Goal: Task Accomplishment & Management: Manage account settings

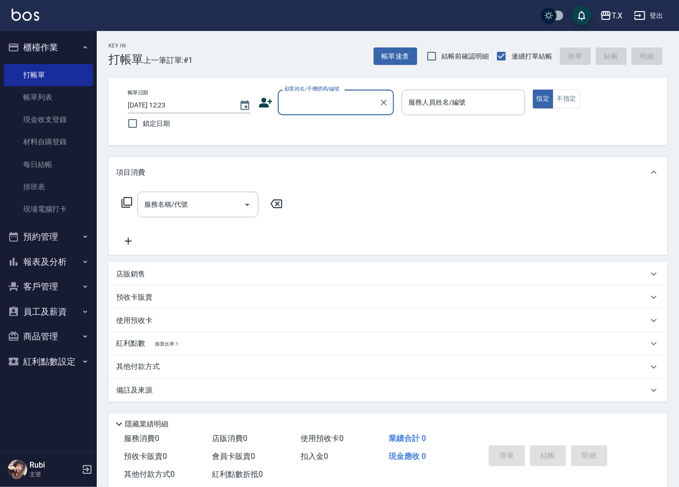
click at [332, 97] on input "顧客姓名/手機號碼/編號" at bounding box center [328, 102] width 93 height 17
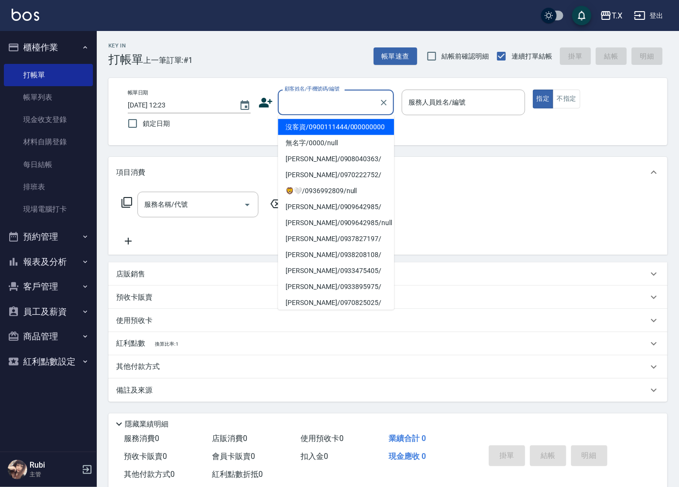
click at [333, 133] on li "沒客資/0900111444/000000000" at bounding box center [336, 127] width 116 height 16
type input "沒客資/0900111444/000000000"
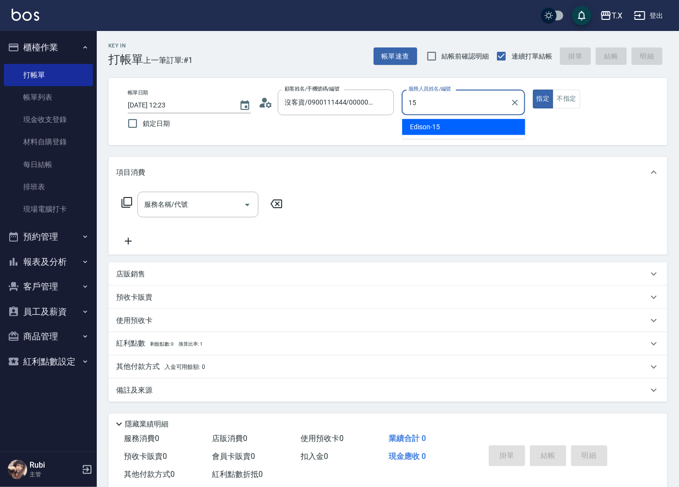
type input "Edison-15"
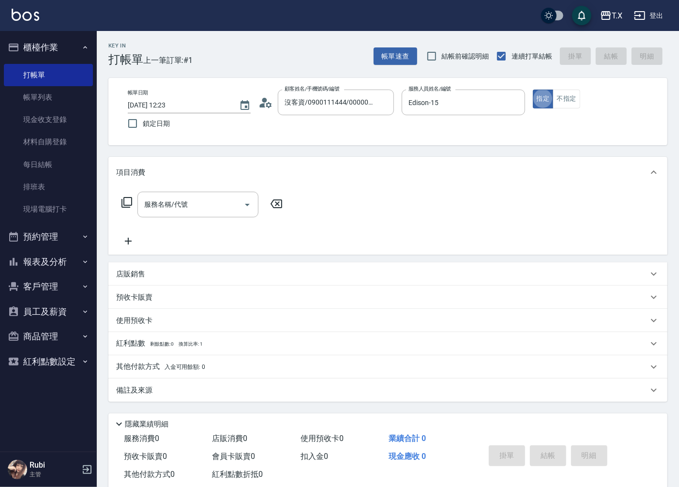
type button "true"
type input "704"
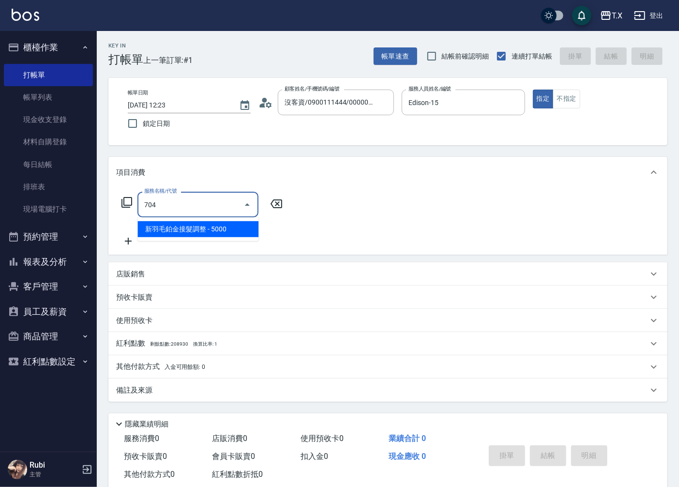
type input "500"
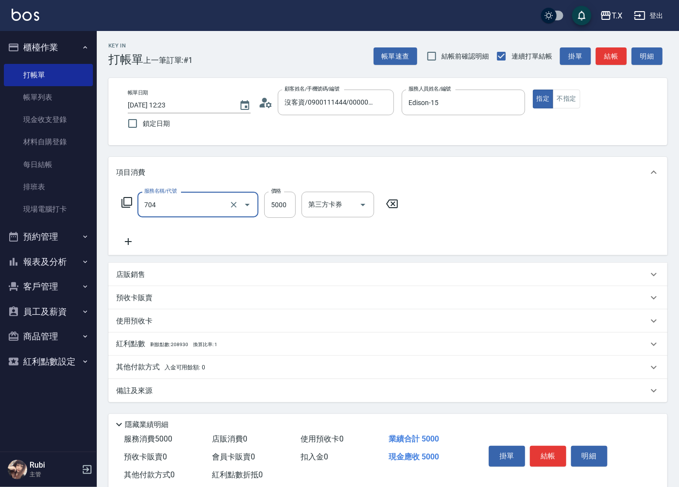
type input "新羽毛鉑金接髮調整(704)"
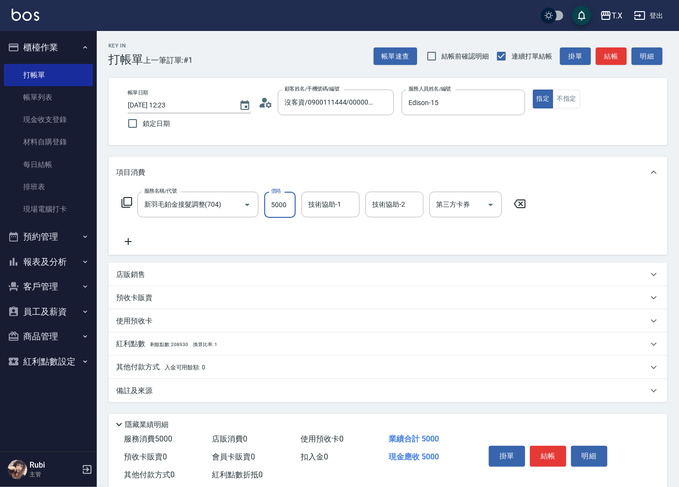
type input "7"
type input "0"
type input "776"
type input "770"
type input "7760"
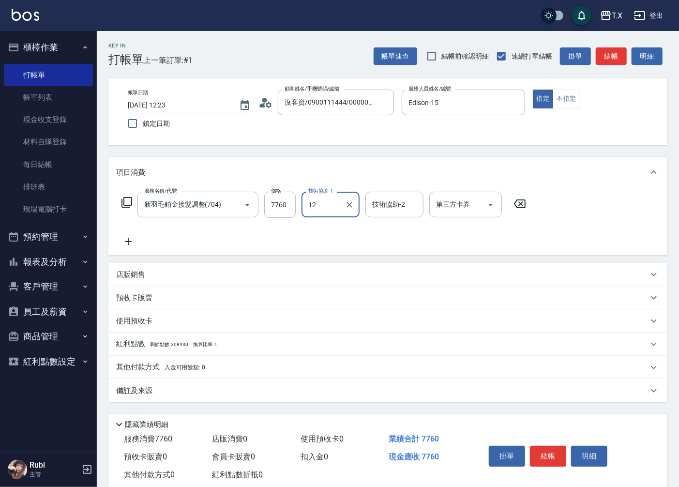
type input "鯨魚-12"
click at [150, 369] on p "其他付款方式 入金可用餘額: 0" at bounding box center [160, 367] width 89 height 11
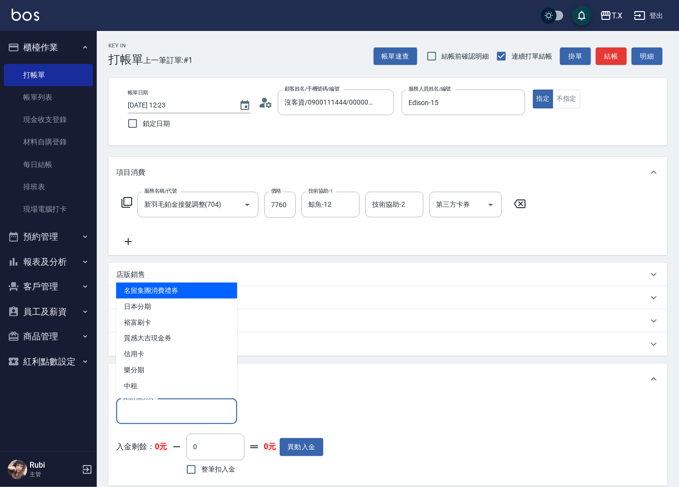
click at [137, 418] on input "其他付款方式" at bounding box center [176, 411] width 112 height 17
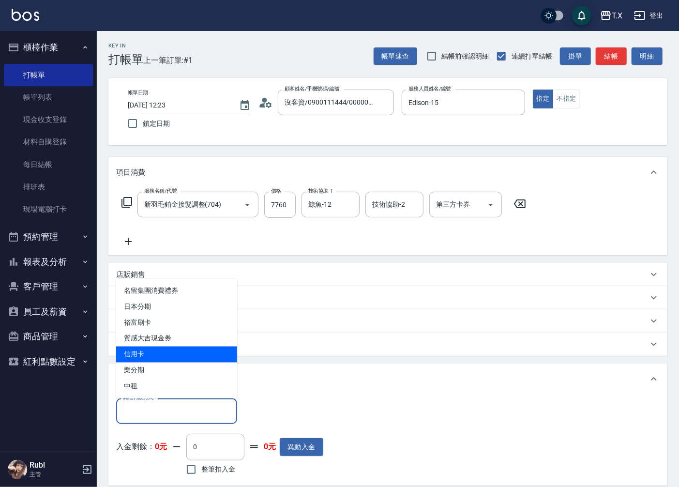
click at [146, 354] on span "信用卡" at bounding box center [176, 354] width 121 height 16
type input "信用卡"
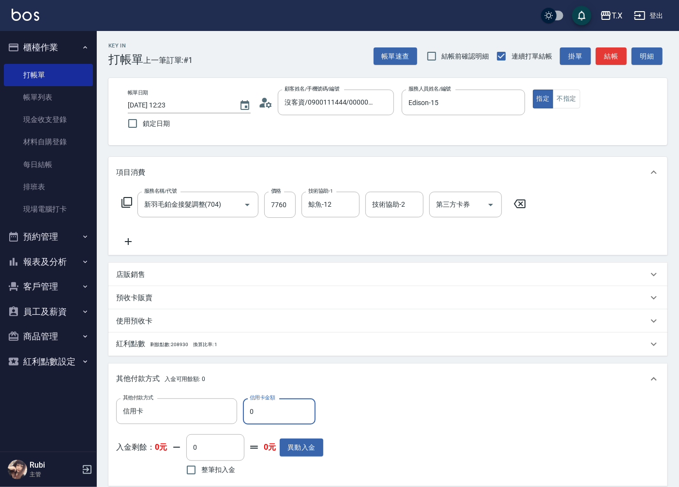
type input "70"
type input "760"
type input "770"
type input "690"
type input "7760"
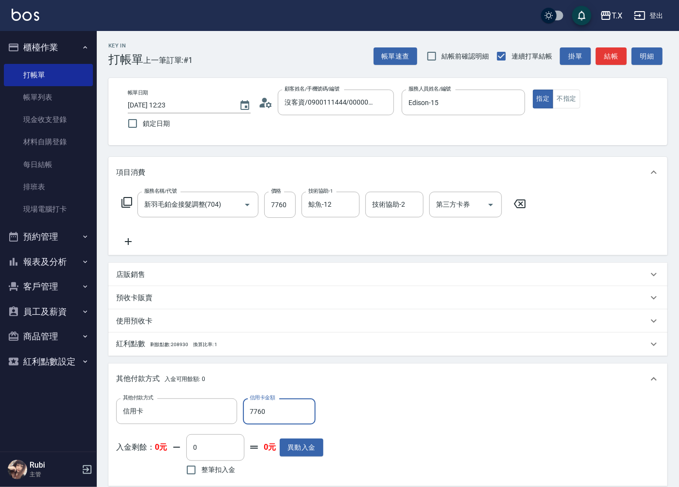
type input "0"
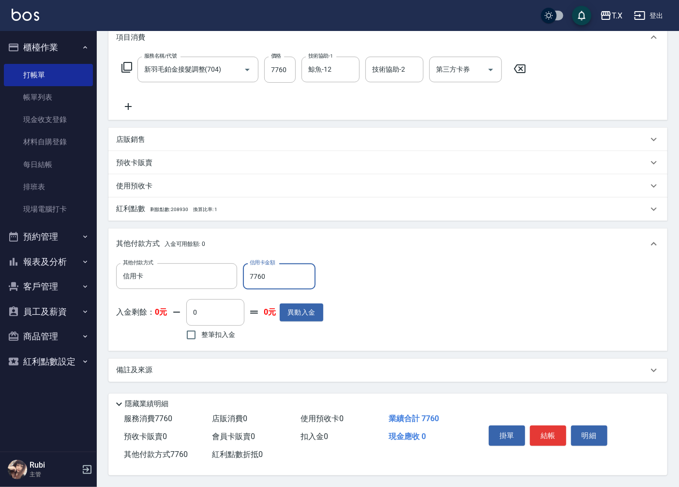
scroll to position [137, 0]
type input "7760"
click at [538, 433] on button "結帳" at bounding box center [548, 435] width 36 height 20
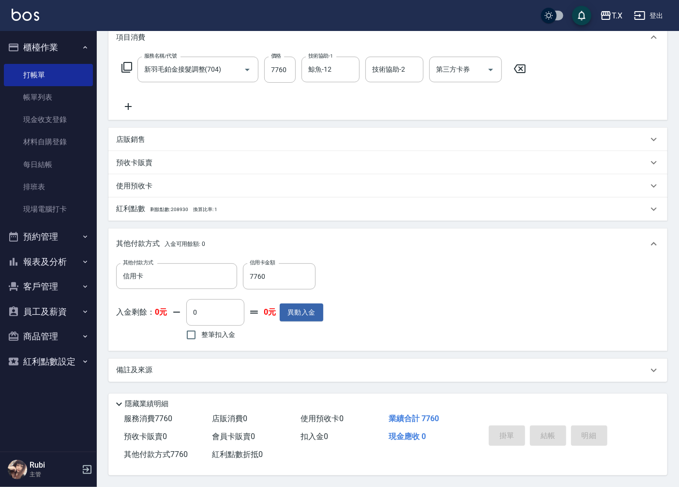
type input "2025/10/04 14:21"
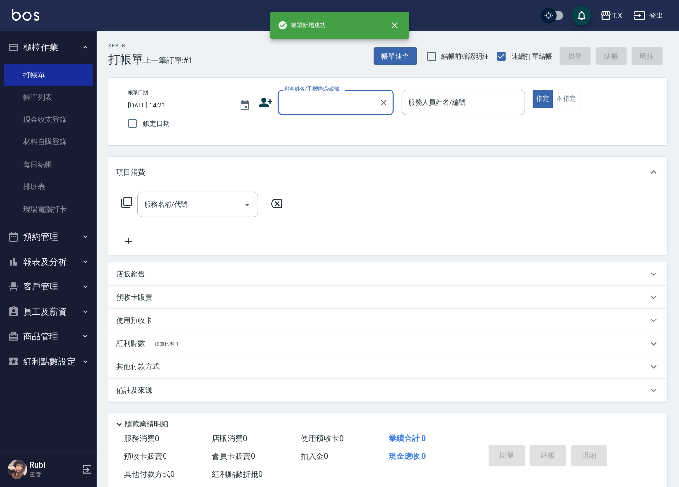
scroll to position [0, 0]
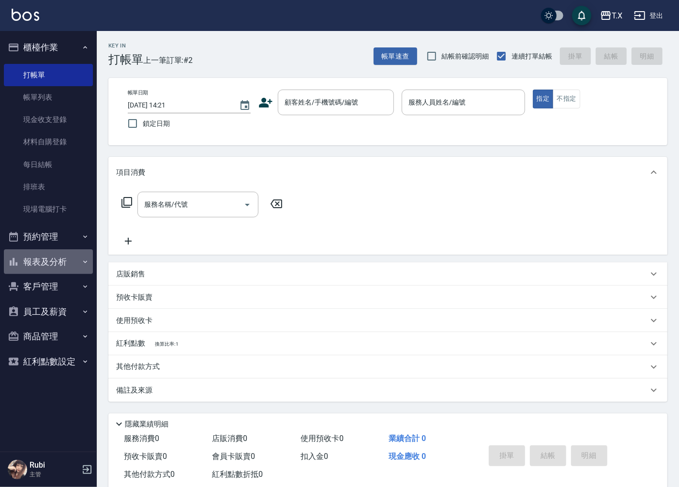
click at [61, 266] on button "報表及分析" at bounding box center [48, 261] width 89 height 25
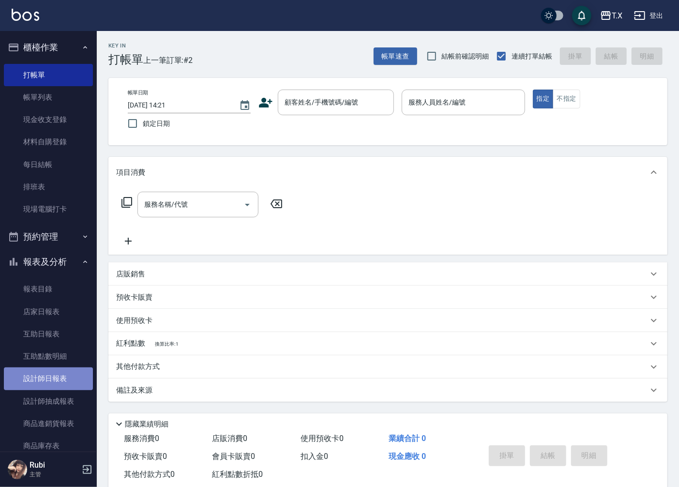
click at [52, 372] on link "設計師日報表" at bounding box center [48, 378] width 89 height 22
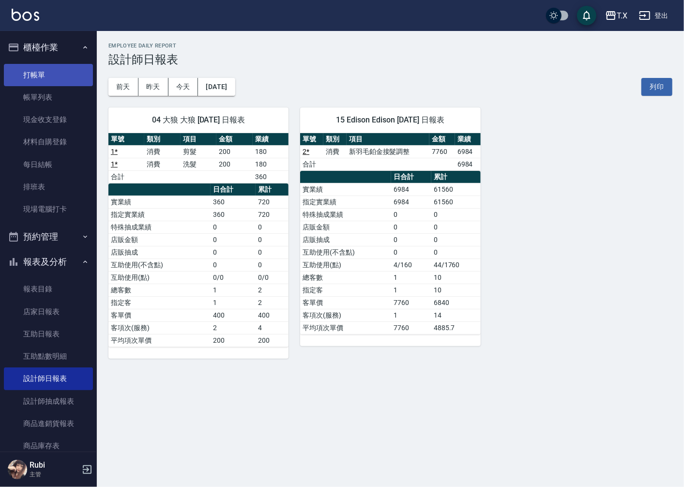
click at [61, 77] on link "打帳單" at bounding box center [48, 75] width 89 height 22
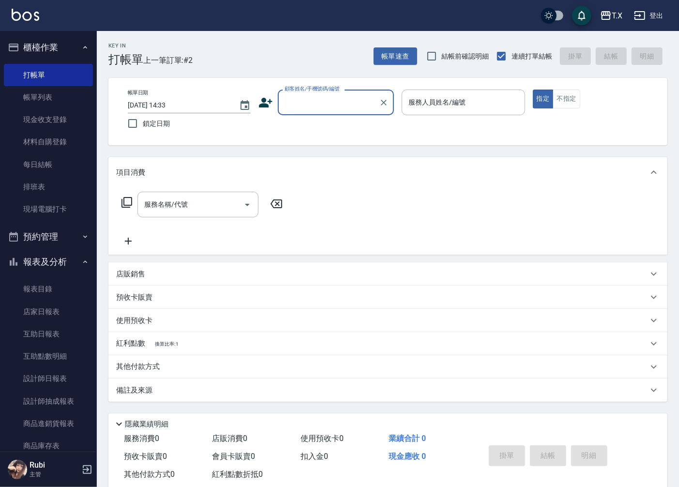
click at [315, 104] on input "顧客姓名/手機號碼/編號" at bounding box center [328, 102] width 93 height 17
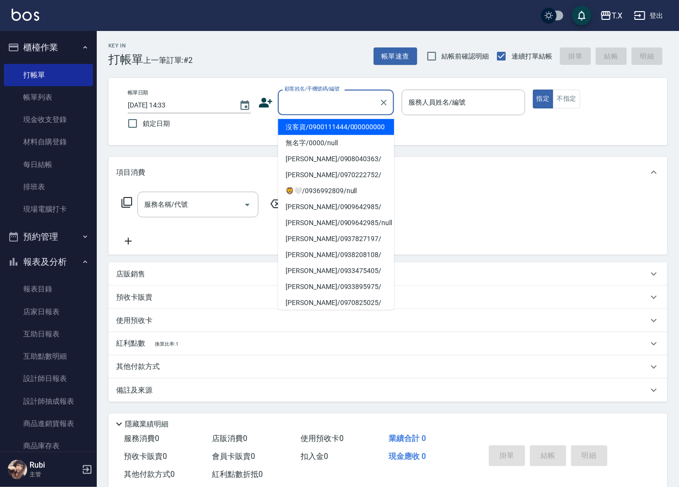
click at [307, 129] on li "沒客資/0900111444/000000000" at bounding box center [336, 127] width 116 height 16
type input "沒客資/0900111444/000000000"
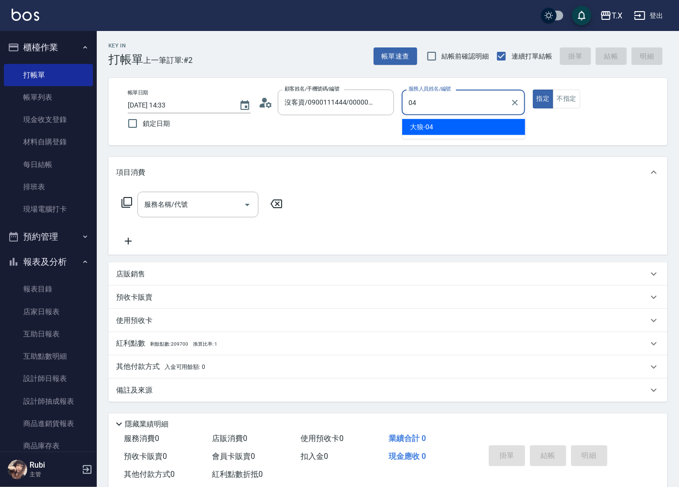
type input "大狼-04"
type button "true"
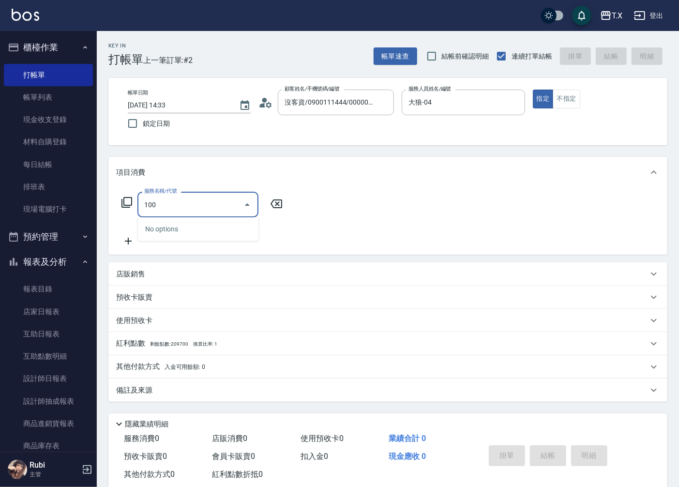
type input "1005"
type input "60"
type input "毛囊淨化洗髮(1005)"
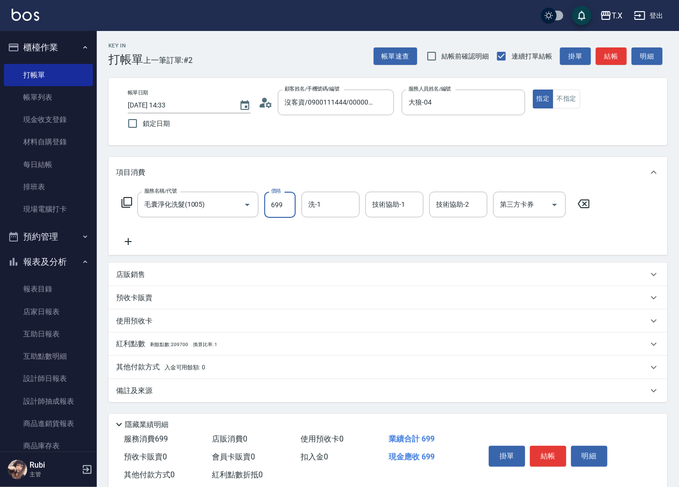
type input "7"
type input "0"
type input "70"
type input "700"
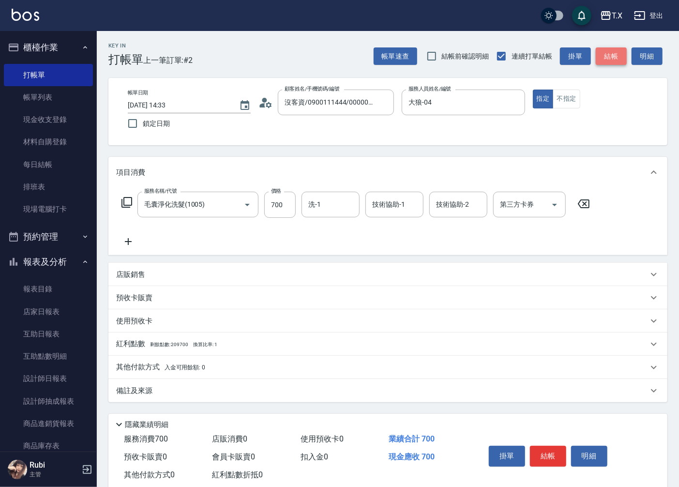
click at [611, 59] on button "結帳" at bounding box center [611, 56] width 31 height 18
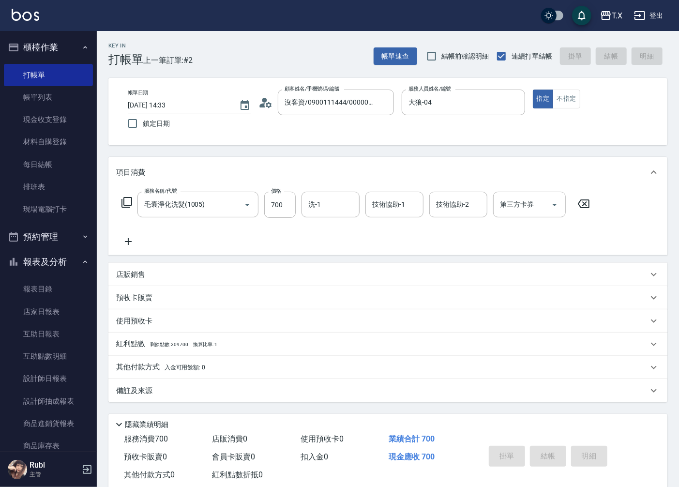
type input "0"
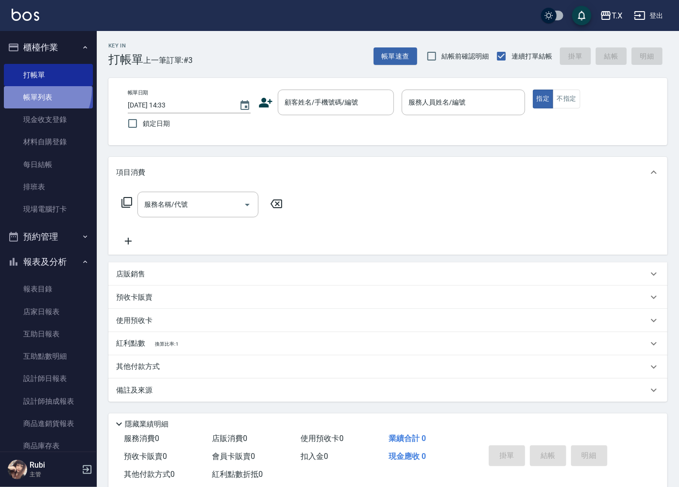
click at [34, 90] on link "帳單列表" at bounding box center [48, 97] width 89 height 22
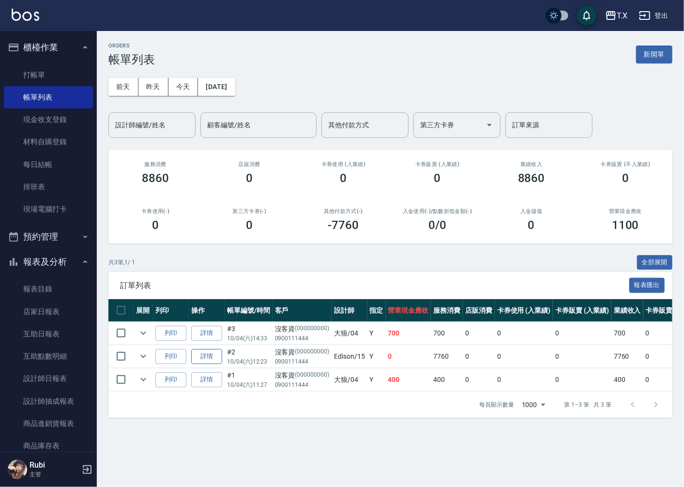
click at [215, 358] on link "詳情" at bounding box center [206, 356] width 31 height 15
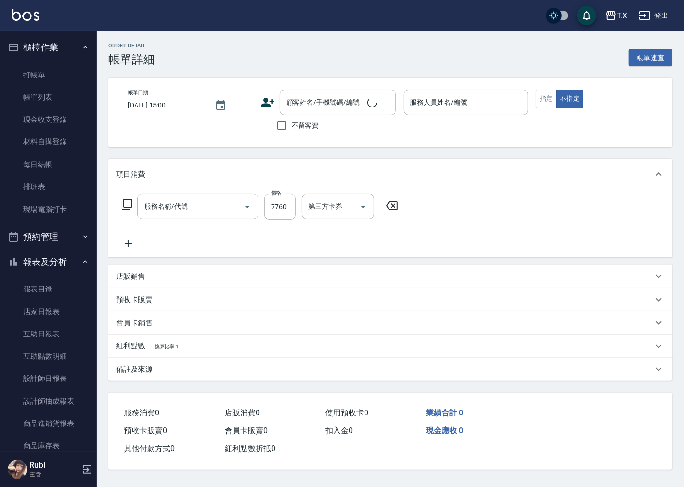
type input "2025/10/04 12:23"
type input "Edison-15"
type input "0"
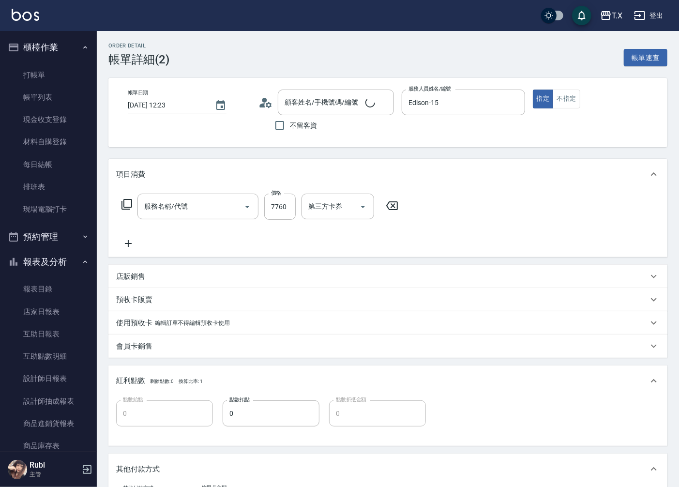
type input "沒客資/0900111444/000000000"
type input "新羽毛鉑金接髮調整(704)"
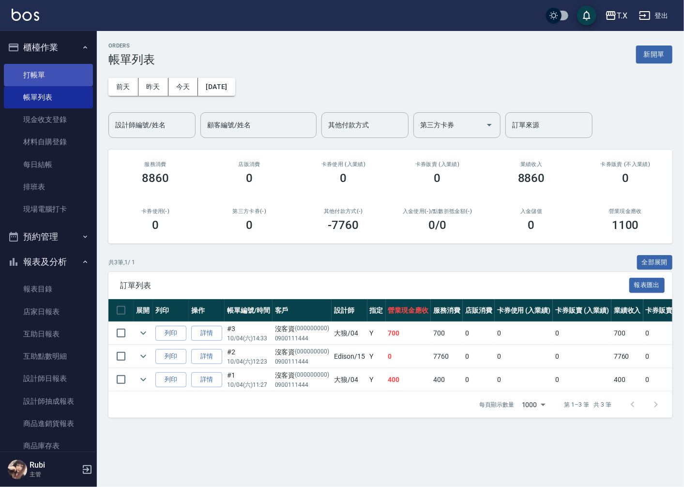
click at [45, 72] on link "打帳單" at bounding box center [48, 75] width 89 height 22
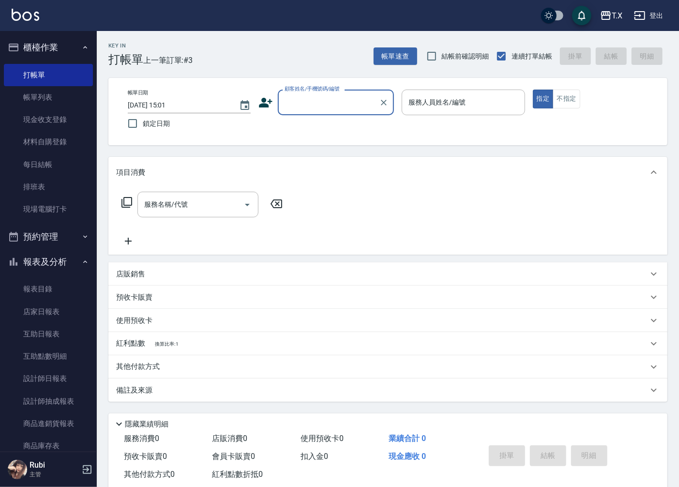
click at [310, 102] on input "顧客姓名/手機號碼/編號" at bounding box center [328, 102] width 93 height 17
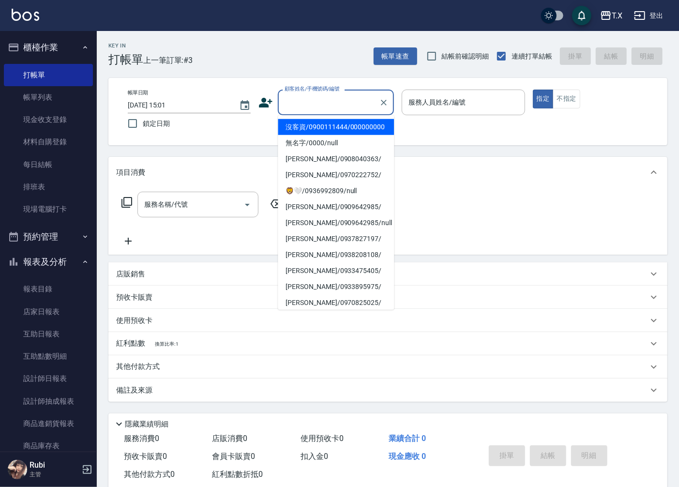
drag, startPoint x: 313, startPoint y: 123, endPoint x: 315, endPoint y: 114, distance: 9.4
click at [313, 123] on li "沒客資/0900111444/000000000" at bounding box center [336, 127] width 116 height 16
type input "沒客資/0900111444/000000000"
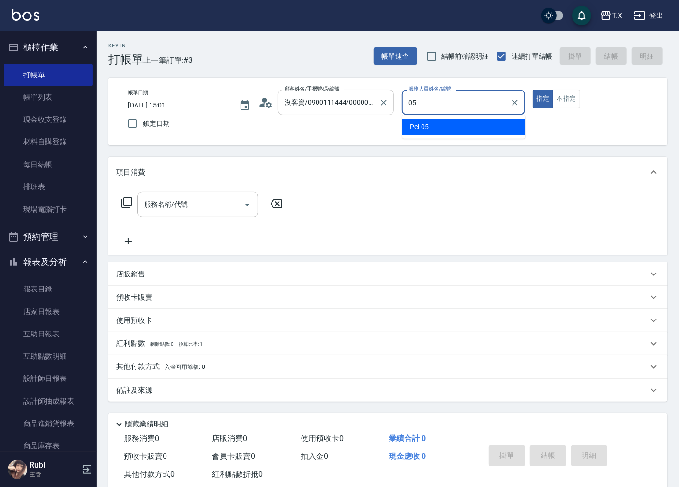
type input "Pei-05"
type button "true"
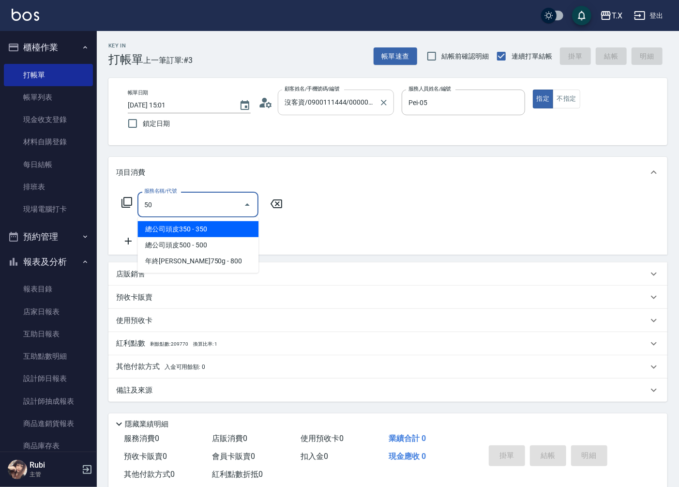
type input "501"
type input "100"
type input "染髮(501)"
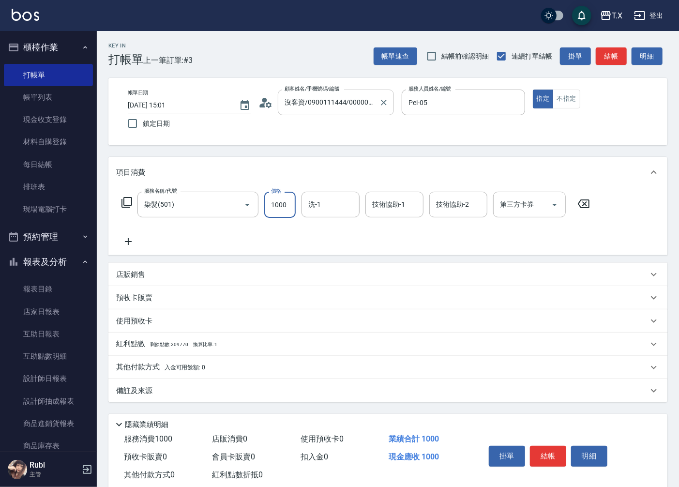
type input "0"
type input "150"
type input "10"
type input "1500"
type input "150"
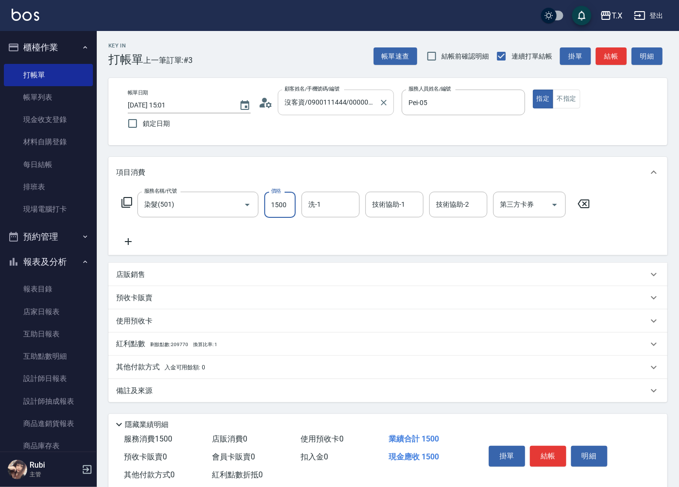
type input "1500"
type input "星星-10"
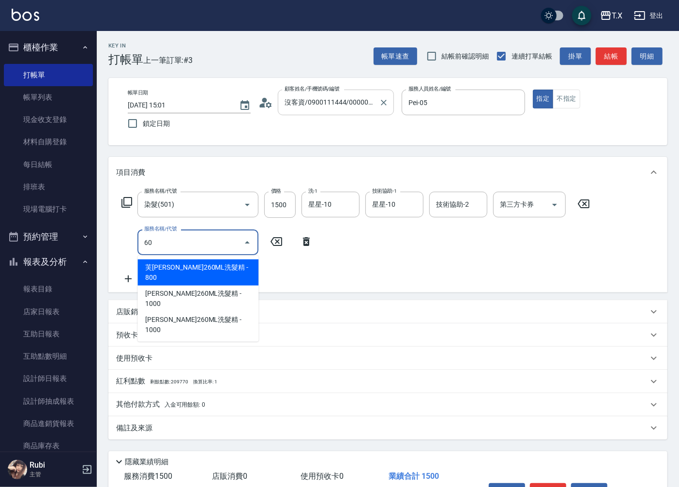
type input "608"
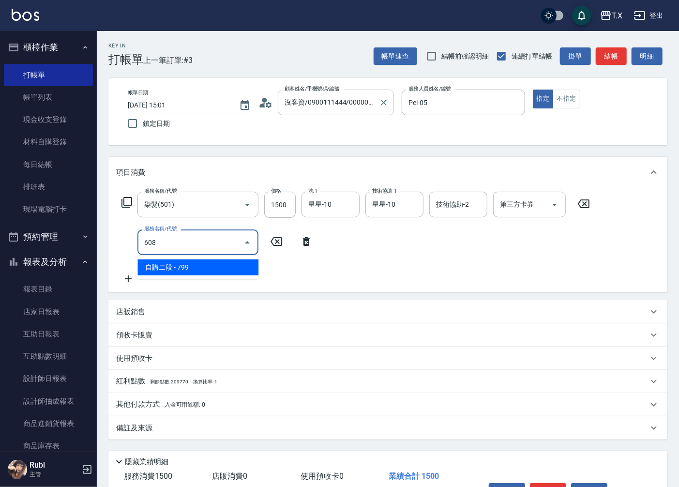
type input "220"
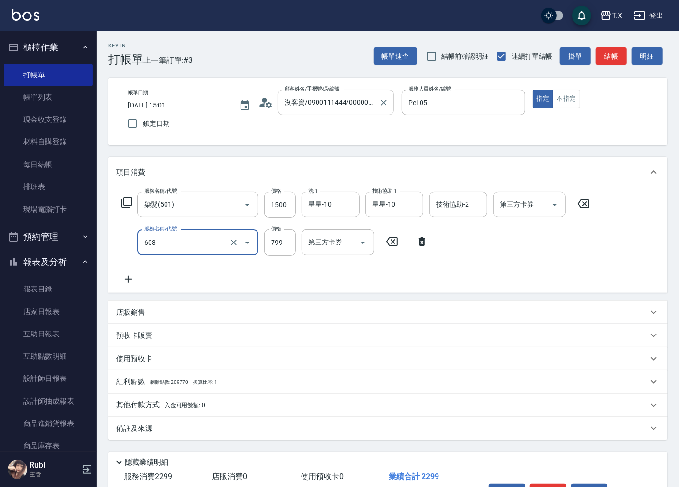
type input "自購二段(608)"
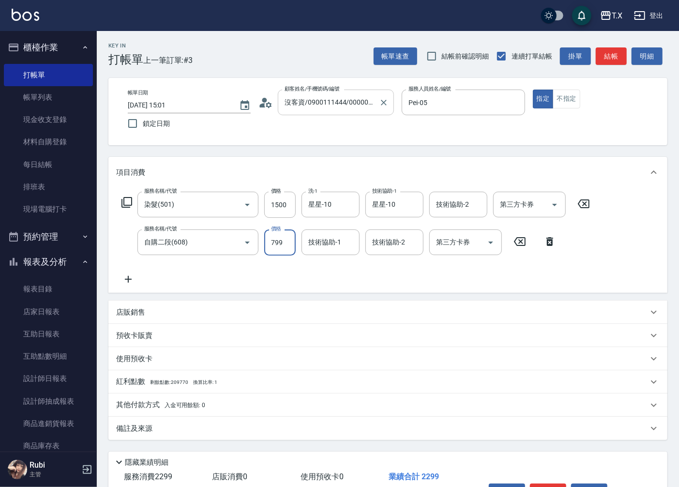
type input "1"
type input "150"
type input "100"
type input "250"
type input "1000"
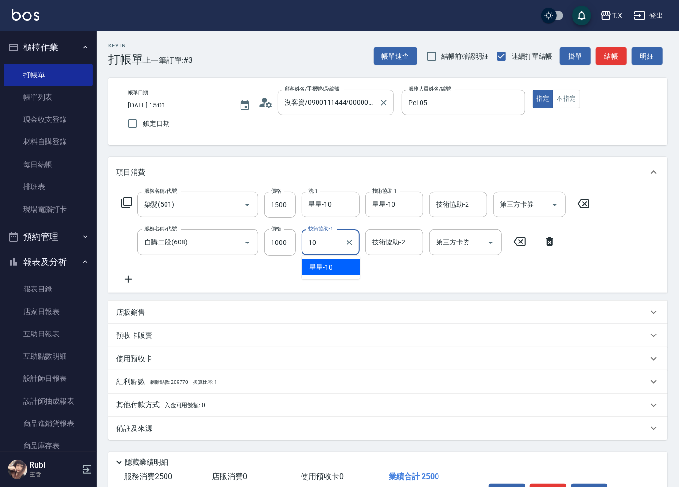
type input "星星-10"
click at [603, 60] on button "結帳" at bounding box center [611, 56] width 31 height 18
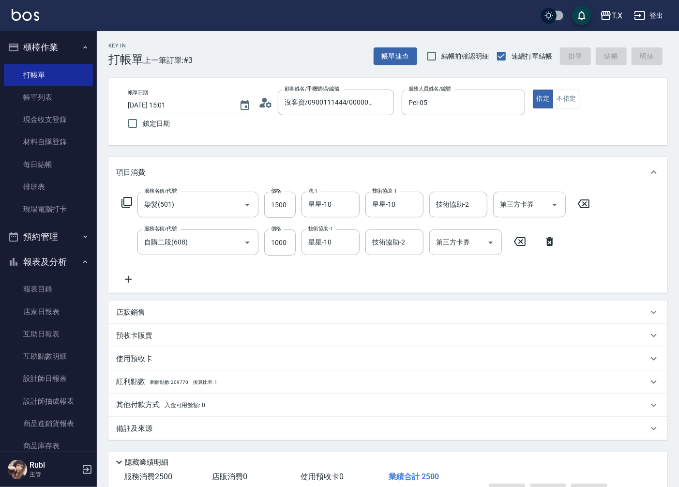
type input "2025/10/04 16:17"
type input "0"
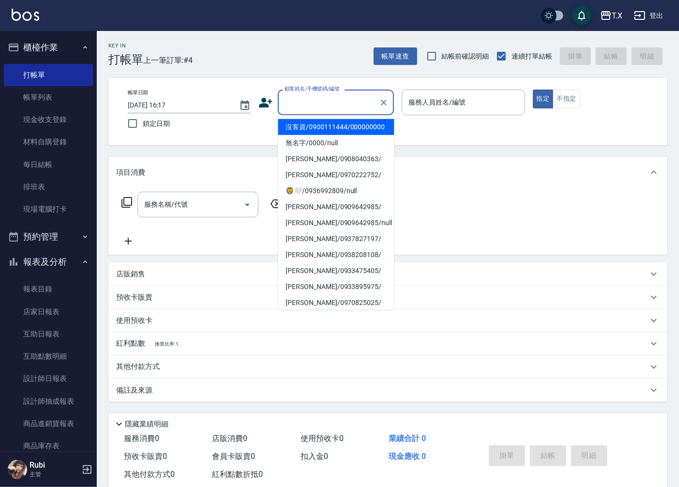
click at [322, 102] on input "顧客姓名/手機號碼/編號" at bounding box center [328, 102] width 93 height 17
click at [335, 133] on li "沒客資/0900111444/000000000" at bounding box center [336, 127] width 116 height 16
type input "沒客資/0900111444/000000000"
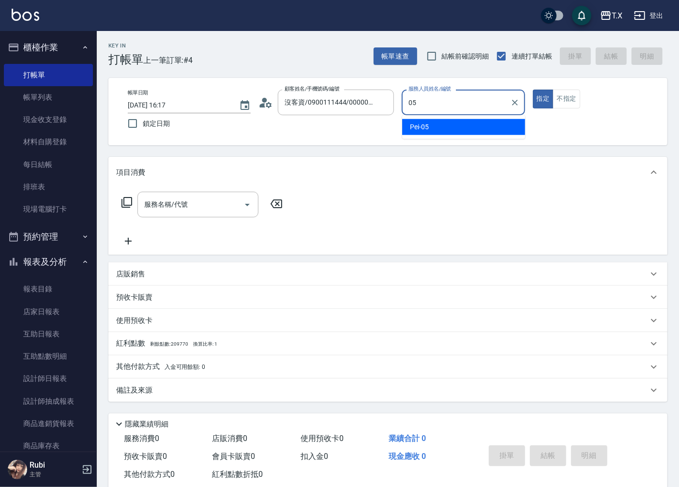
type input "Pei-05"
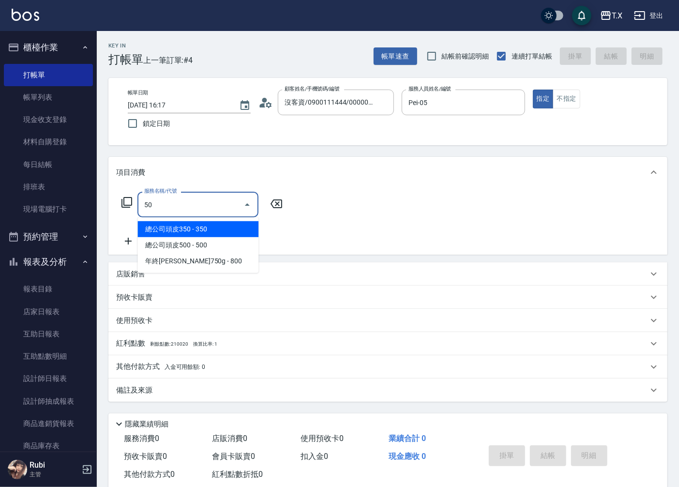
type input "501"
type input "100"
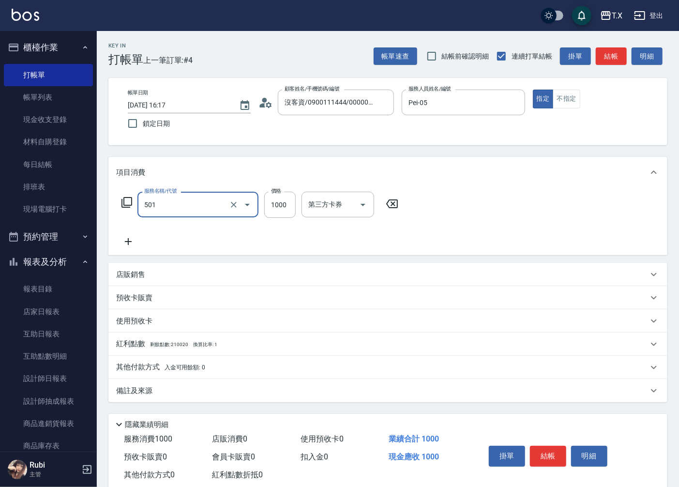
type input "染髮(501)"
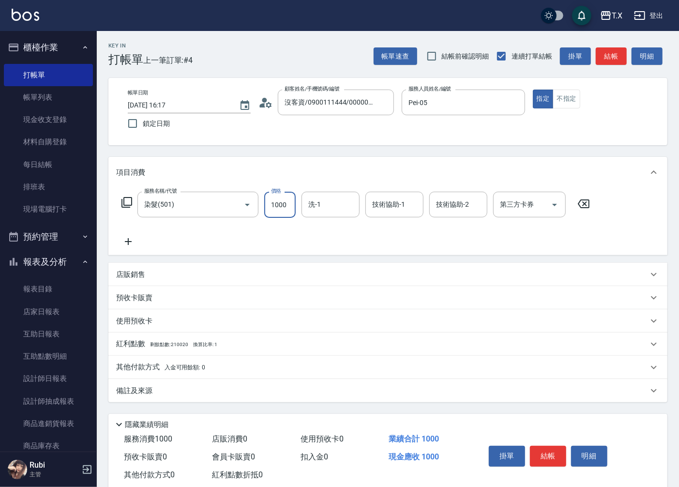
type input "5"
type input "0"
type input "200"
type input "20"
type input "2000"
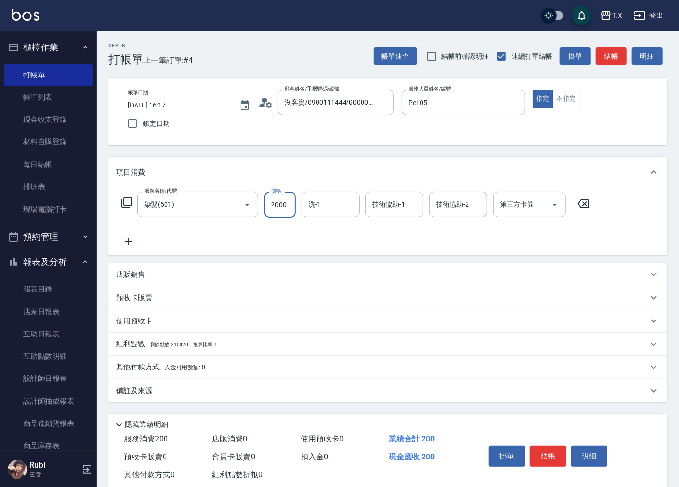
type input "200"
type input "2000"
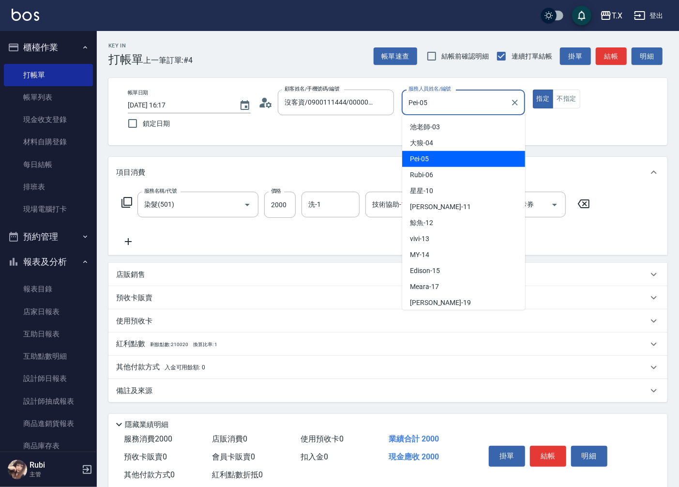
drag, startPoint x: 430, startPoint y: 99, endPoint x: 404, endPoint y: 105, distance: 25.8
click at [404, 105] on div "Pei-05 服務人員姓名/編號" at bounding box center [463, 103] width 123 height 26
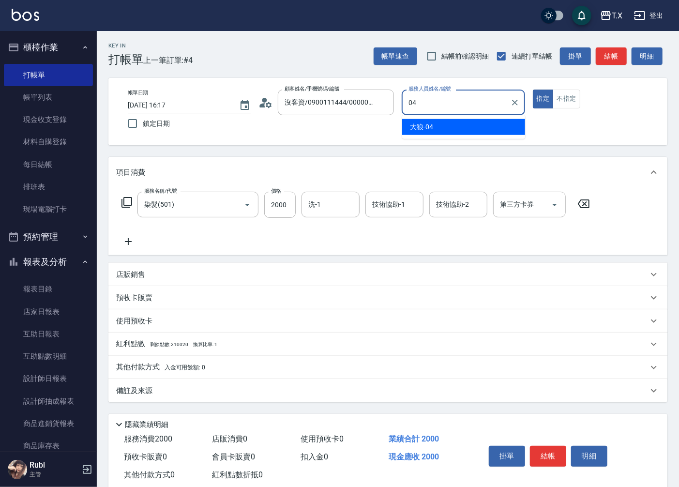
type input "大狼-04"
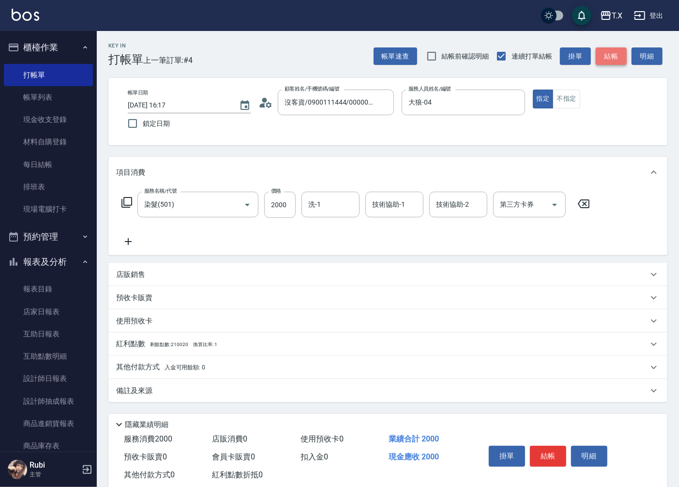
click at [613, 61] on button "結帳" at bounding box center [611, 56] width 31 height 18
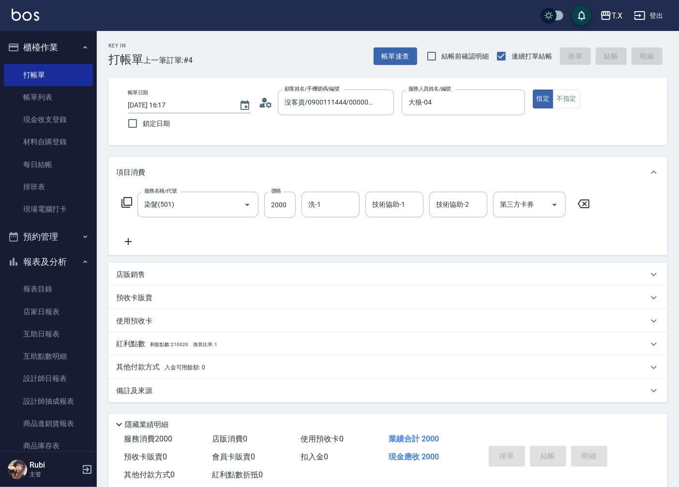
type input "0"
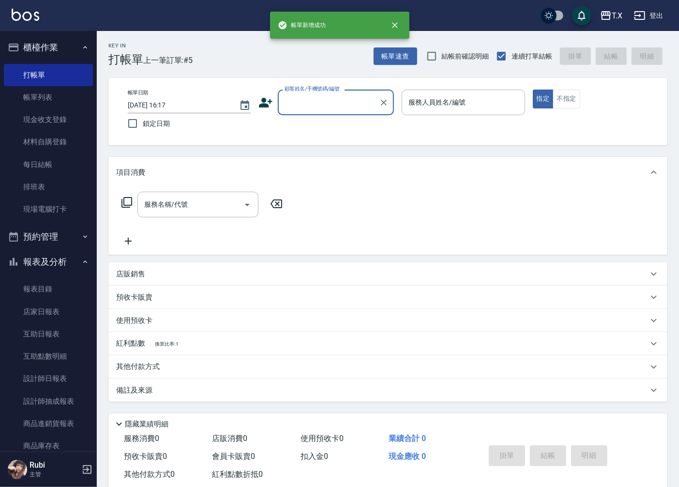
click at [296, 112] on div "顧客姓名/手機號碼/編號" at bounding box center [336, 103] width 116 height 26
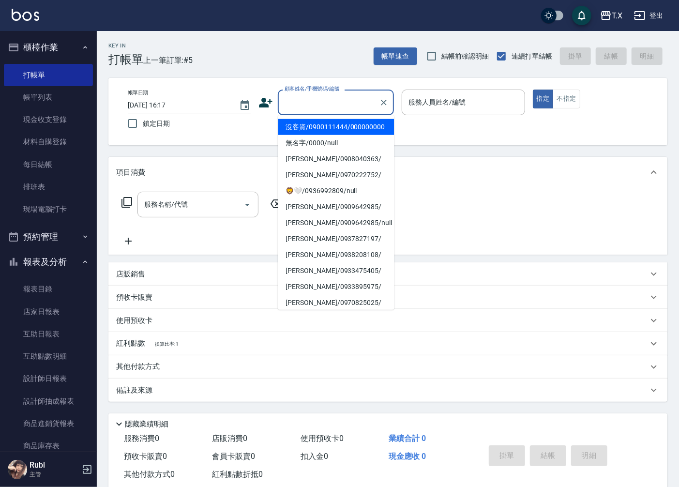
click at [300, 134] on li "沒客資/0900111444/000000000" at bounding box center [336, 127] width 116 height 16
type input "沒客資/0900111444/000000000"
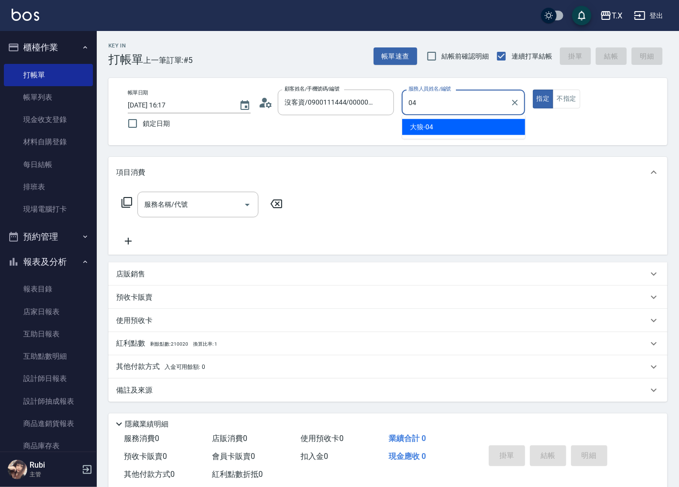
type input "大狼-04"
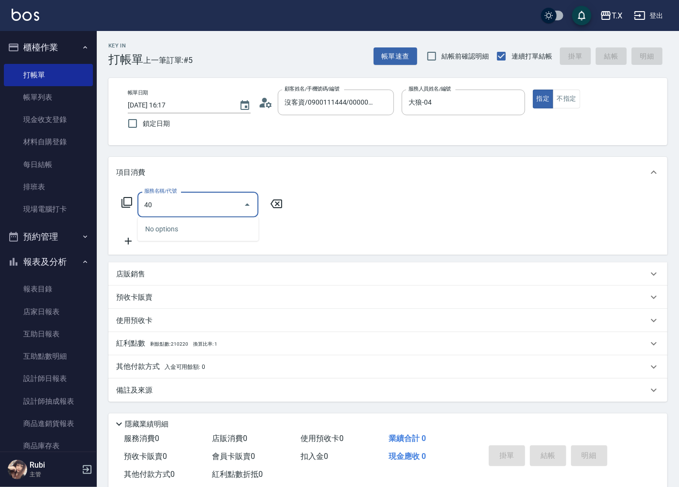
type input "401"
type input "20"
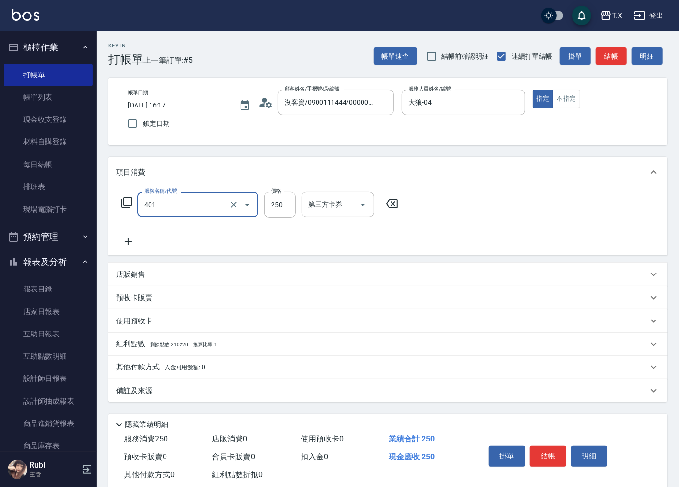
type input "剪髮(401)"
type input "0"
type input "20"
type input "200"
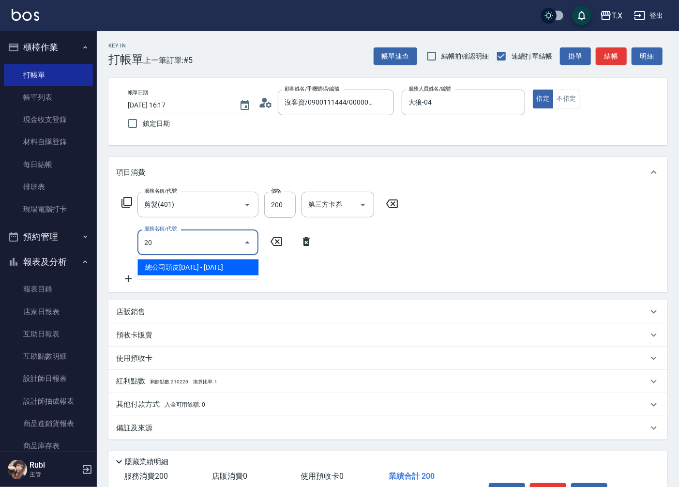
type input "201"
type input "40"
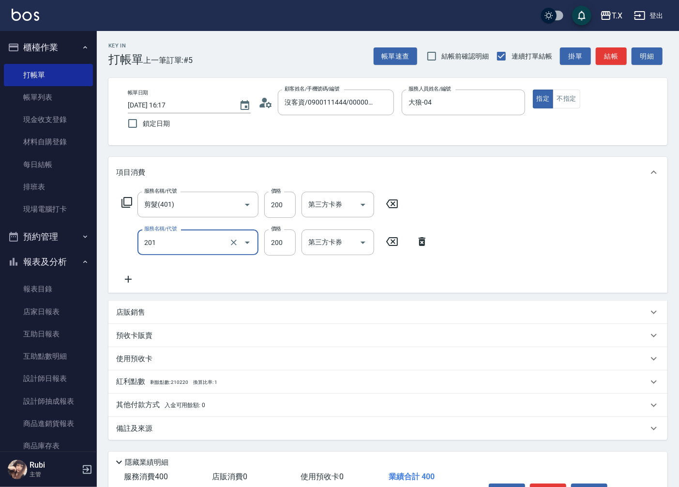
type input "洗髮(201)"
type input "20"
type input "200"
type input "40"
click at [594, 55] on div "帳單速查 結帳前確認明細 連續打單結帳 掛單 結帳 明細" at bounding box center [520, 56] width 294 height 20
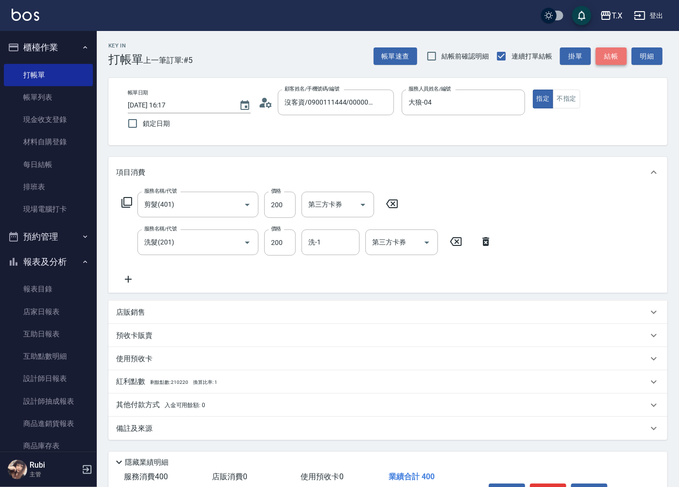
click at [602, 56] on button "結帳" at bounding box center [611, 56] width 31 height 18
type input "0"
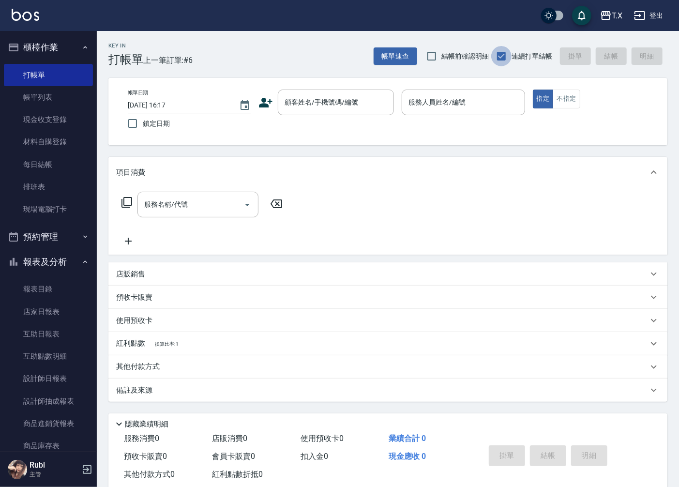
click at [509, 55] on input "連續打單結帳" at bounding box center [501, 56] width 20 height 20
checkbox input "false"
click at [467, 39] on div "Key In 打帳單 上一筆訂單:#6 帳單速查 結帳前確認明細 連續打單結帳 掛單 結帳 明細" at bounding box center [382, 48] width 570 height 35
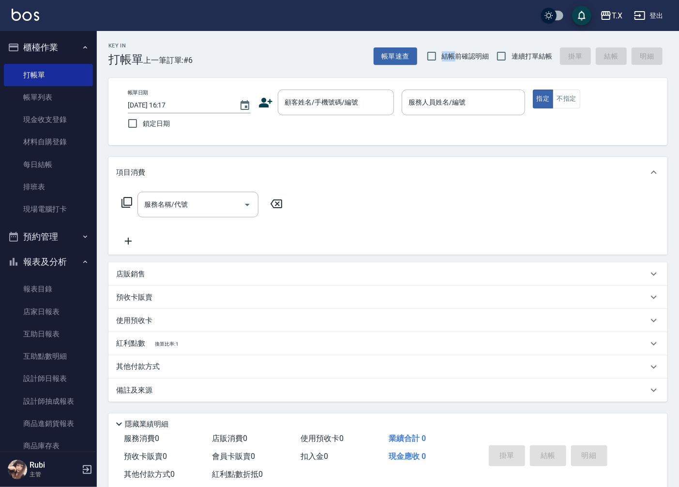
click at [467, 39] on div "Key In 打帳單 上一筆訂單:#6 帳單速查 結帳前確認明細 連續打單結帳 掛單 結帳 明細" at bounding box center [382, 48] width 570 height 35
click at [54, 103] on link "帳單列表" at bounding box center [48, 97] width 89 height 22
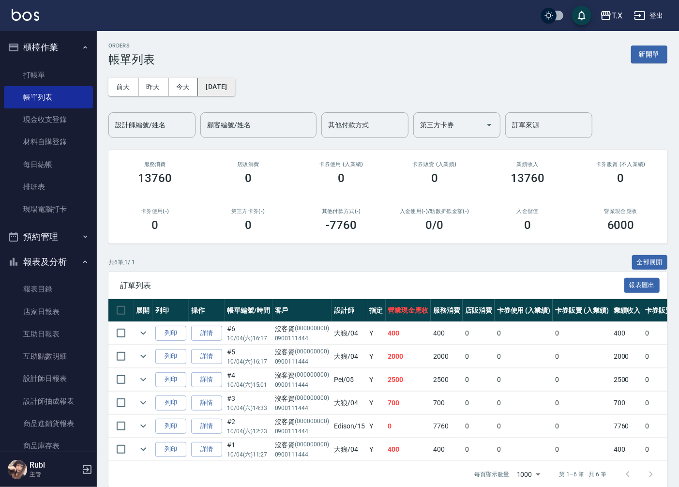
click at [211, 84] on button "[DATE]" at bounding box center [216, 87] width 37 height 18
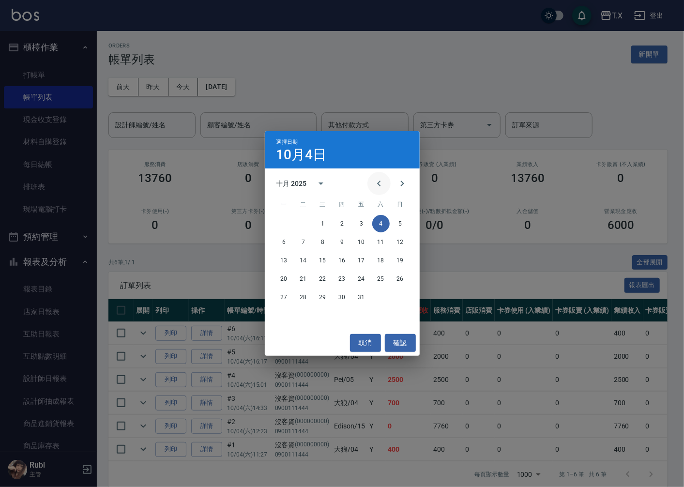
click at [378, 180] on icon "Previous month" at bounding box center [379, 184] width 12 height 12
click at [342, 255] on button "18" at bounding box center [341, 260] width 17 height 17
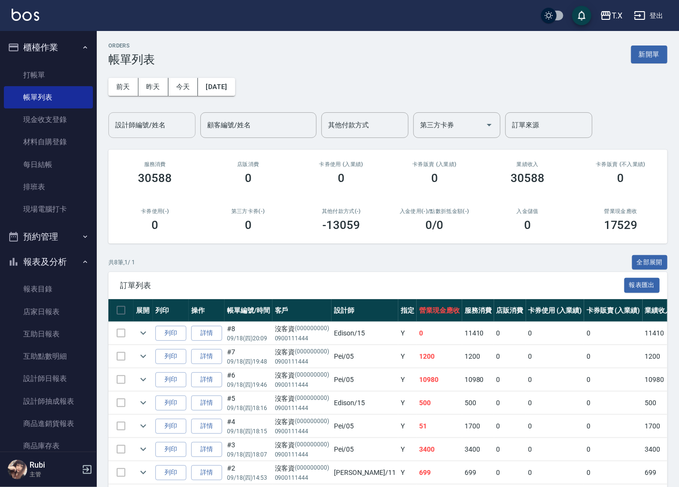
click at [155, 127] on input "設計師編號/姓名" at bounding box center [152, 125] width 78 height 17
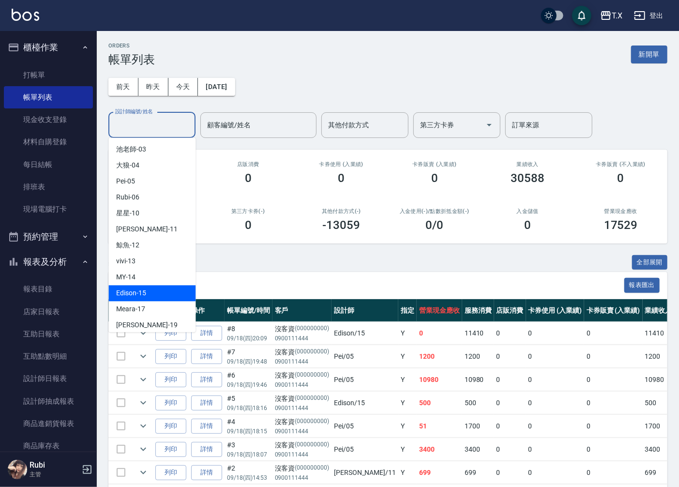
click at [159, 294] on div "Edison -15" at bounding box center [151, 293] width 87 height 16
type input "Edison-15"
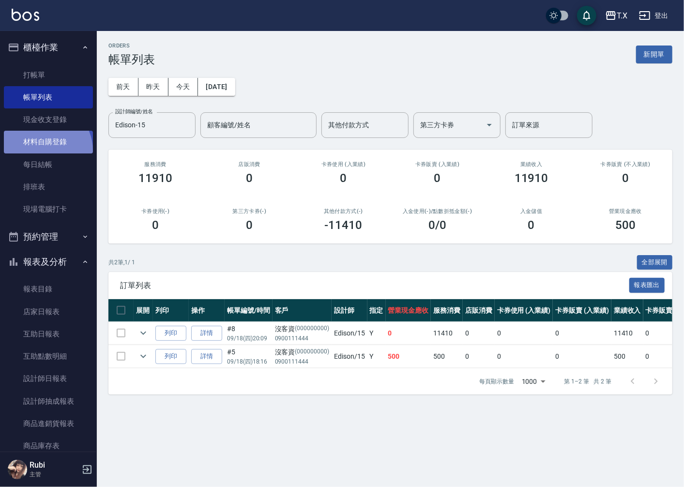
click at [43, 150] on link "材料自購登錄" at bounding box center [48, 142] width 89 height 22
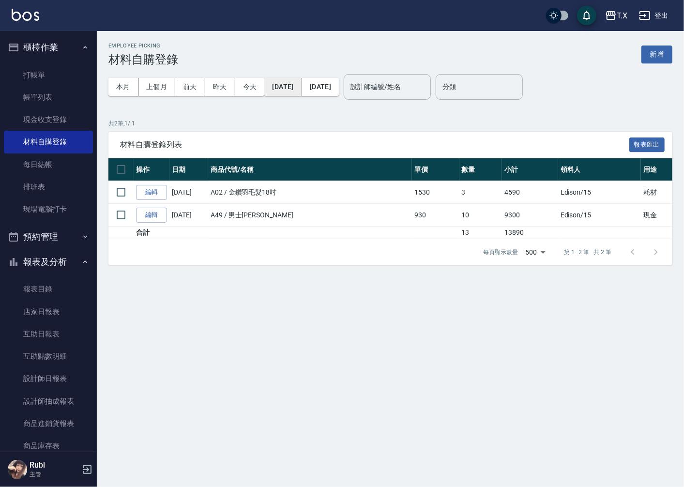
click at [300, 91] on button "2025/10/01" at bounding box center [282, 87] width 37 height 18
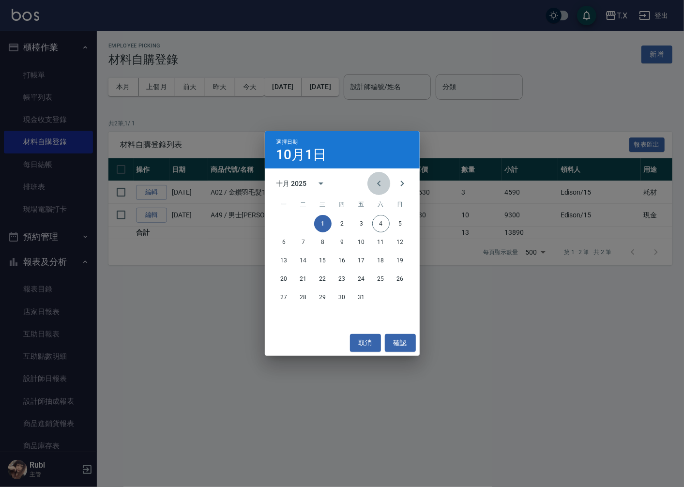
click at [378, 186] on icon "Previous month" at bounding box center [379, 184] width 12 height 12
click at [342, 260] on button "18" at bounding box center [341, 260] width 17 height 17
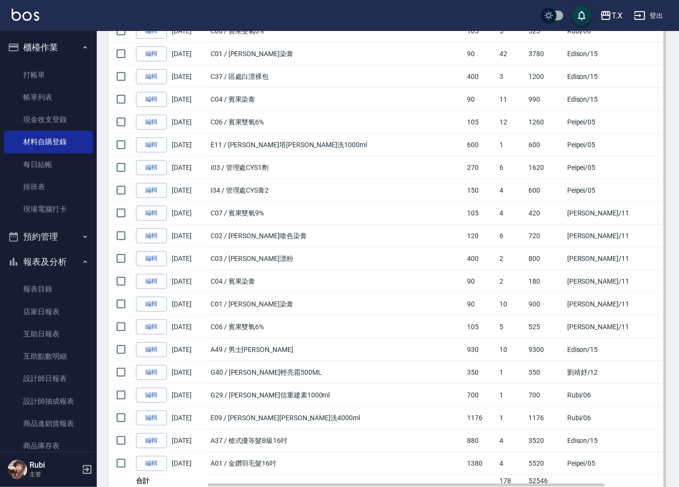
scroll to position [405, 0]
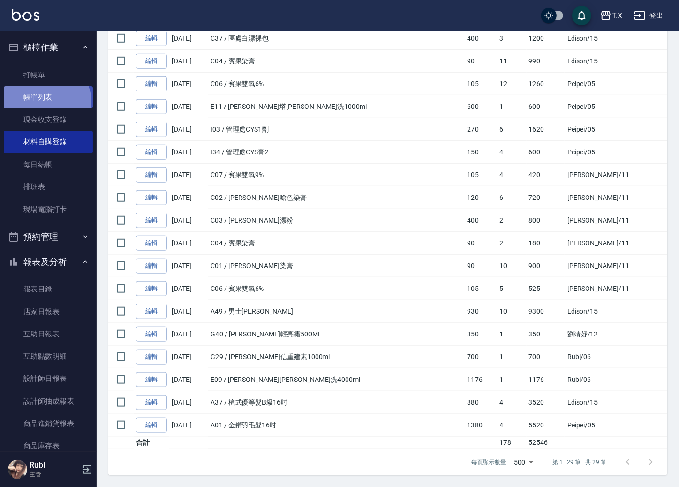
click at [42, 103] on link "帳單列表" at bounding box center [48, 97] width 89 height 22
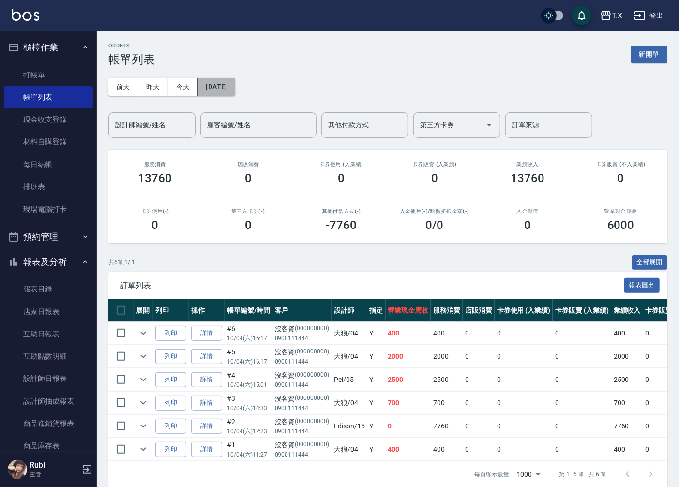
click at [220, 84] on button "[DATE]" at bounding box center [216, 87] width 37 height 18
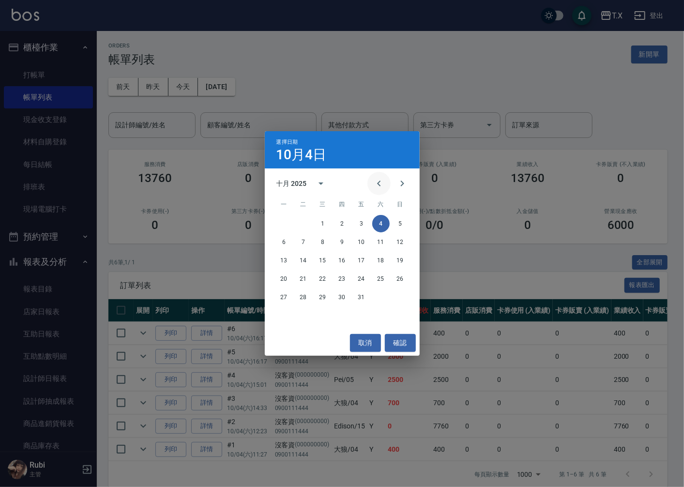
click at [375, 180] on icon "Previous month" at bounding box center [379, 184] width 12 height 12
click at [345, 263] on button "18" at bounding box center [341, 260] width 17 height 17
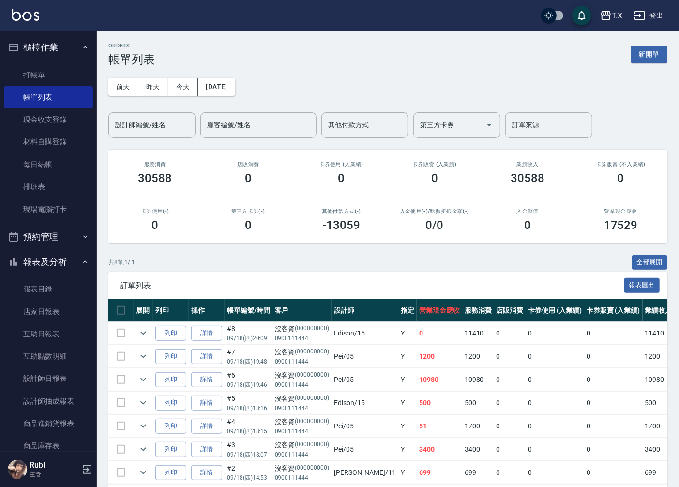
click at [128, 128] on input "設計師編號/姓名" at bounding box center [152, 125] width 78 height 17
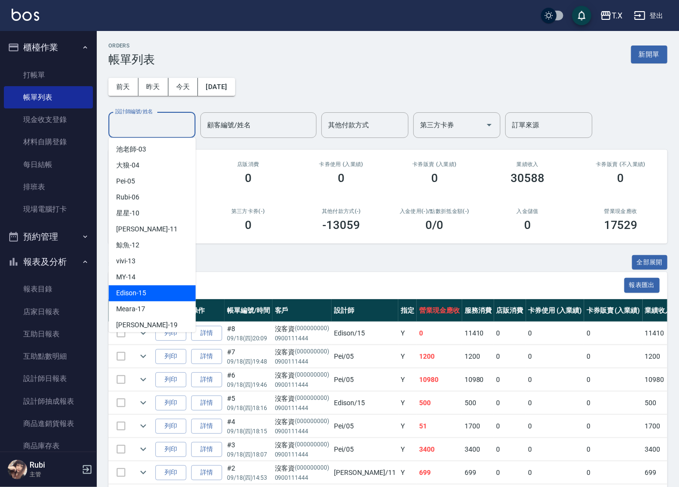
click at [142, 296] on span "Edison -15" at bounding box center [131, 293] width 30 height 10
type input "Edison-15"
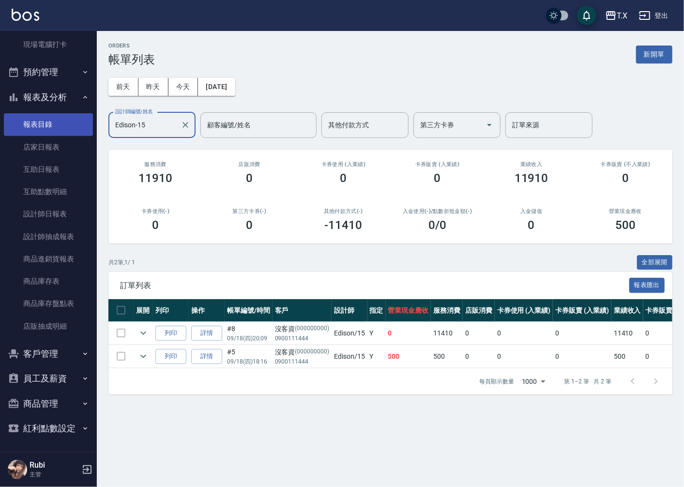
scroll to position [165, 0]
click at [655, 12] on button "登出" at bounding box center [653, 16] width 37 height 18
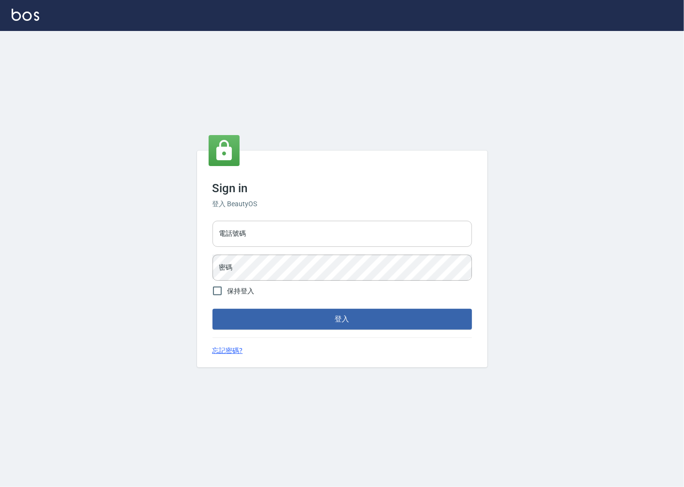
click at [271, 232] on input "電話號碼" at bounding box center [341, 234] width 259 height 26
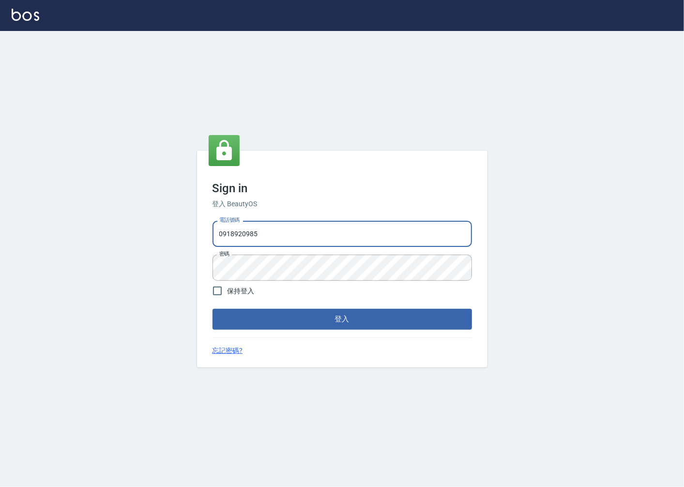
drag, startPoint x: 254, startPoint y: 231, endPoint x: 192, endPoint y: 233, distance: 62.0
click at [192, 233] on div "Sign in 登入 BeautyOS 電話號碼 [PHONE_NUMBER] 電話號碼 密碼 密碼 保持登入 登入 忘記密碼?" at bounding box center [342, 259] width 684 height 456
drag, startPoint x: 256, startPoint y: 234, endPoint x: 209, endPoint y: 211, distance: 52.4
click at [206, 233] on div "Sign in 登入 BeautyOS 電話號碼 [PHONE_NUMBER] 電話號碼 密碼 密碼 保持登入 登入 忘記密碼?" at bounding box center [342, 258] width 290 height 216
type input "0936223291"
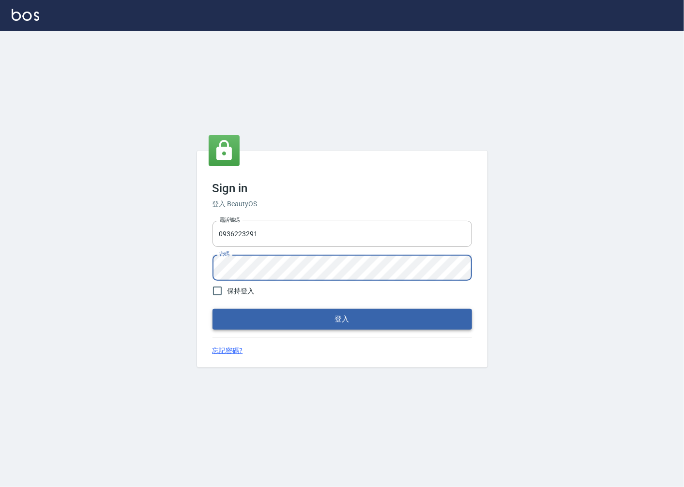
click at [438, 329] on button "登入" at bounding box center [341, 319] width 259 height 20
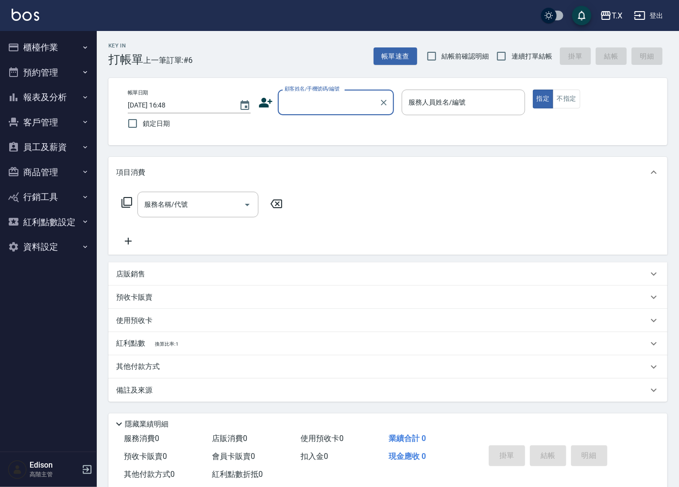
click at [41, 47] on button "櫃檯作業" at bounding box center [48, 47] width 89 height 25
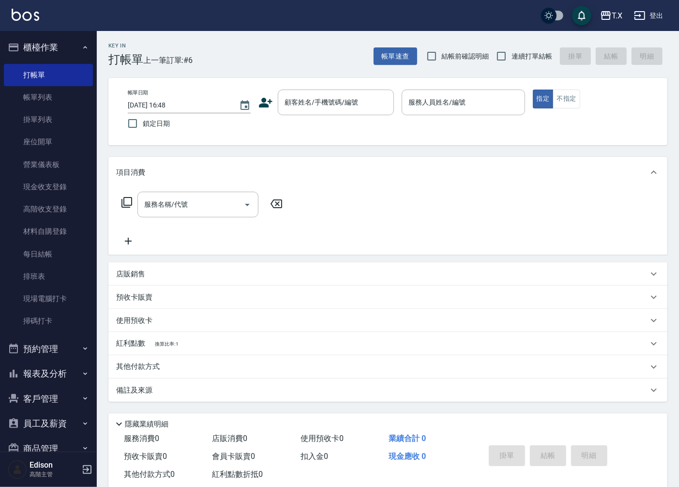
click at [41, 47] on button "櫃檯作業" at bounding box center [48, 47] width 89 height 25
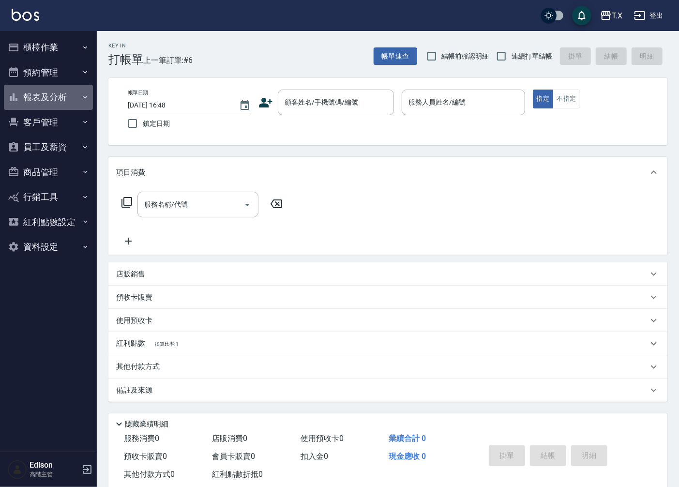
click at [41, 99] on button "報表及分析" at bounding box center [48, 97] width 89 height 25
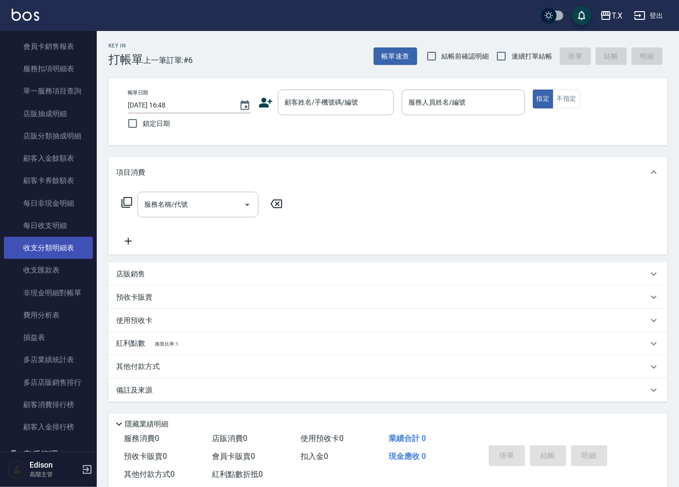
scroll to position [699, 0]
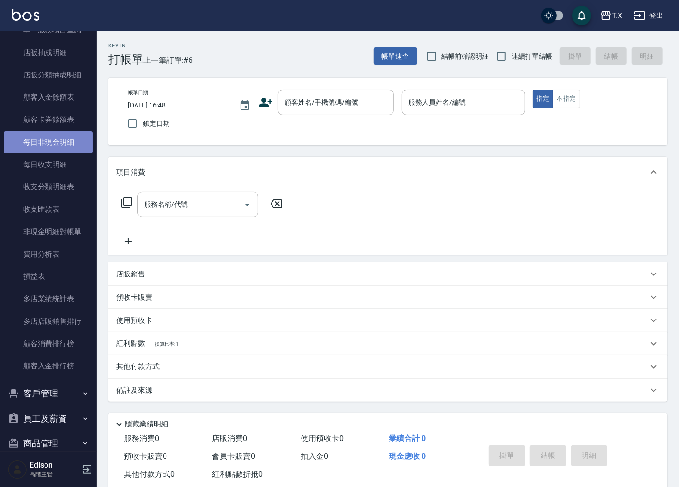
click at [54, 145] on link "每日非現金明細" at bounding box center [48, 142] width 89 height 22
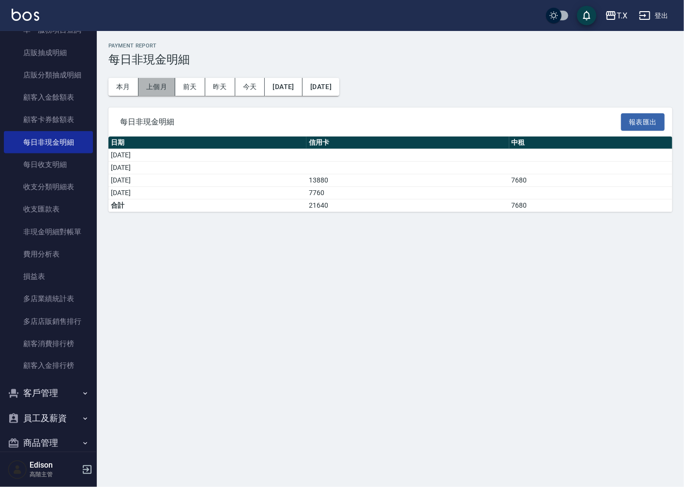
click at [165, 82] on button "上個月" at bounding box center [156, 87] width 37 height 18
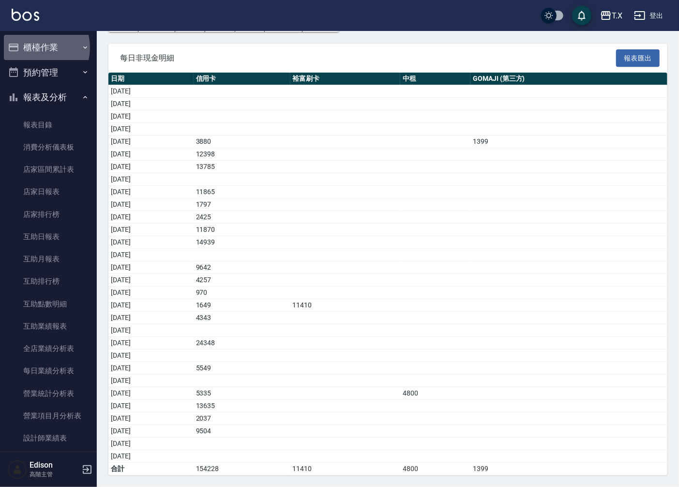
click at [31, 47] on button "櫃檯作業" at bounding box center [48, 47] width 89 height 25
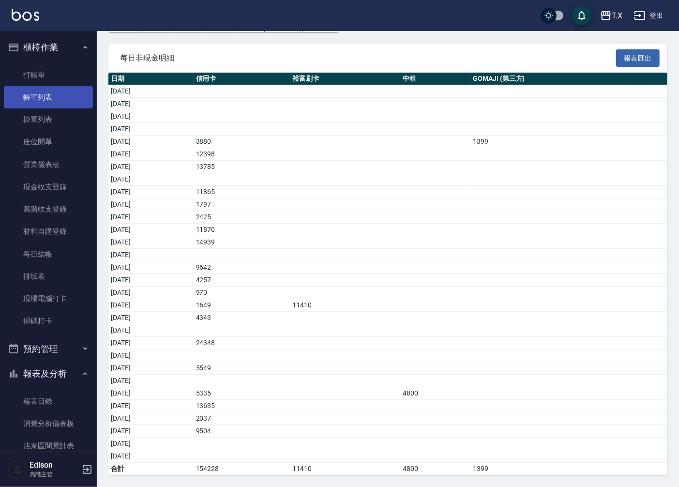
click at [30, 93] on link "帳單列表" at bounding box center [48, 97] width 89 height 22
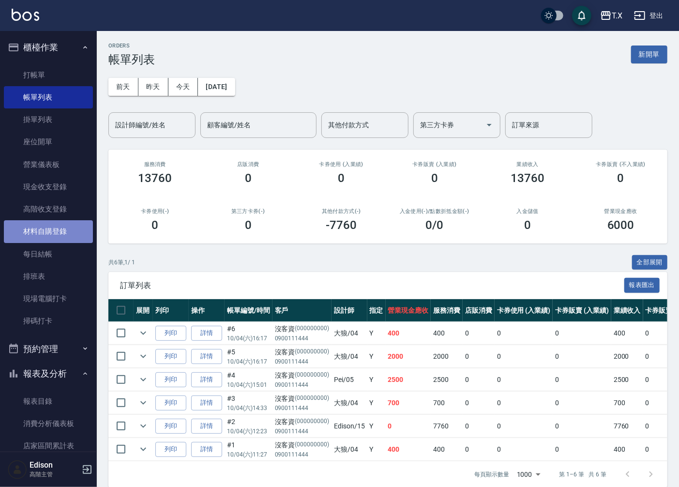
click at [60, 228] on link "材料自購登錄" at bounding box center [48, 231] width 89 height 22
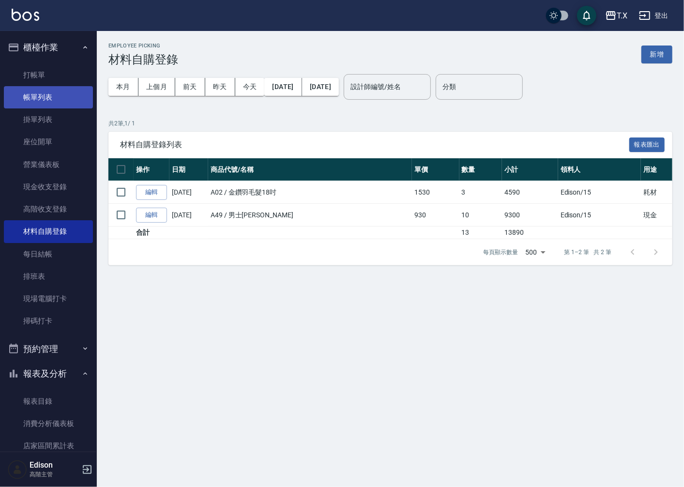
click at [46, 104] on link "帳單列表" at bounding box center [48, 97] width 89 height 22
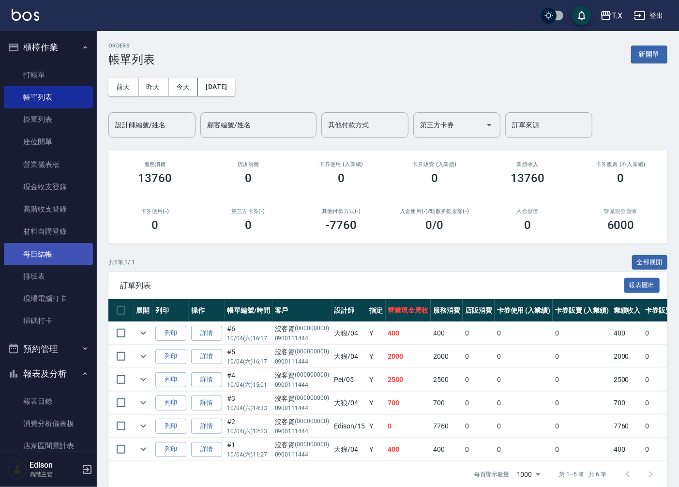
scroll to position [215, 0]
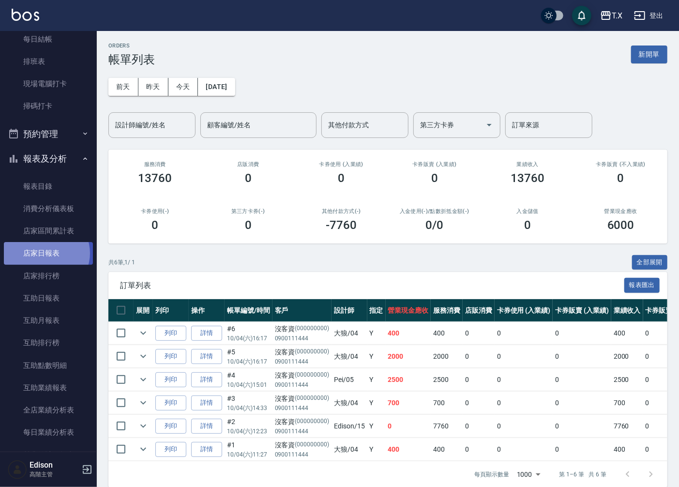
click at [46, 253] on link "店家日報表" at bounding box center [48, 253] width 89 height 22
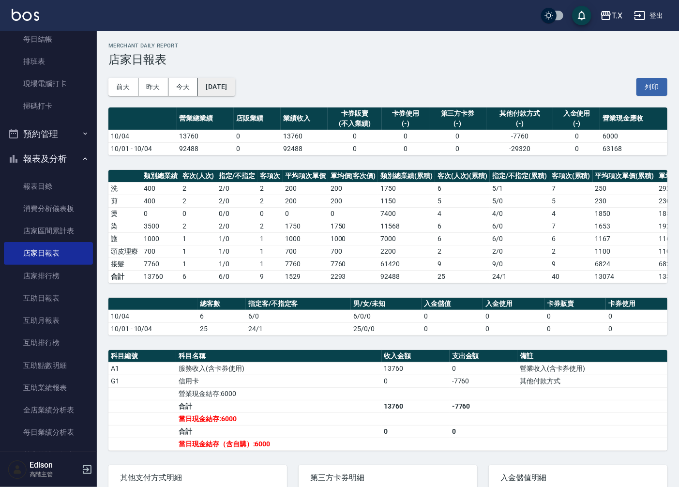
click at [209, 91] on button "[DATE]" at bounding box center [216, 87] width 37 height 18
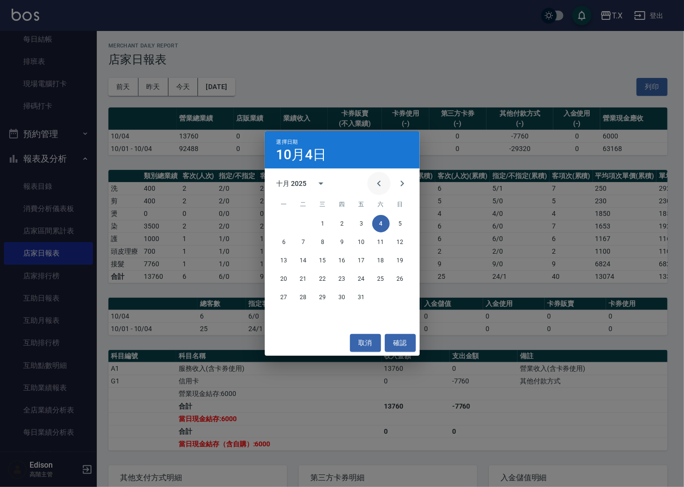
click at [380, 182] on icon "Previous month" at bounding box center [379, 184] width 12 height 12
click at [291, 257] on button "15" at bounding box center [283, 260] width 17 height 17
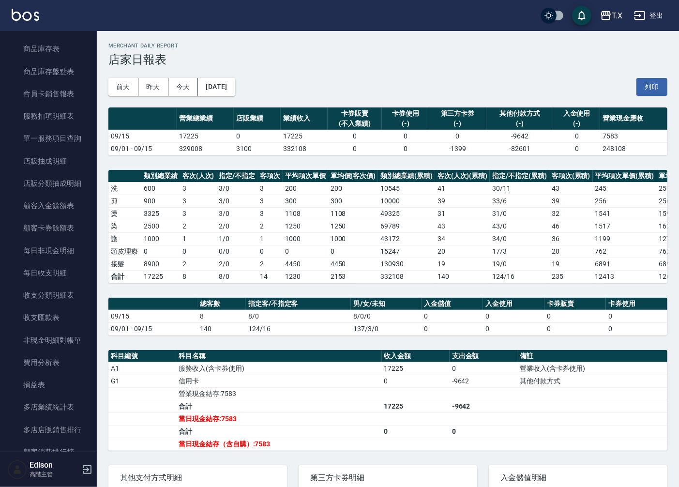
scroll to position [913, 0]
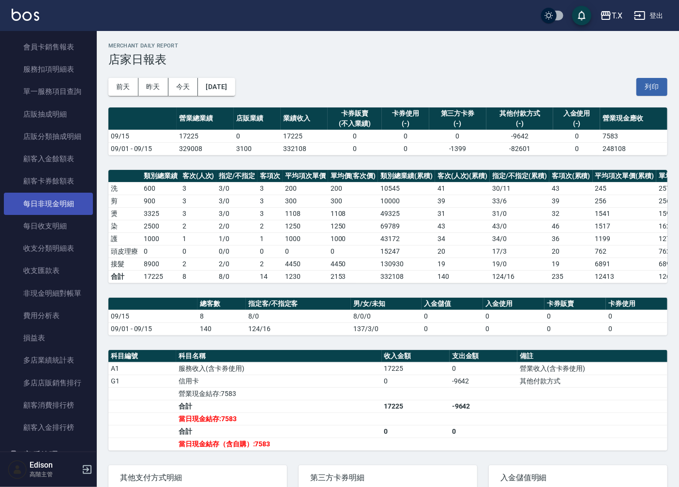
click at [63, 210] on link "每日非現金明細" at bounding box center [48, 204] width 89 height 22
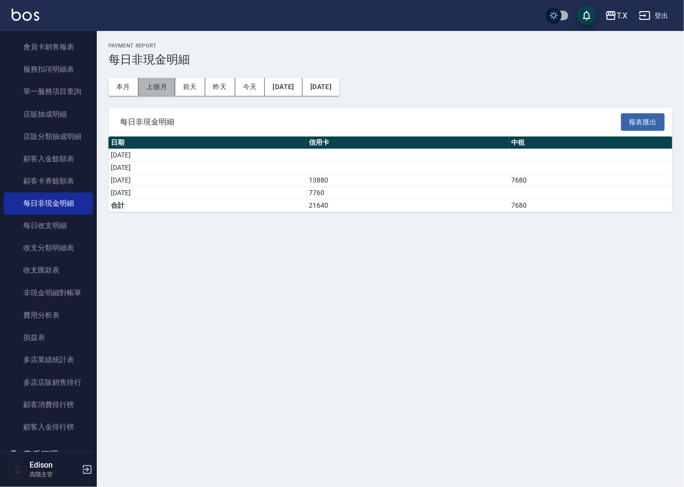
click at [165, 90] on button "上個月" at bounding box center [156, 87] width 37 height 18
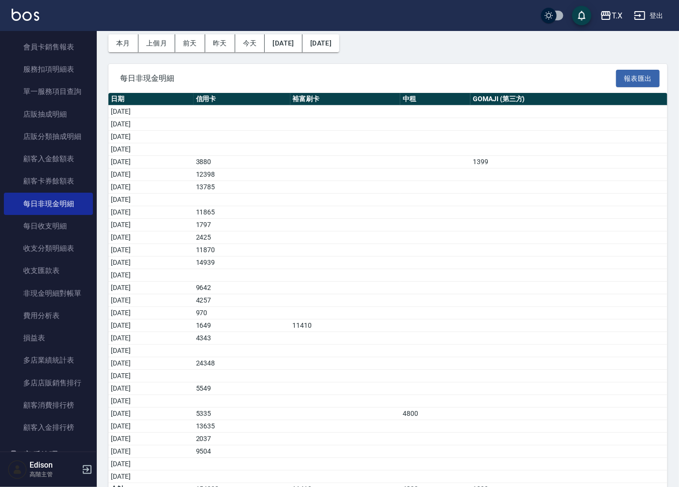
scroll to position [65, 0]
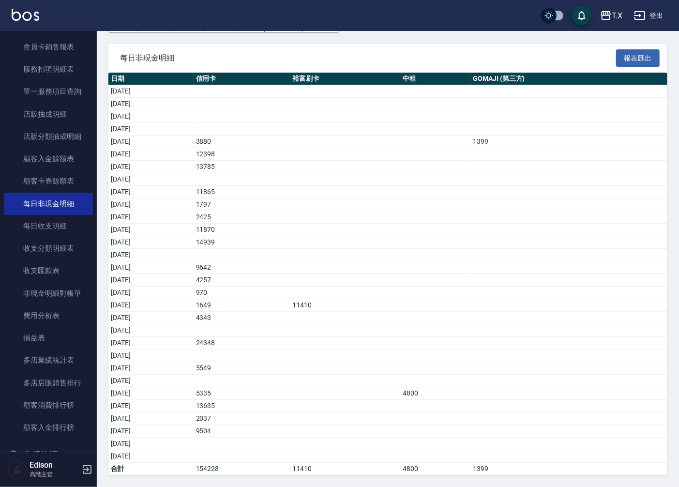
click at [88, 467] on icon "button" at bounding box center [87, 469] width 12 height 12
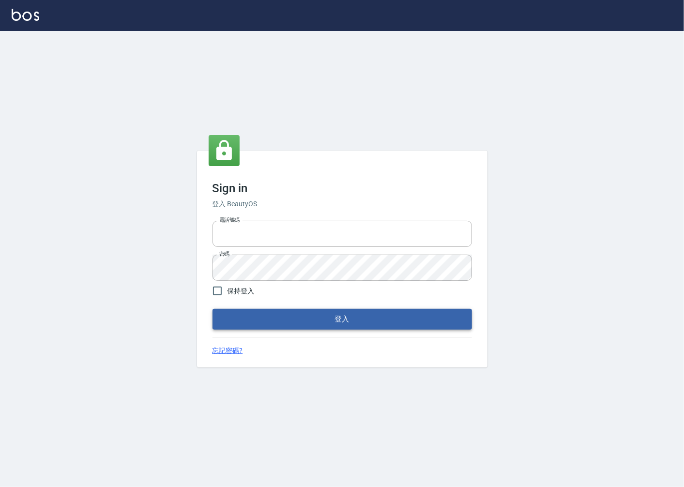
type input "0918920985"
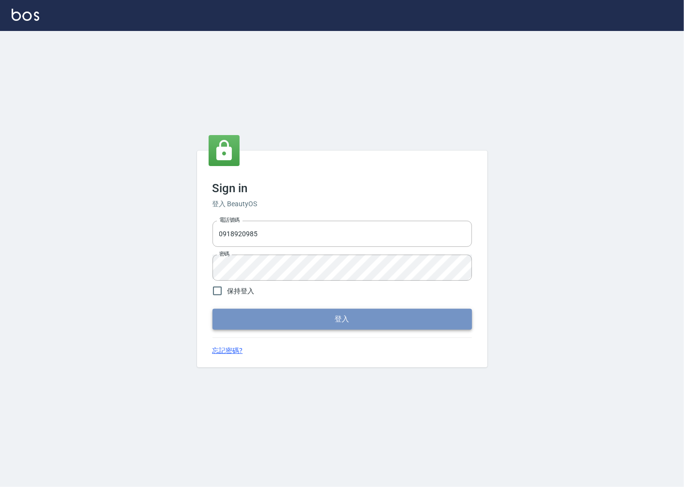
click at [254, 321] on button "登入" at bounding box center [341, 319] width 259 height 20
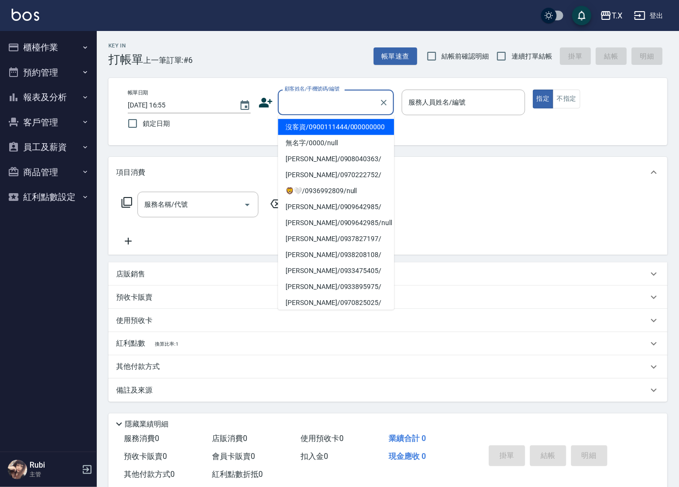
drag, startPoint x: 331, startPoint y: 94, endPoint x: 321, endPoint y: 113, distance: 21.2
click at [321, 113] on div "顧客姓名/手機號碼/編號" at bounding box center [336, 103] width 116 height 26
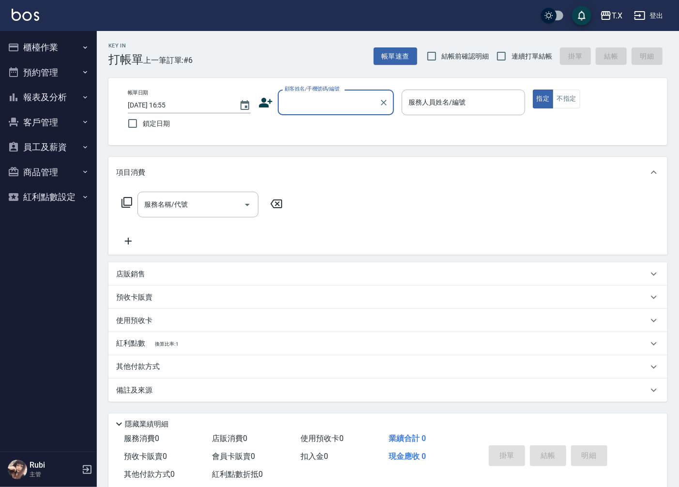
click at [327, 99] on input "顧客姓名/手機號碼/編號" at bounding box center [328, 102] width 93 height 17
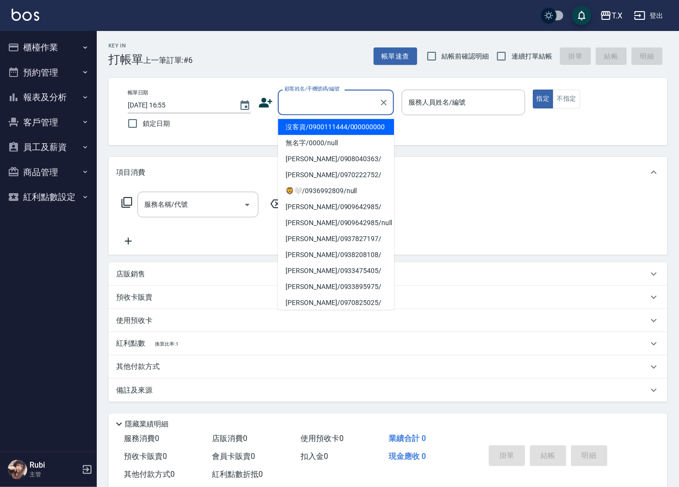
click at [322, 132] on li "沒客資/0900111444/000000000" at bounding box center [336, 127] width 116 height 16
type input "沒客資/0900111444/000000000"
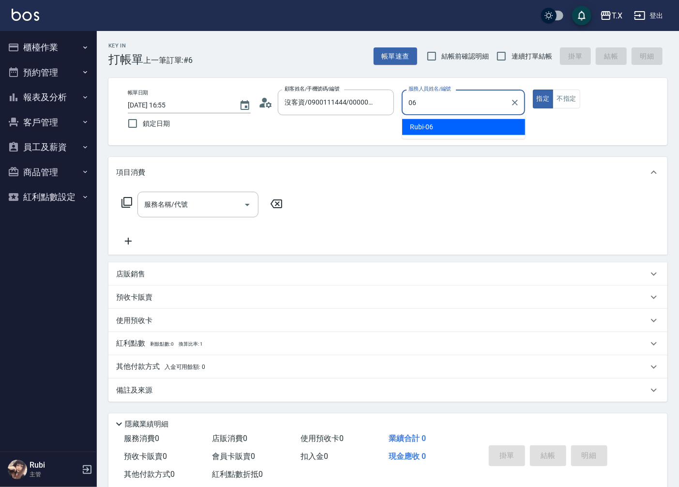
type input "Rubi-06"
type button "true"
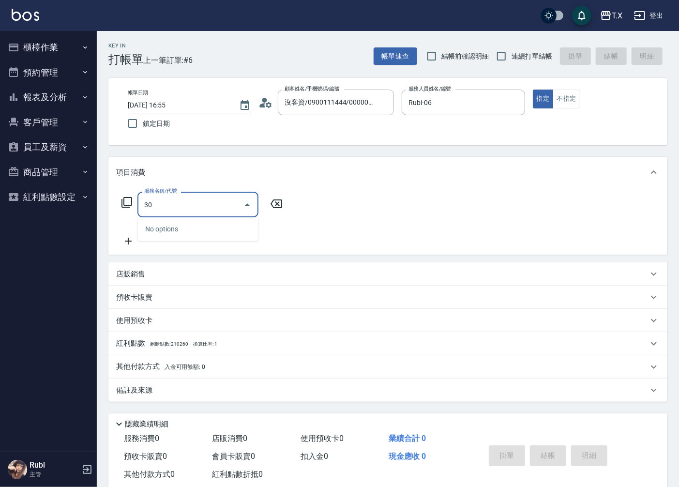
type input "301"
type input "150"
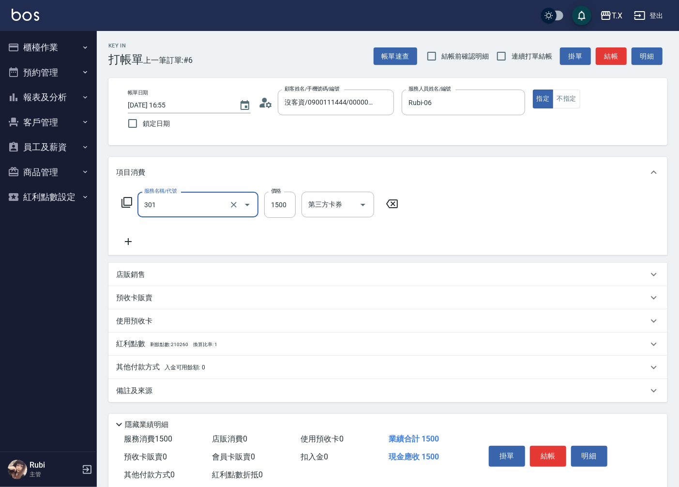
type input "燙髮(301)"
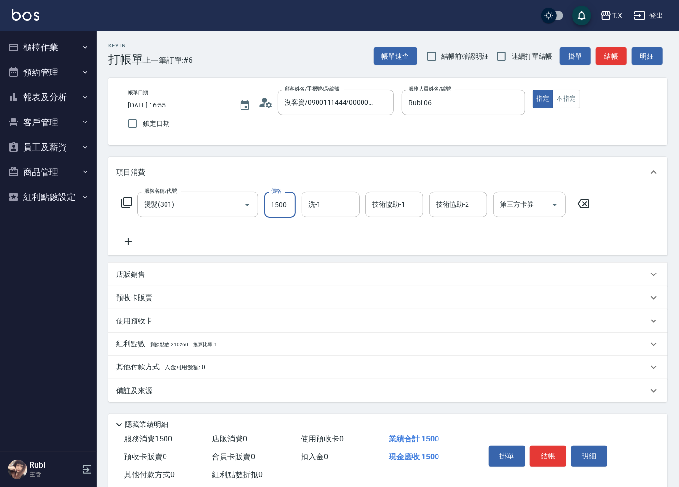
type input "0"
type input "140"
type input "1400"
click at [133, 240] on icon at bounding box center [128, 242] width 24 height 12
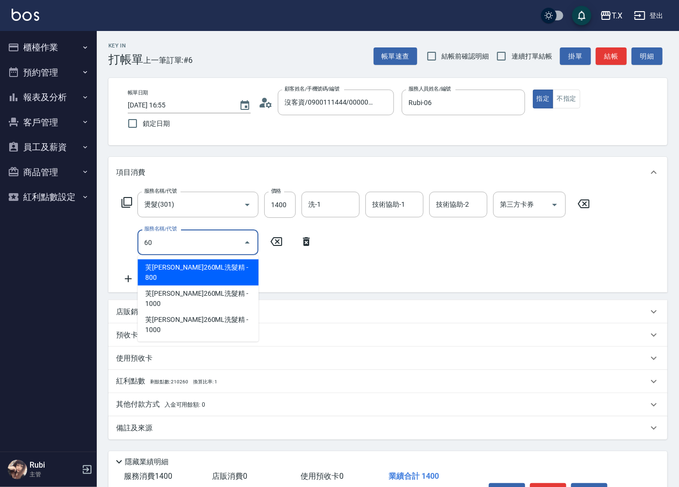
type input "608"
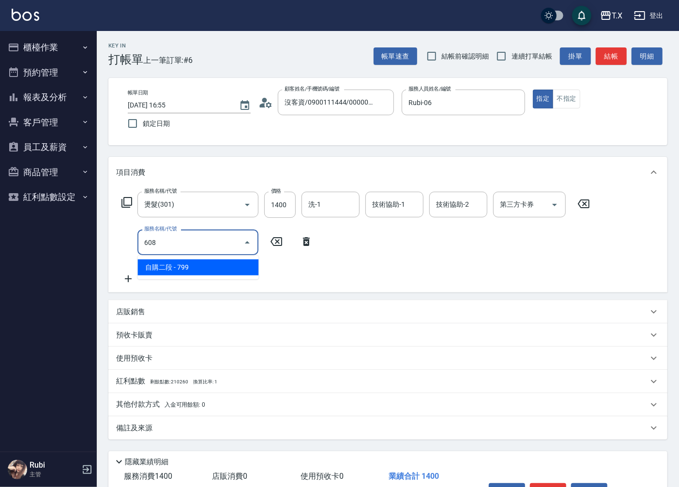
type input "210"
type input "自購二段(608)"
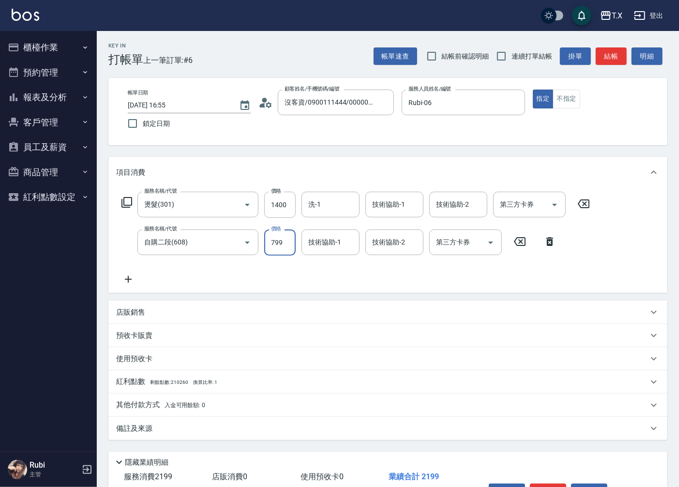
type input "1"
type input "140"
type input "100"
type input "240"
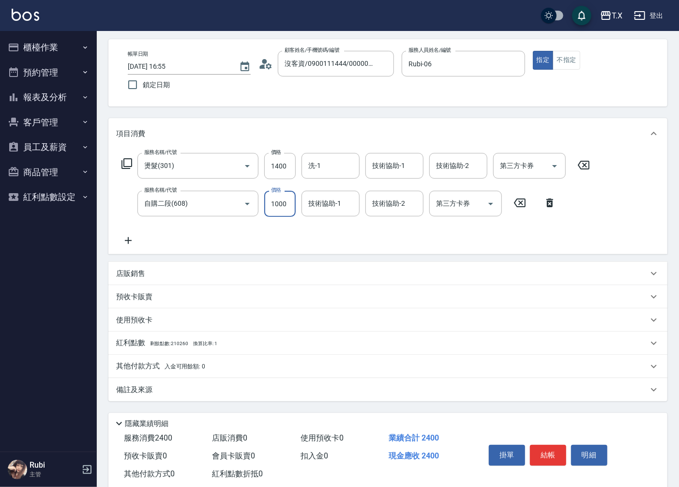
scroll to position [61, 0]
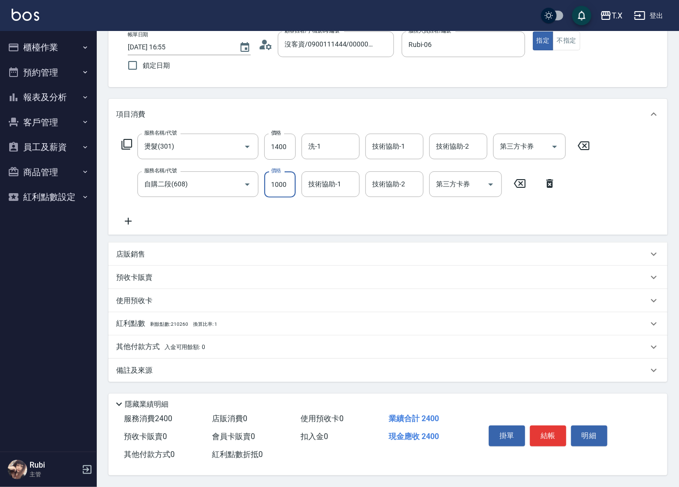
type input "1000"
click at [168, 343] on span "入金可用餘額: 0" at bounding box center [184, 346] width 41 height 7
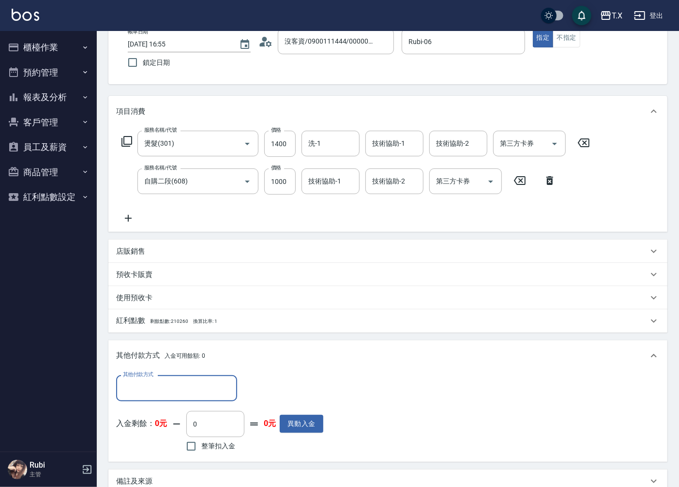
scroll to position [0, 0]
click at [156, 378] on div "其他付款方式" at bounding box center [176, 388] width 121 height 26
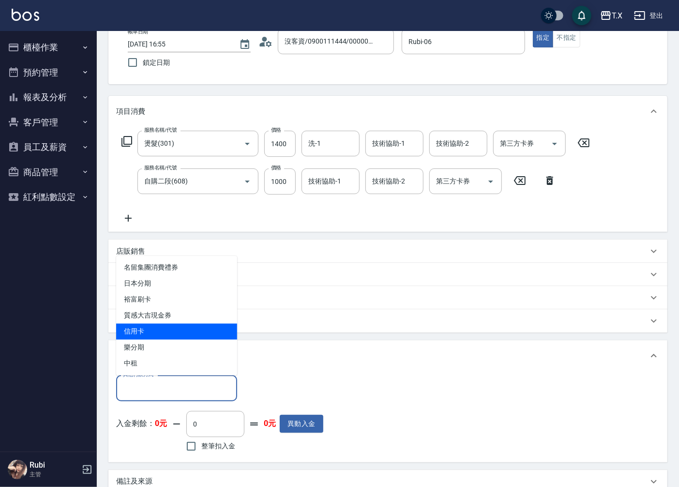
click at [153, 331] on span "信用卡" at bounding box center [176, 332] width 121 height 16
type input "信用卡"
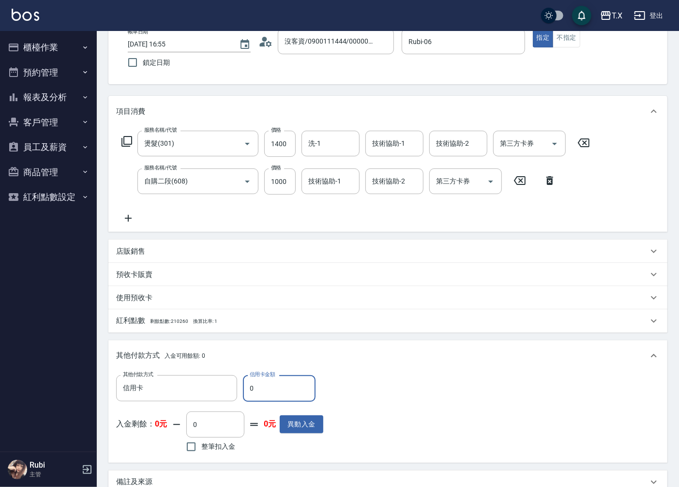
drag, startPoint x: 248, startPoint y: 388, endPoint x: 253, endPoint y: 393, distance: 6.8
click at [253, 393] on input "0" at bounding box center [279, 388] width 73 height 26
type input "23"
type input "210"
type input "2328"
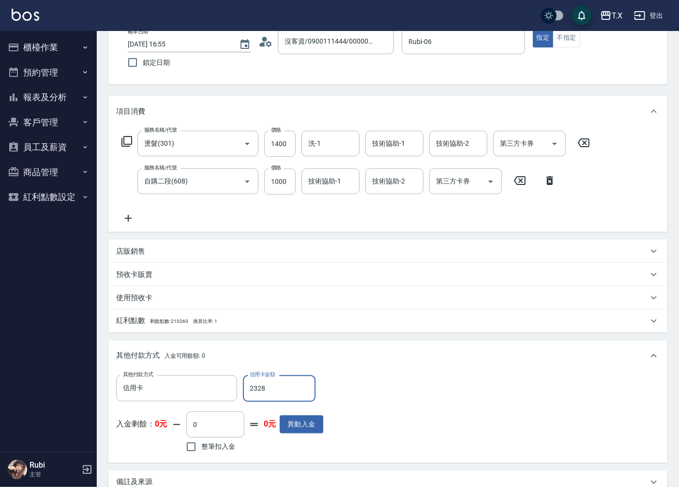
type input "0"
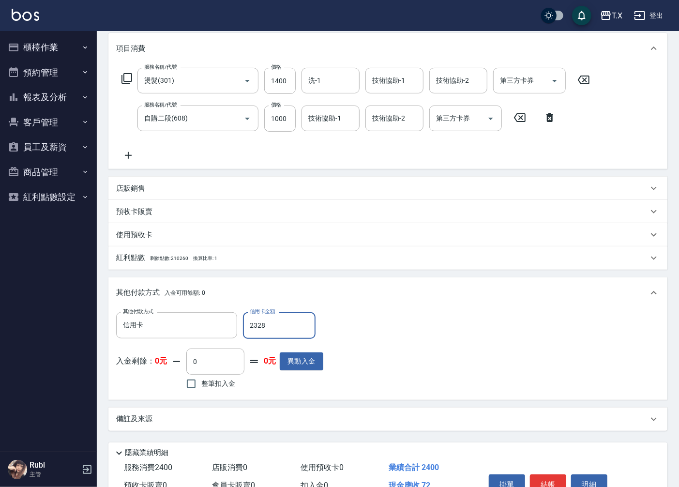
scroll to position [175, 0]
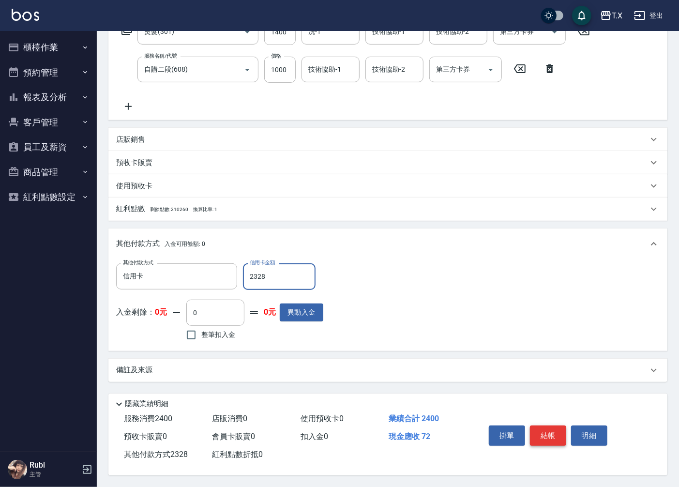
type input "2328"
click at [557, 432] on button "結帳" at bounding box center [548, 435] width 36 height 20
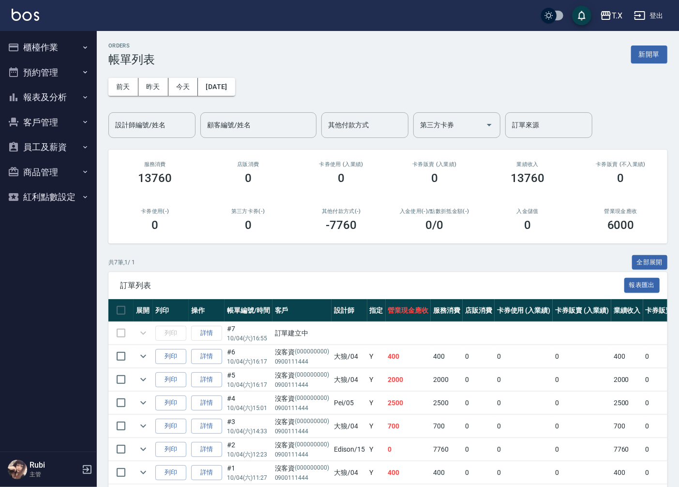
click at [69, 94] on button "報表及分析" at bounding box center [48, 97] width 89 height 25
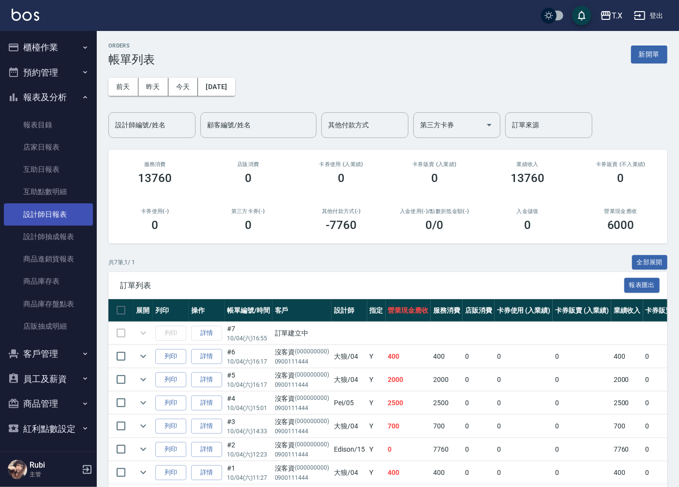
click at [56, 210] on link "設計師日報表" at bounding box center [48, 214] width 89 height 22
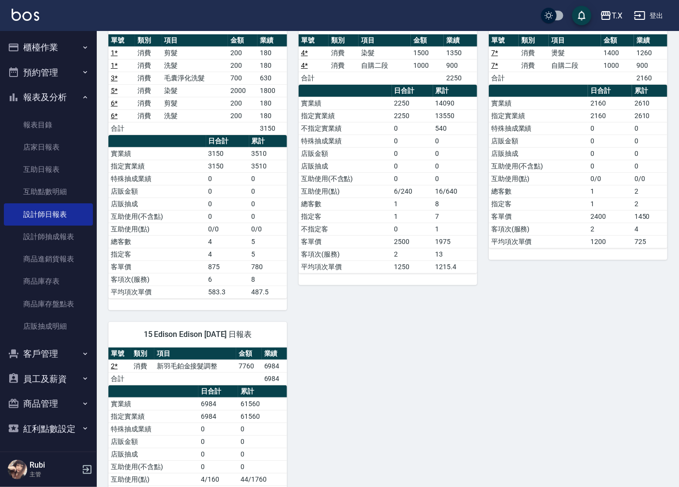
scroll to position [54, 0]
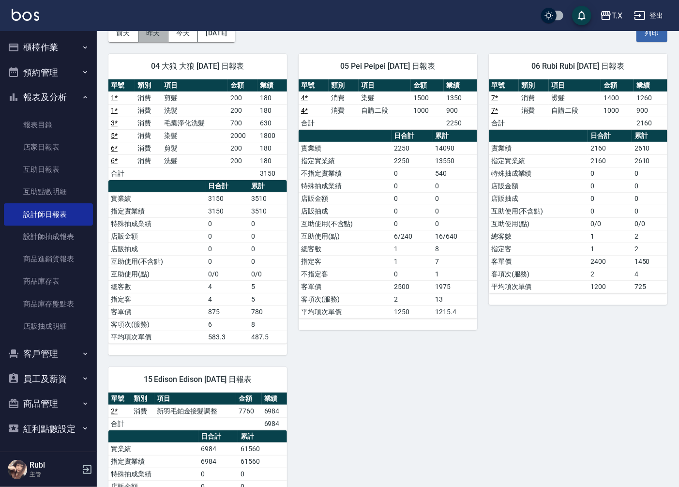
click at [159, 37] on button "昨天" at bounding box center [153, 33] width 30 height 18
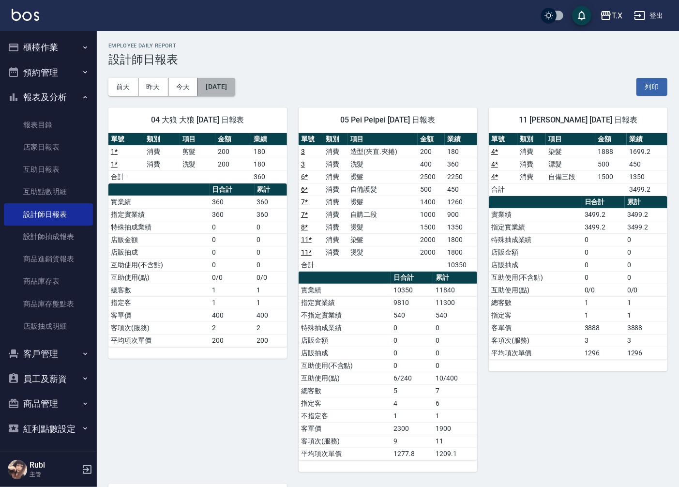
click at [204, 93] on button "[DATE]" at bounding box center [216, 87] width 37 height 18
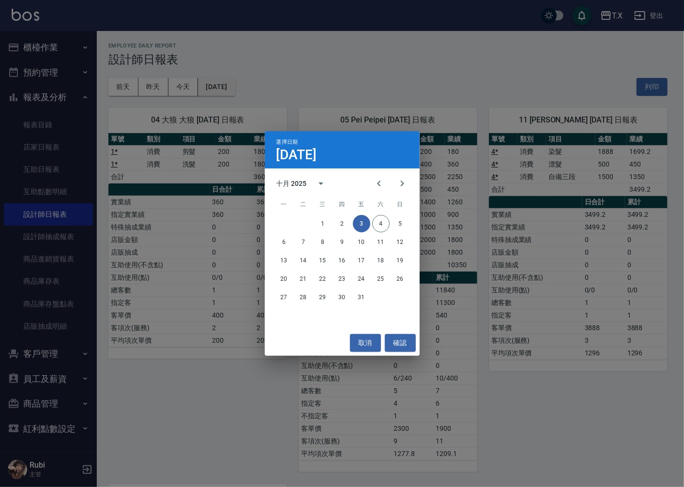
click at [181, 88] on div "選擇日期 10月3日 十月 2025 一 二 三 四 五 六 日 1 2 3 4 5 6 7 8 9 10 11 12 13 14 15 16 17 18 1…" at bounding box center [342, 243] width 684 height 487
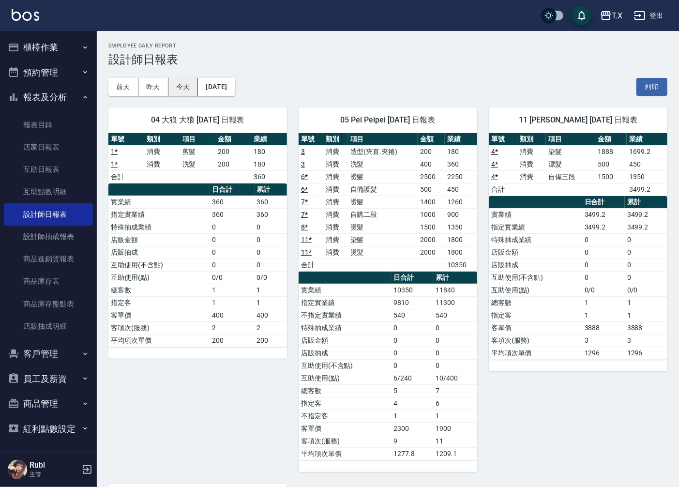
click at [187, 90] on button "今天" at bounding box center [183, 87] width 30 height 18
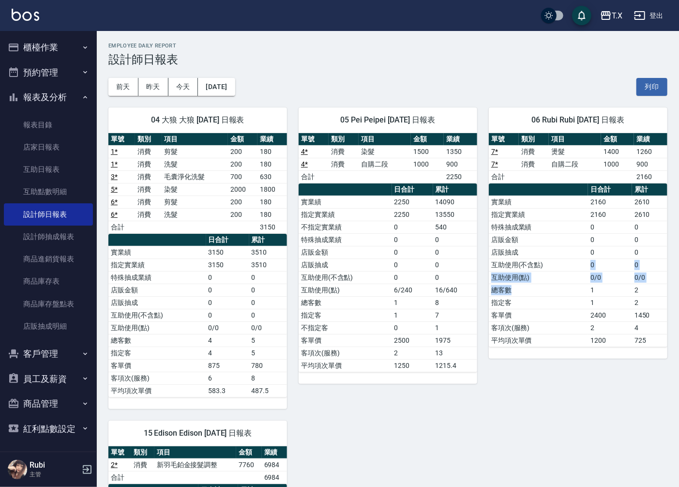
drag, startPoint x: 564, startPoint y: 290, endPoint x: 545, endPoint y: 245, distance: 48.8
click at [553, 259] on tbody "實業績 2160 2610 指定實業績 2160 2610 特殊抽成業績 0 0 店販金額 0 0 店販抽成 0 0 互助使用(不含點) 0 0 互助使用(點…" at bounding box center [578, 270] width 179 height 151
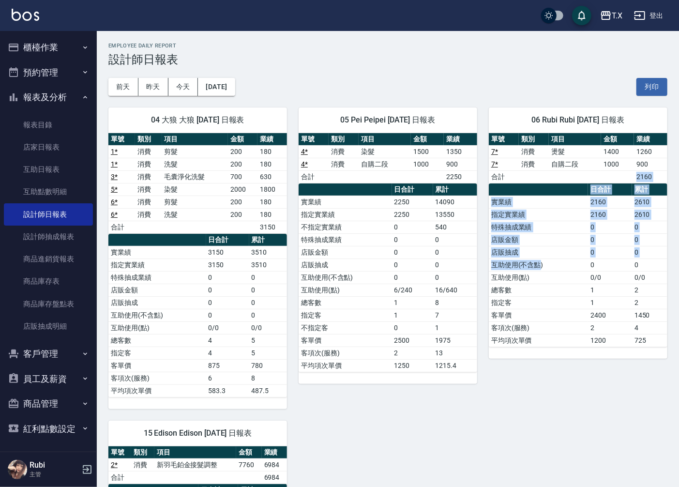
drag, startPoint x: 527, startPoint y: 177, endPoint x: 539, endPoint y: 276, distance: 99.4
click at [539, 273] on div "單號 類別 項目 金額 業績 7 * 消費 燙髮 1400 1260 7 * 消費 自購二段 1000 900 合計 2160 日合計 累計 實業績 2160…" at bounding box center [578, 240] width 179 height 214
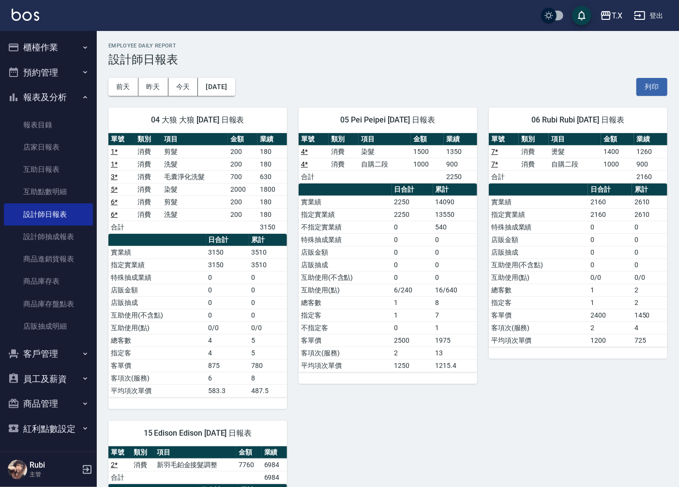
drag, startPoint x: 549, startPoint y: 310, endPoint x: 542, endPoint y: 289, distance: 21.3
click at [548, 305] on tbody "實業績 2160 2610 指定實業績 2160 2610 特殊抽成業績 0 0 店販金額 0 0 店販抽成 0 0 互助使用(不含點) 0 0 互助使用(點…" at bounding box center [578, 270] width 179 height 151
drag, startPoint x: 542, startPoint y: 289, endPoint x: 540, endPoint y: 250, distance: 39.7
click at [541, 252] on tbody "實業績 2160 2610 指定實業績 2160 2610 特殊抽成業績 0 0 店販金額 0 0 店販抽成 0 0 互助使用(不含點) 0 0 互助使用(點…" at bounding box center [578, 270] width 179 height 151
drag, startPoint x: 528, startPoint y: 225, endPoint x: 546, endPoint y: 306, distance: 82.7
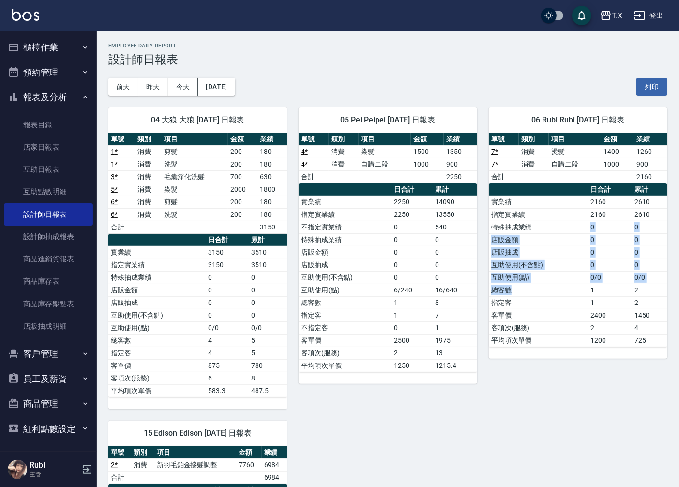
click at [546, 302] on tbody "實業績 2160 2610 指定實業績 2160 2610 特殊抽成業績 0 0 店販金額 0 0 店販抽成 0 0 互助使用(不含點) 0 0 互助使用(點…" at bounding box center [578, 270] width 179 height 151
click at [546, 326] on td "客項次(服務)" at bounding box center [538, 327] width 99 height 13
drag, startPoint x: 546, startPoint y: 298, endPoint x: 540, endPoint y: 259, distance: 38.7
click at [547, 271] on tbody "實業績 2160 2610 指定實業績 2160 2610 特殊抽成業績 0 0 店販金額 0 0 店販抽成 0 0 互助使用(不含點) 0 0 互助使用(點…" at bounding box center [578, 270] width 179 height 151
drag, startPoint x: 522, startPoint y: 225, endPoint x: 553, endPoint y: 312, distance: 92.4
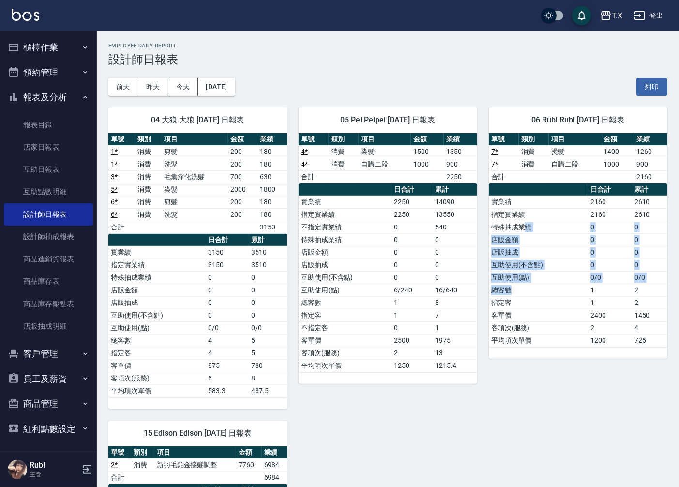
click at [548, 292] on tbody "實業績 2160 2610 指定實業績 2160 2610 特殊抽成業績 0 0 店販金額 0 0 店販抽成 0 0 互助使用(不含點) 0 0 互助使用(點…" at bounding box center [578, 270] width 179 height 151
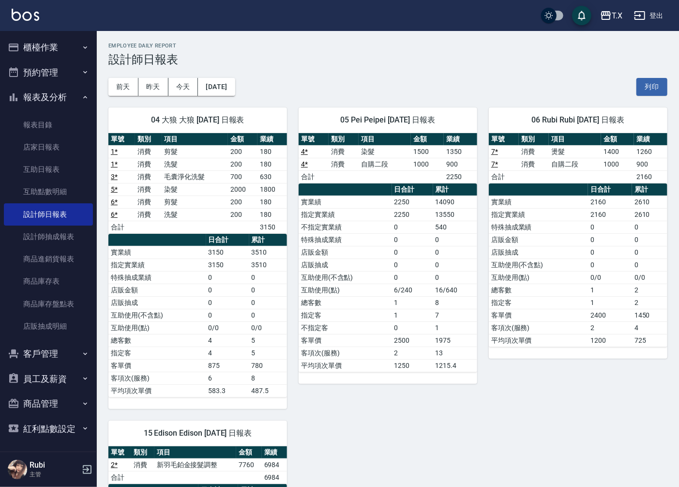
click at [552, 315] on td "客單價" at bounding box center [538, 315] width 99 height 13
drag, startPoint x: 552, startPoint y: 313, endPoint x: 540, endPoint y: 273, distance: 41.7
click at [549, 293] on tbody "實業績 2160 2610 指定實業績 2160 2610 特殊抽成業績 0 0 店販金額 0 0 店販抽成 0 0 互助使用(不含點) 0 0 互助使用(點…" at bounding box center [578, 270] width 179 height 151
drag, startPoint x: 519, startPoint y: 225, endPoint x: 542, endPoint y: 303, distance: 80.8
click at [538, 293] on tbody "實業績 2160 2610 指定實業績 2160 2610 特殊抽成業績 0 0 店販金額 0 0 店販抽成 0 0 互助使用(不含點) 0 0 互助使用(點…" at bounding box center [578, 270] width 179 height 151
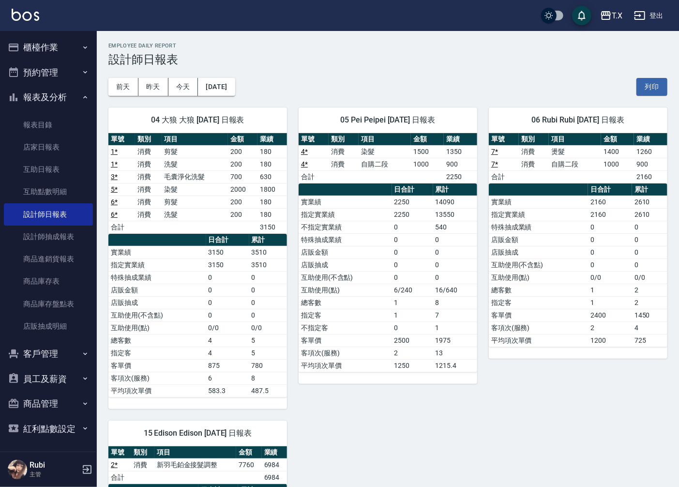
click at [542, 308] on td "指定客" at bounding box center [538, 302] width 99 height 13
drag, startPoint x: 542, startPoint y: 308, endPoint x: 533, endPoint y: 273, distance: 36.6
click at [534, 275] on tbody "實業績 2160 2610 指定實業績 2160 2610 特殊抽成業績 0 0 店販金額 0 0 店販抽成 0 0 互助使用(不含點) 0 0 互助使用(點…" at bounding box center [578, 270] width 179 height 151
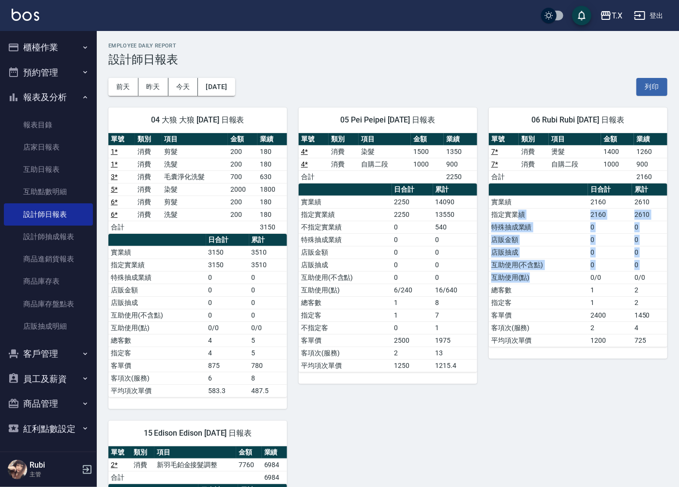
drag, startPoint x: 521, startPoint y: 215, endPoint x: 544, endPoint y: 300, distance: 87.7
click at [539, 281] on tbody "實業績 2160 2610 指定實業績 2160 2610 特殊抽成業績 0 0 店販金額 0 0 店販抽成 0 0 互助使用(不含點) 0 0 互助使用(點…" at bounding box center [578, 270] width 179 height 151
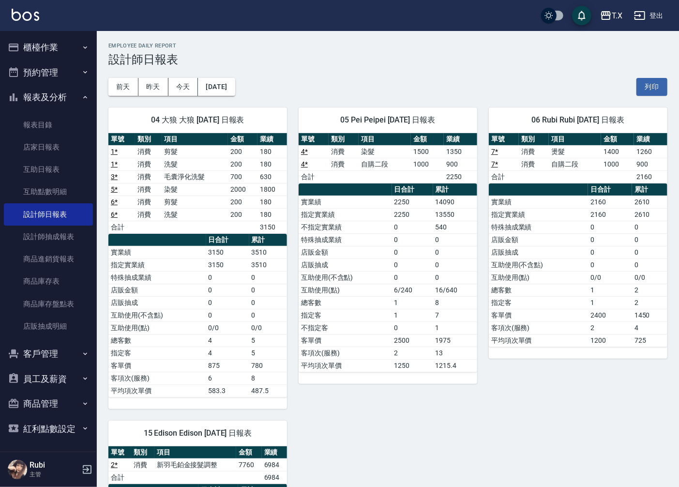
click at [544, 302] on td "指定客" at bounding box center [538, 302] width 99 height 13
drag, startPoint x: 540, startPoint y: 288, endPoint x: 538, endPoint y: 260, distance: 28.2
click at [538, 264] on tbody "實業績 2160 2610 指定實業績 2160 2610 特殊抽成業績 0 0 店販金額 0 0 店販抽成 0 0 互助使用(不含點) 0 0 互助使用(點…" at bounding box center [578, 270] width 179 height 151
drag, startPoint x: 530, startPoint y: 218, endPoint x: 540, endPoint y: 276, distance: 58.5
click at [539, 271] on tbody "實業績 2160 2610 指定實業績 2160 2610 特殊抽成業績 0 0 店販金額 0 0 店販抽成 0 0 互助使用(不含點) 0 0 互助使用(點…" at bounding box center [578, 270] width 179 height 151
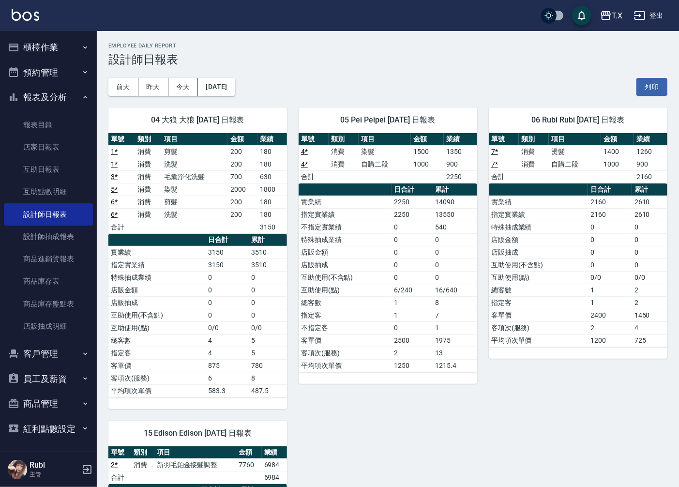
click at [540, 277] on td "互助使用(點)" at bounding box center [538, 277] width 99 height 13
drag, startPoint x: 392, startPoint y: 284, endPoint x: 380, endPoint y: 252, distance: 34.0
click at [382, 253] on tbody "實業績 2250 14090 指定實業績 2250 13550 不指定實業績 0 540 特殊抽成業績 0 0 店販金額 0 0 店販抽成 0 0 互助使用(…" at bounding box center [388, 283] width 179 height 176
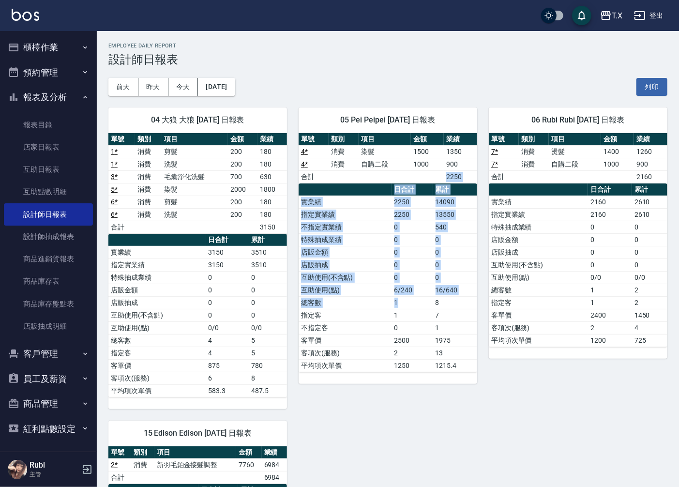
drag, startPoint x: 345, startPoint y: 177, endPoint x: 400, endPoint y: 312, distance: 145.8
click at [400, 312] on div "單號 類別 項目 金額 業績 4 * 消費 染髮 1500 1350 4 * 消費 自購二段 1000 900 合計 2250 日合計 累計 實業績 2250…" at bounding box center [388, 252] width 179 height 239
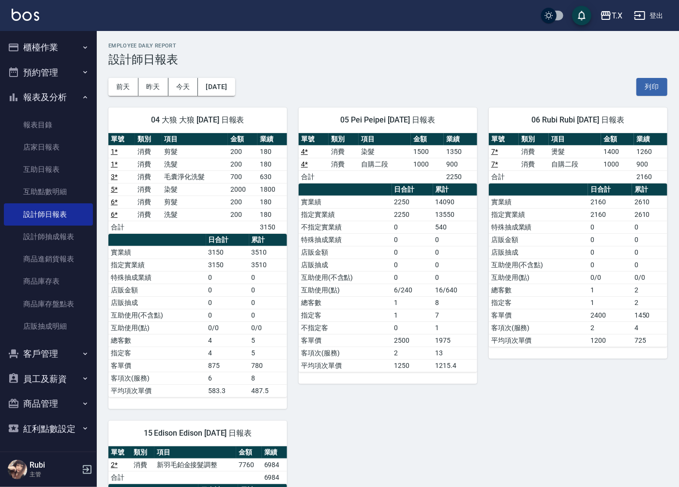
click at [401, 323] on td "0" at bounding box center [412, 327] width 41 height 13
drag, startPoint x: 396, startPoint y: 307, endPoint x: 381, endPoint y: 252, distance: 57.0
click at [393, 274] on tbody "實業績 2250 14090 指定實業績 2250 13550 不指定實業績 0 540 特殊抽成業績 0 0 店販金額 0 0 店販抽成 0 0 互助使用(…" at bounding box center [388, 283] width 179 height 176
drag, startPoint x: 368, startPoint y: 206, endPoint x: 389, endPoint y: 298, distance: 93.8
click at [388, 291] on tbody "實業績 2250 14090 指定實業績 2250 13550 不指定實業績 0 540 特殊抽成業績 0 0 店販金額 0 0 店販抽成 0 0 互助使用(…" at bounding box center [388, 283] width 179 height 176
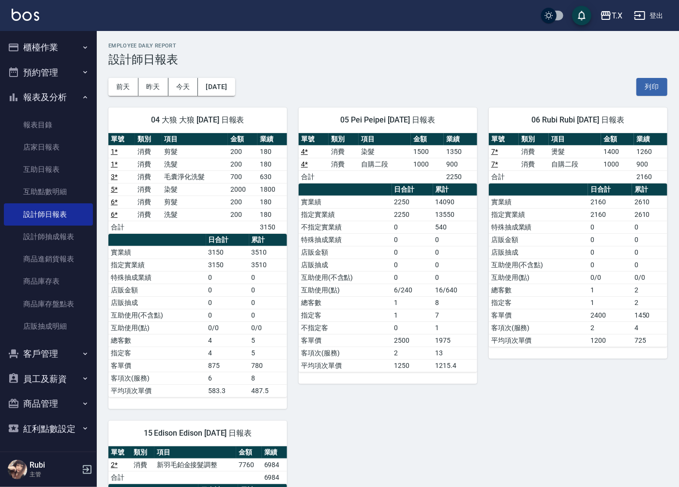
click at [389, 303] on td "總客數" at bounding box center [345, 302] width 93 height 13
click at [50, 45] on button "櫃檯作業" at bounding box center [48, 47] width 89 height 25
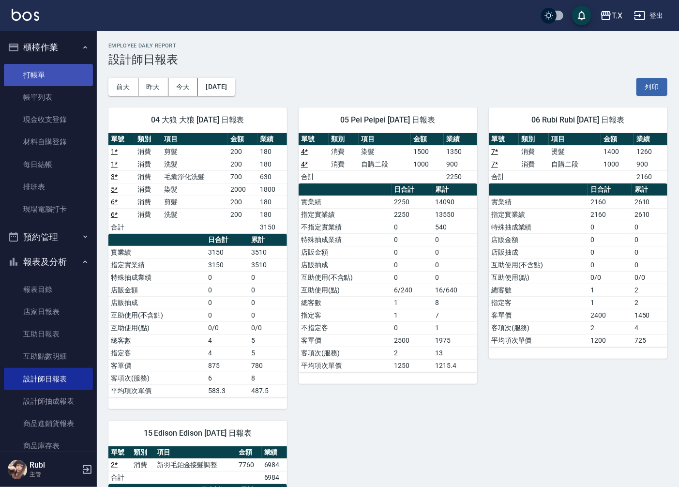
click at [39, 72] on link "打帳單" at bounding box center [48, 75] width 89 height 22
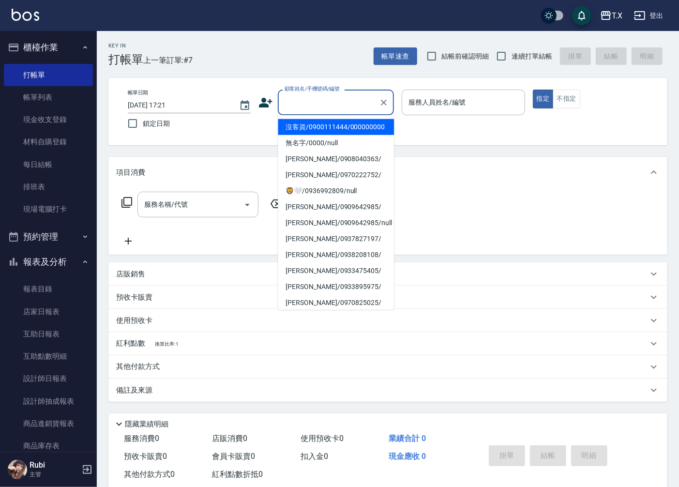
click at [354, 105] on input "顧客姓名/手機號碼/編號" at bounding box center [328, 102] width 93 height 17
click at [332, 135] on li "沒客資/0900111444/000000000" at bounding box center [336, 127] width 116 height 16
type input "沒客資/0900111444/000000000"
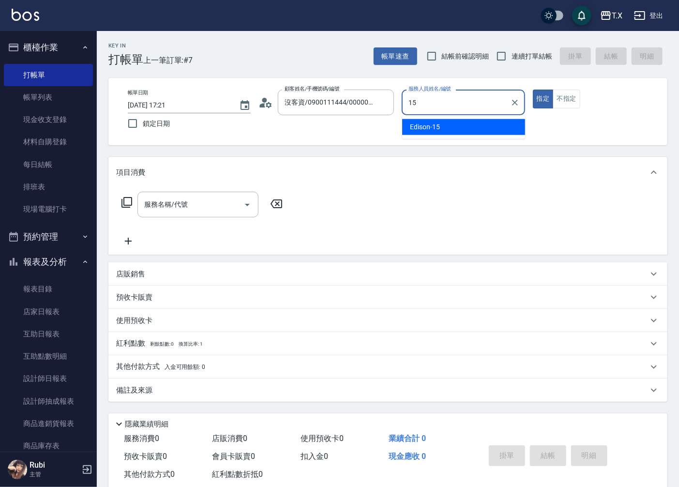
type input "Edison-15"
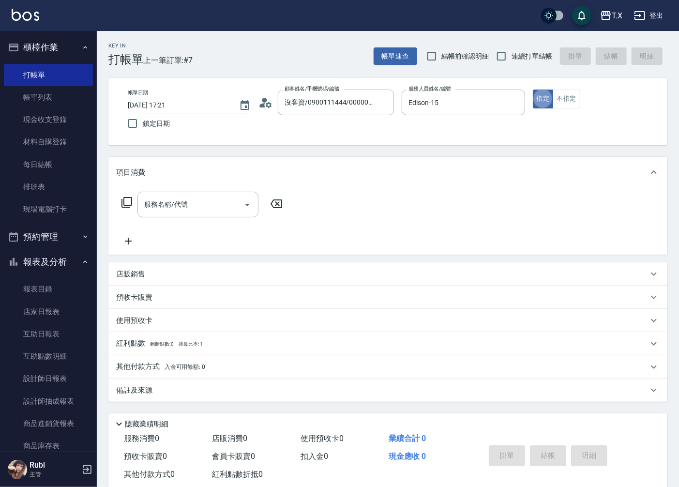
type button "true"
type input "704"
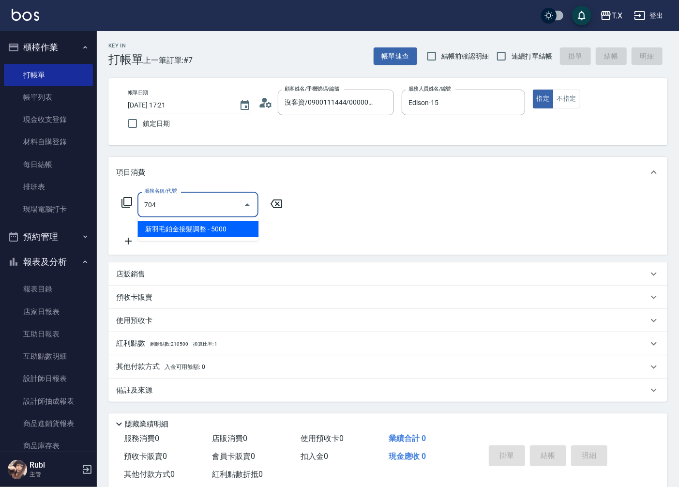
type input "500"
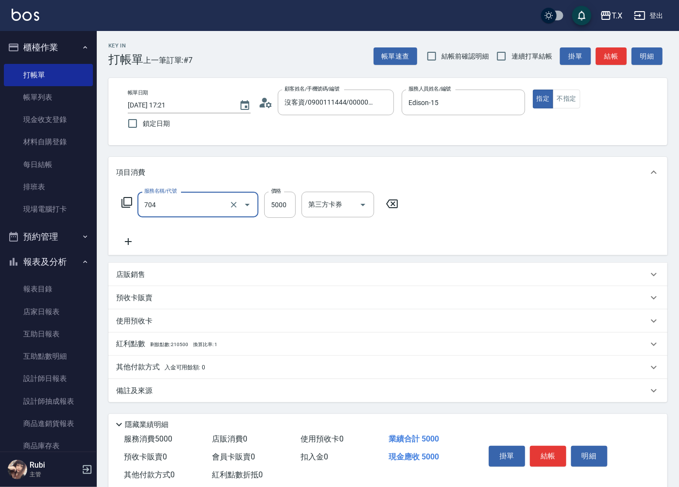
type input "新羽毛鉑金接髮調整(704)"
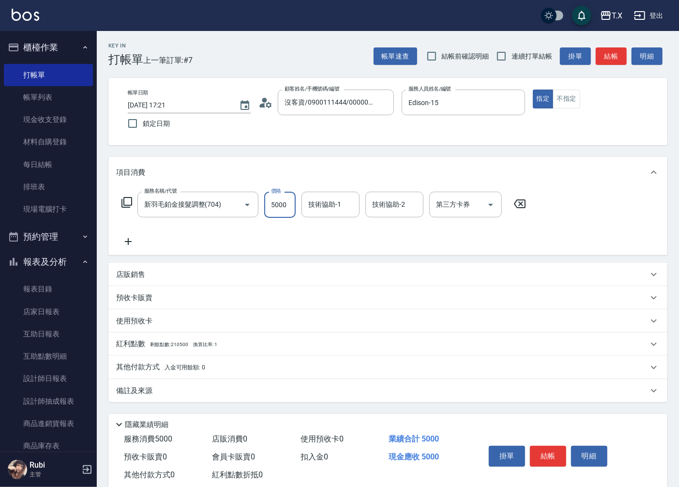
type input "0"
type input "400"
type input "4000"
click at [308, 206] on input "技術協助-1" at bounding box center [330, 204] width 49 height 17
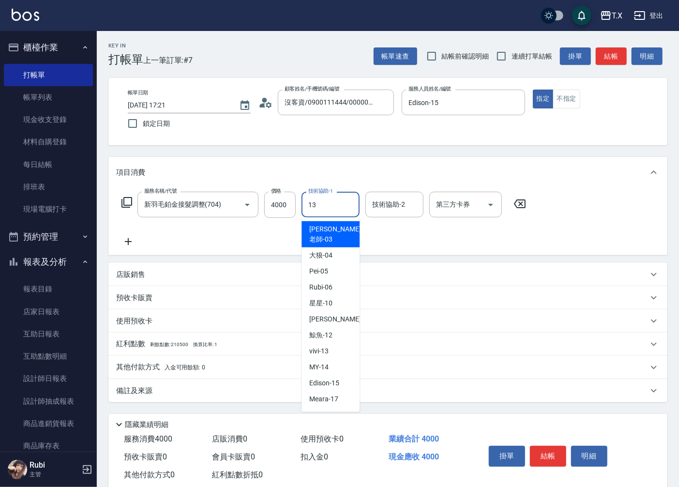
type input "vivi-13"
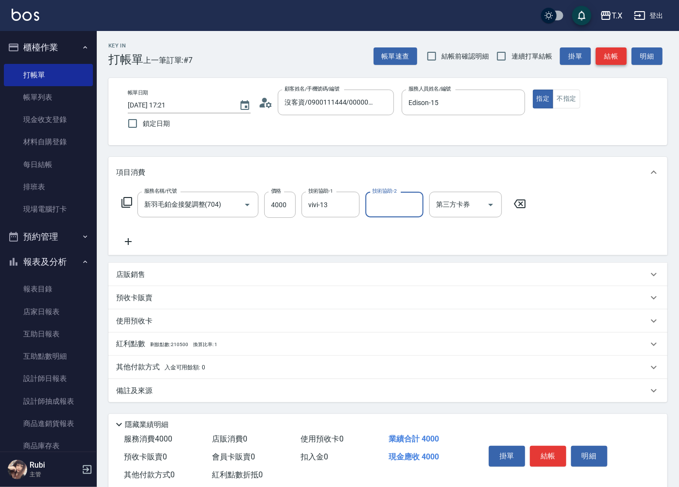
click at [610, 61] on button "結帳" at bounding box center [611, 56] width 31 height 18
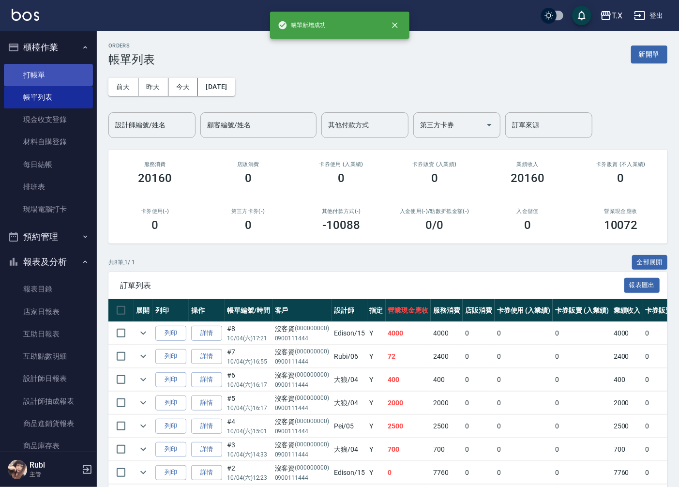
click at [63, 74] on link "打帳單" at bounding box center [48, 75] width 89 height 22
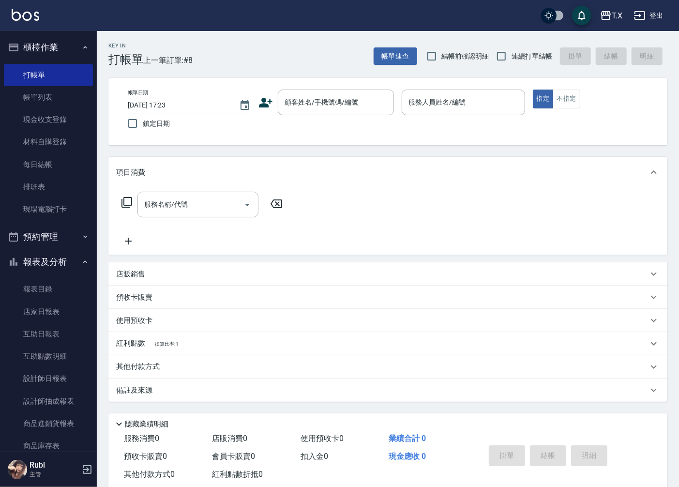
click at [526, 62] on label "連續打單結帳" at bounding box center [521, 56] width 61 height 20
click at [511, 62] on input "連續打單結帳" at bounding box center [501, 56] width 20 height 20
checkbox input "true"
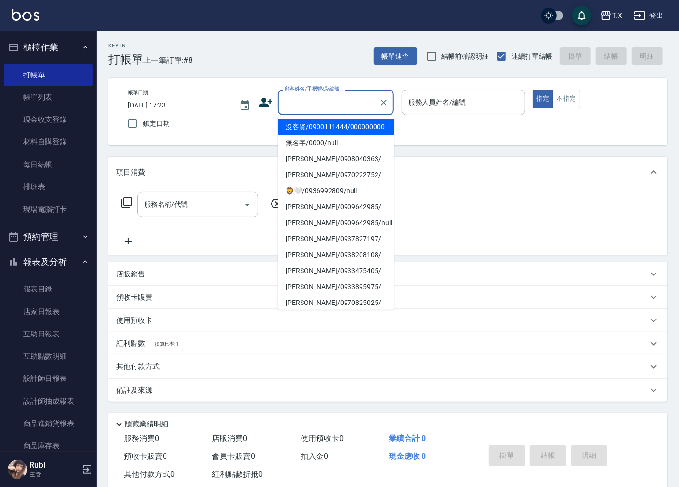
click at [335, 97] on input "顧客姓名/手機號碼/編號" at bounding box center [328, 102] width 93 height 17
click at [328, 127] on li "沒客資/0900111444/000000000" at bounding box center [336, 127] width 116 height 16
type input "沒客資/0900111444/000000000"
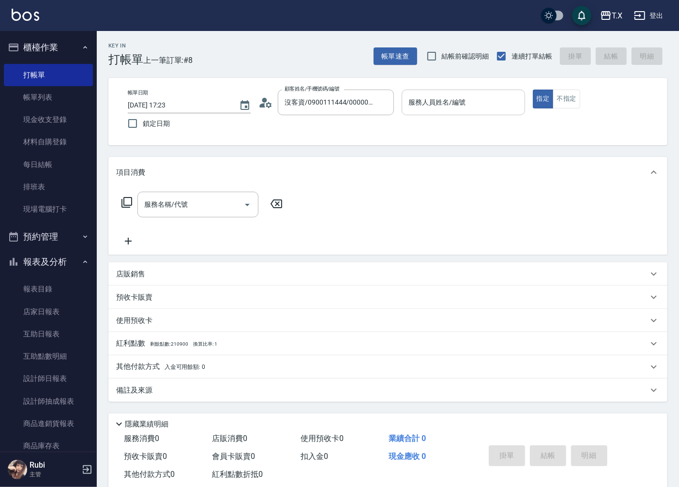
click at [434, 103] on input "服務人員姓名/編號" at bounding box center [463, 102] width 114 height 17
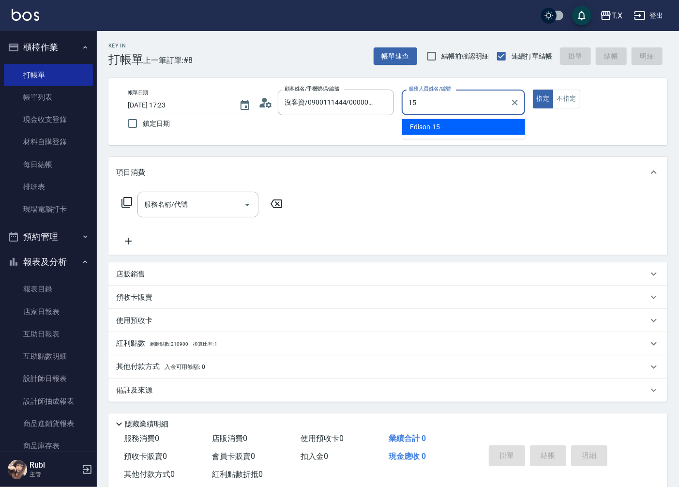
type input "Edison-15"
type button "true"
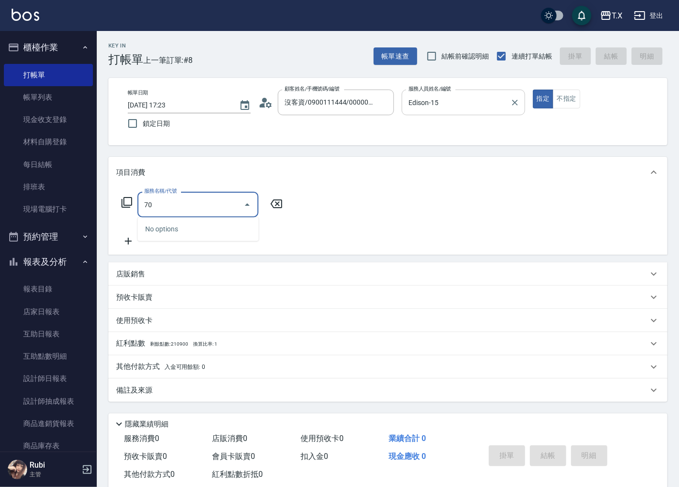
type input "704"
type input "500"
type input "新羽毛鉑金接髮調整(704)"
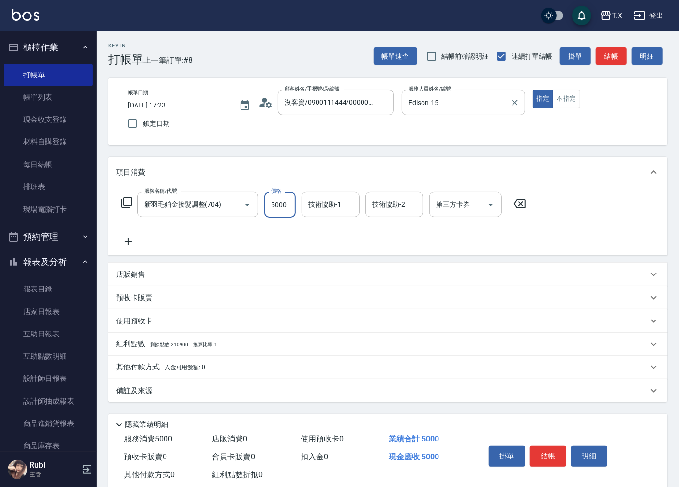
type input "7"
type input "0"
type input "776"
type input "770"
type input "7760"
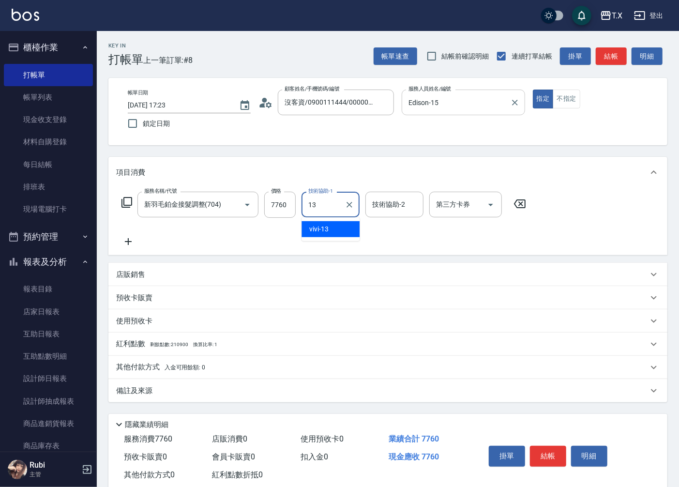
type input "vivi-13"
click at [558, 455] on button "結帳" at bounding box center [548, 456] width 36 height 20
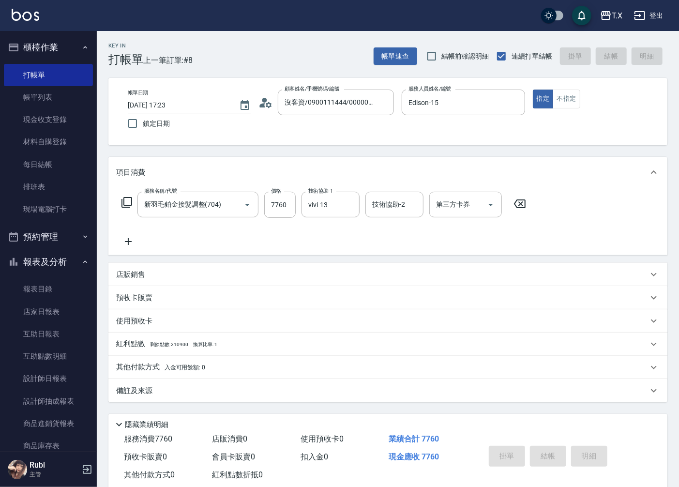
type input "0"
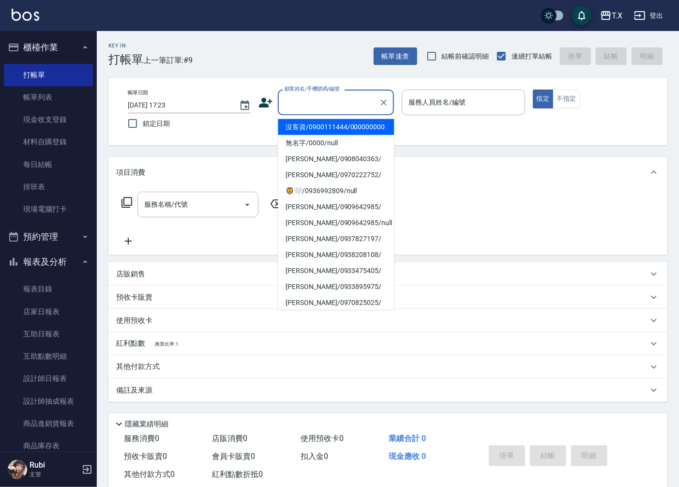
click at [340, 104] on input "顧客姓名/手機號碼/編號" at bounding box center [328, 102] width 93 height 17
click at [334, 131] on li "沒客資/0900111444/000000000" at bounding box center [336, 127] width 116 height 16
type input "沒客資/0900111444/000000000"
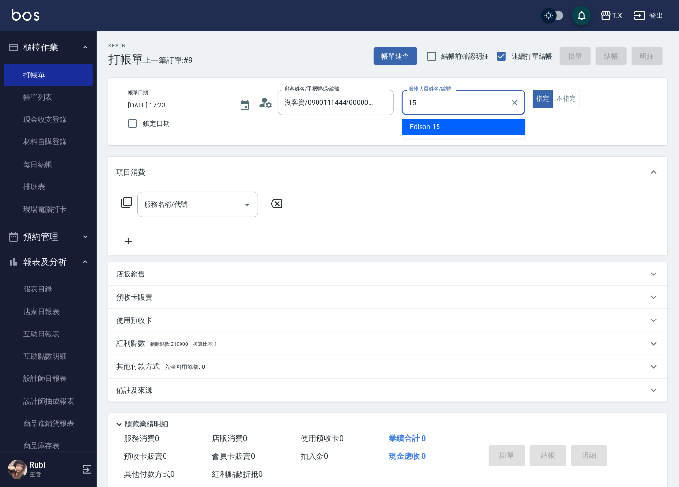
type input "Edison-15"
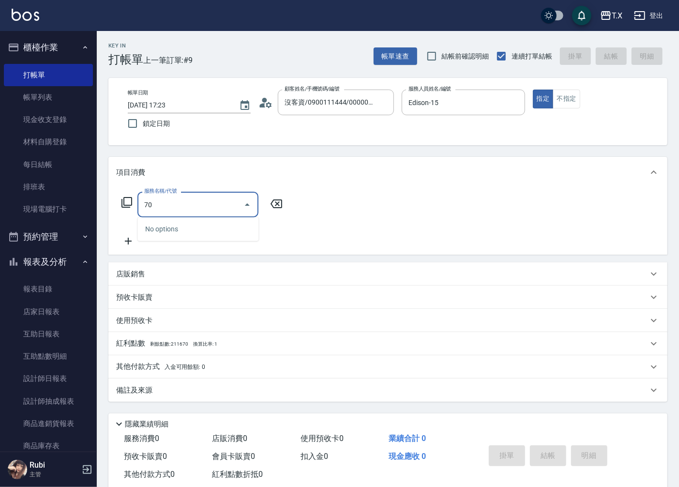
type input "704"
type input "500"
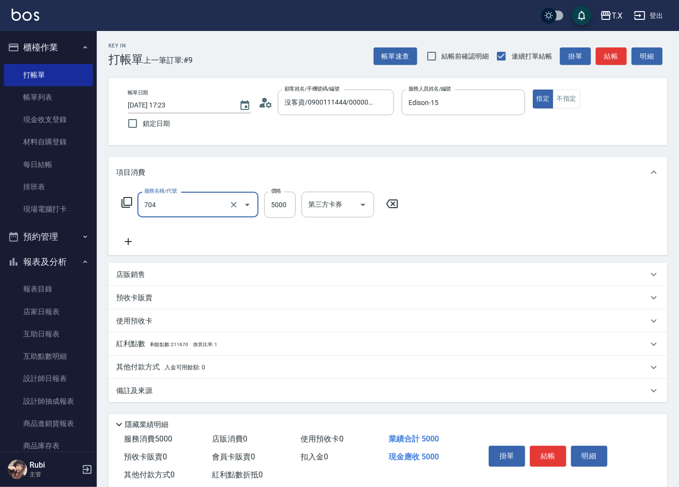
type input "新羽毛鉑金接髮調整(704)"
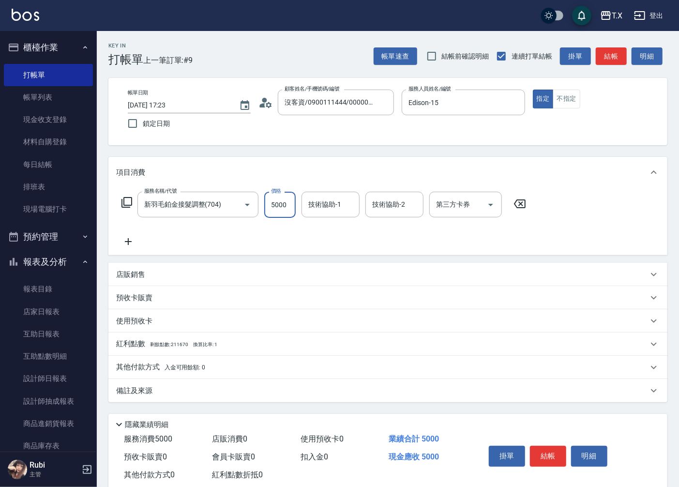
type input "1"
type input "0"
type input "116"
type input "110"
type input "11625"
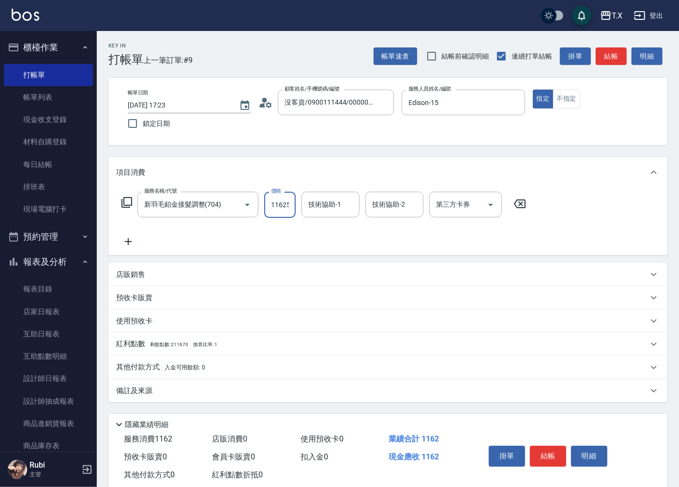
type input "1160"
type input "11625"
type input "vivi-13"
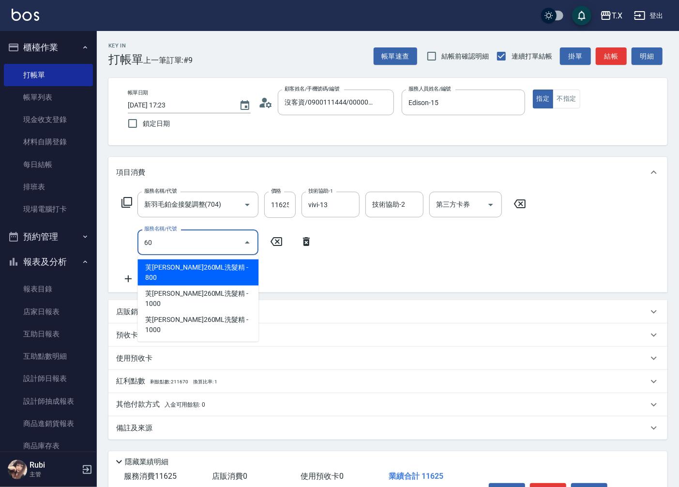
type input "601"
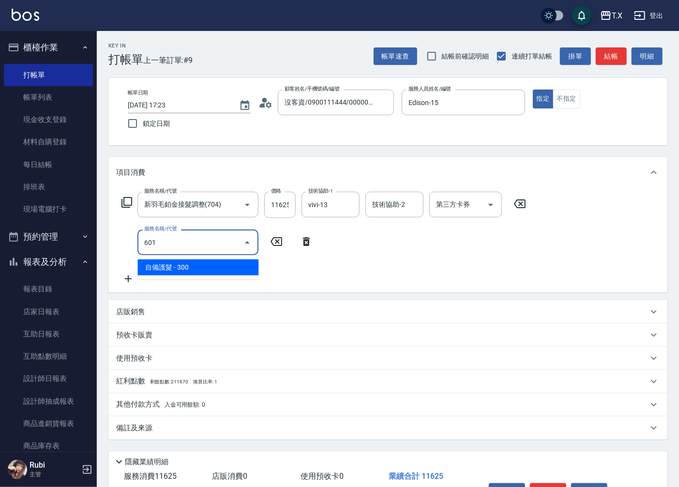
type input "1190"
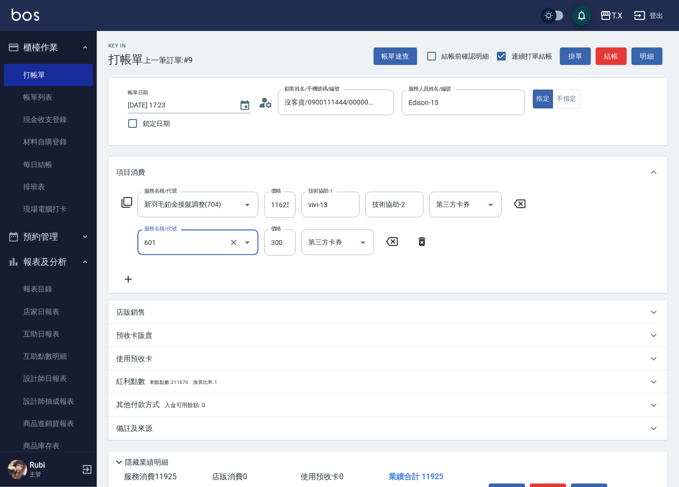
type input "自備護髮(601)"
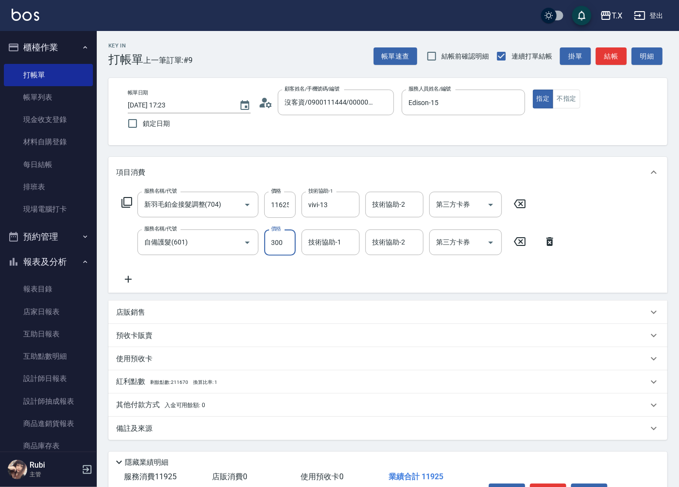
type input "1160"
type input "50"
type input "1210"
type input "500"
type input "鯨魚-12"
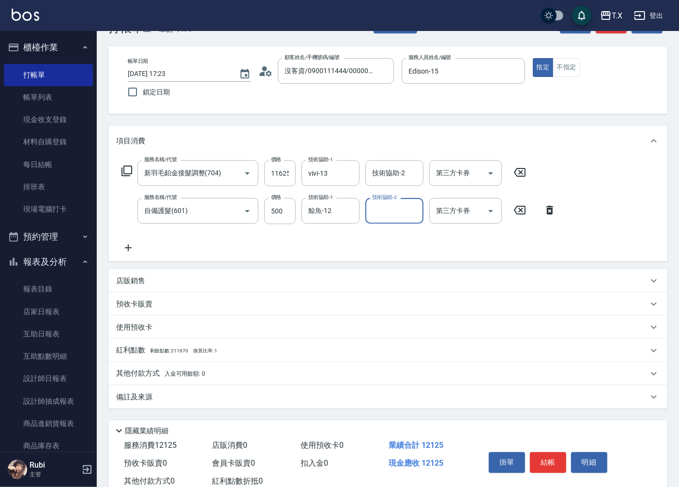
scroll to position [61, 0]
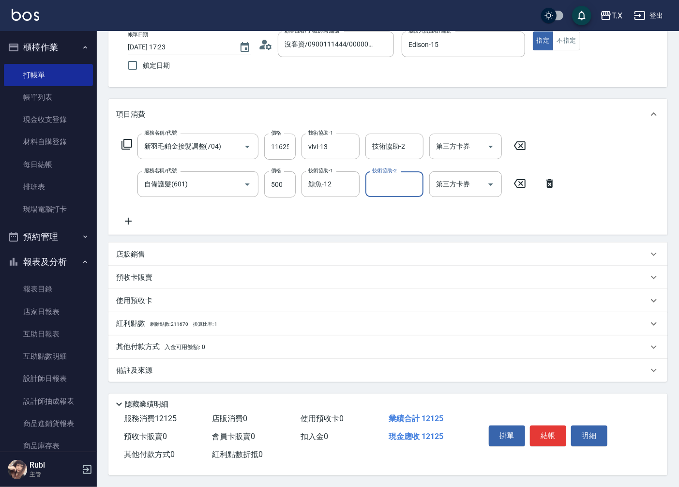
click at [151, 358] on div "備註及來源" at bounding box center [387, 369] width 559 height 23
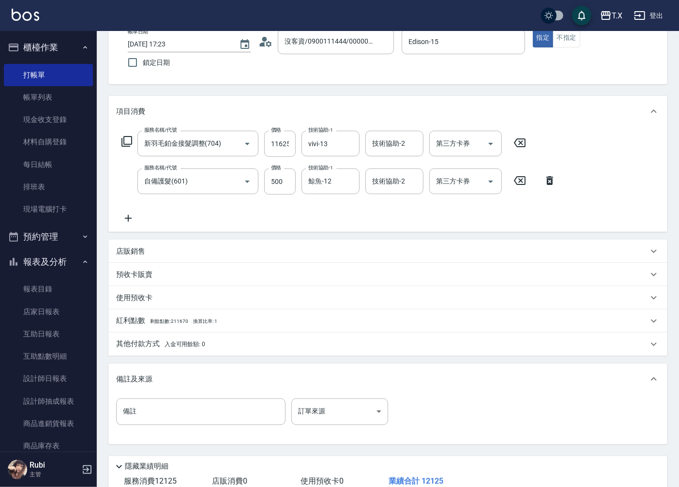
click at [172, 335] on div "其他付款方式 入金可用餘額: 0" at bounding box center [387, 343] width 559 height 23
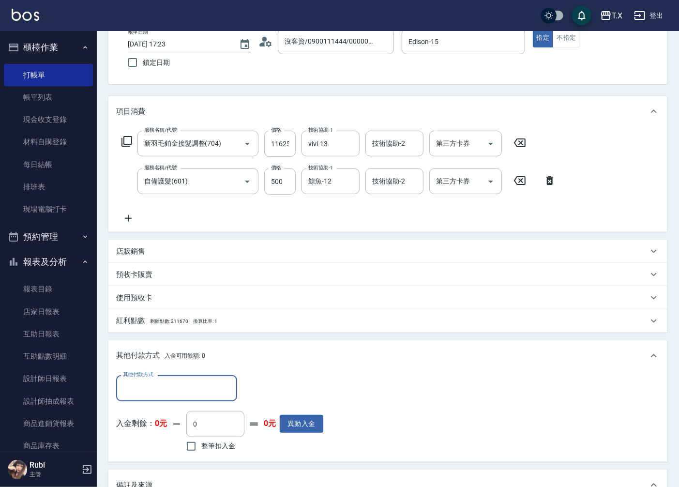
scroll to position [0, 0]
click at [160, 389] on input "其他付款方式" at bounding box center [176, 387] width 112 height 17
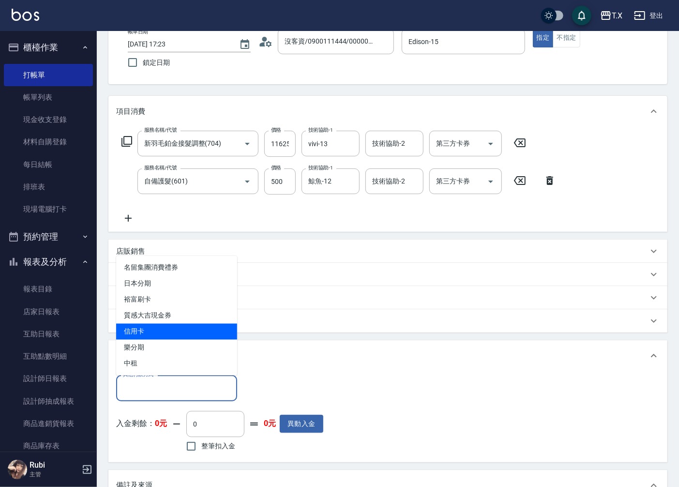
click at [161, 333] on span "信用卡" at bounding box center [176, 332] width 121 height 16
type input "信用卡"
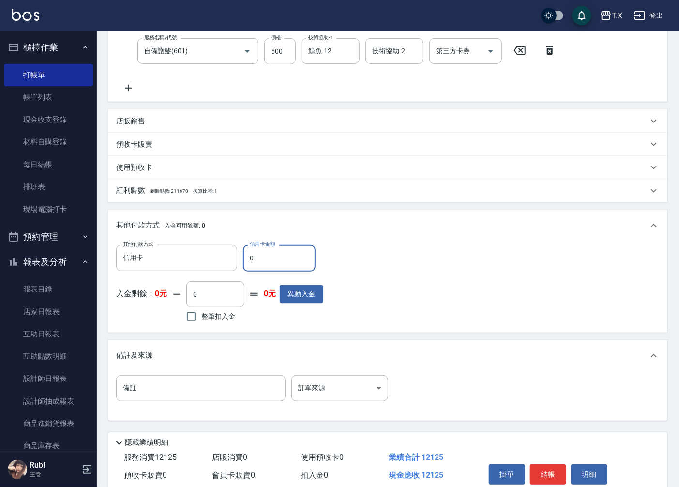
scroll to position [233, 0]
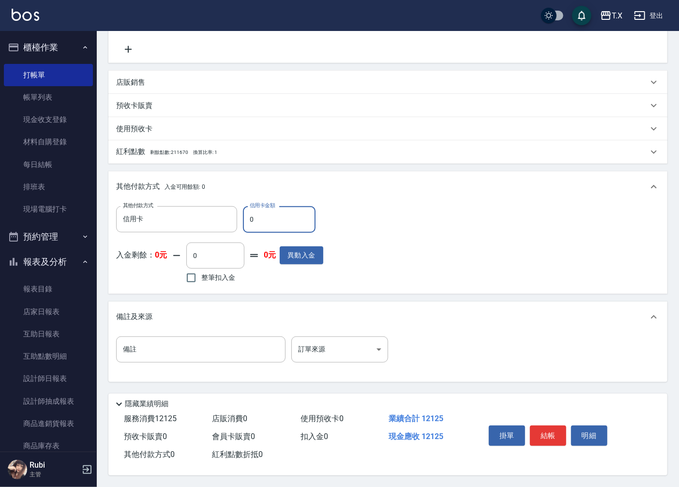
drag, startPoint x: 258, startPoint y: 213, endPoint x: 244, endPoint y: 218, distance: 14.6
click at [244, 218] on input "0" at bounding box center [279, 219] width 73 height 26
type input "12"
type input "1200"
type input "1212"
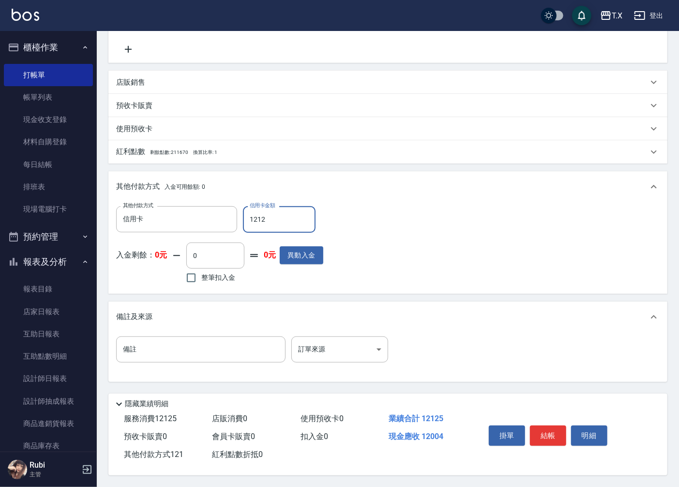
type input "1090"
type input "12125"
type input "0"
type input "12125"
click at [539, 431] on button "結帳" at bounding box center [548, 435] width 36 height 20
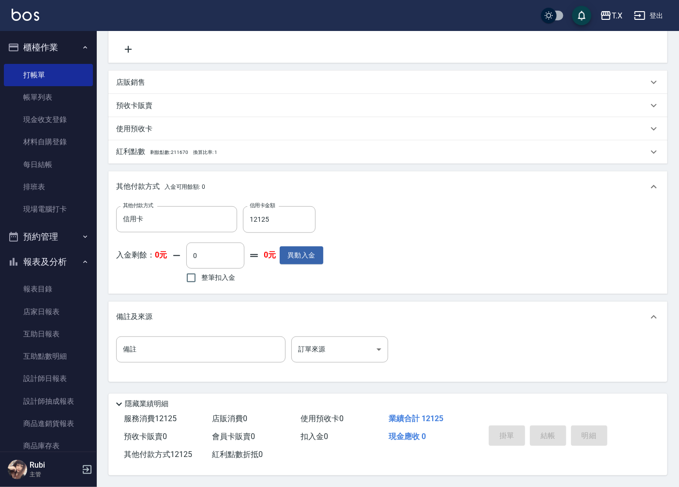
type input "2025/10/04 17:24"
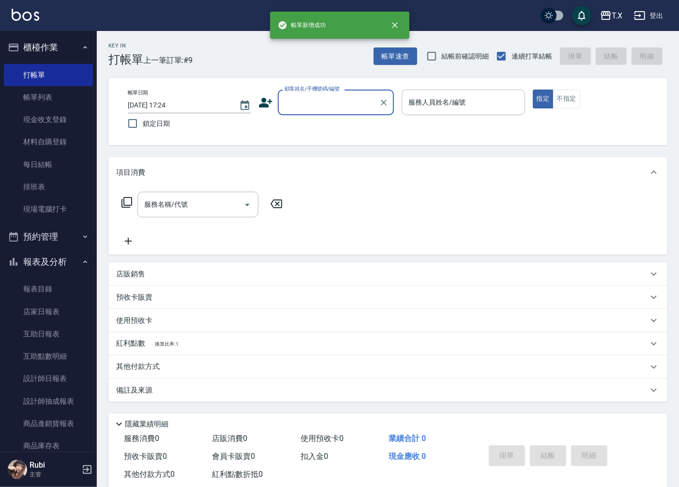
scroll to position [0, 0]
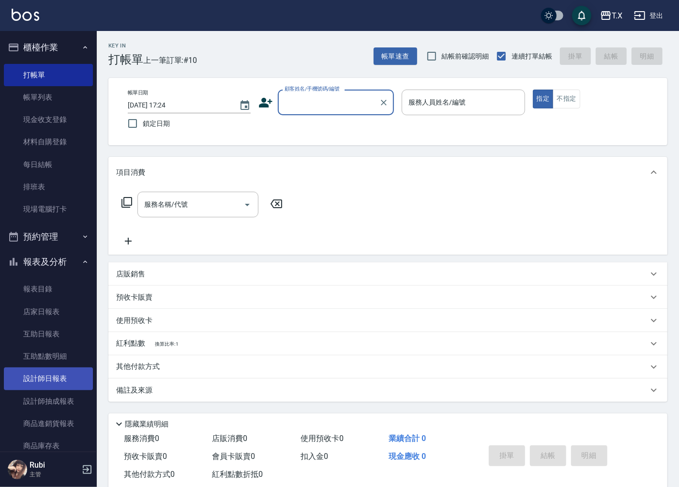
click at [37, 380] on link "設計師日報表" at bounding box center [48, 378] width 89 height 22
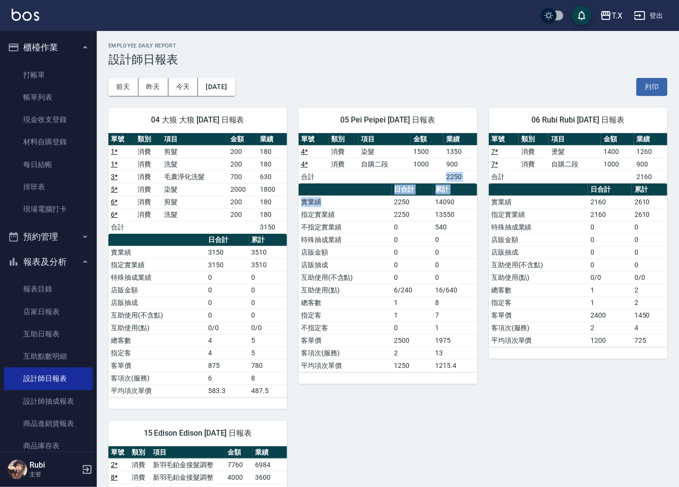
drag, startPoint x: 381, startPoint y: 177, endPoint x: 381, endPoint y: 272, distance: 95.3
click at [384, 231] on div "單號 類別 項目 金額 業績 4 * 消費 染髮 1500 1350 4 * 消費 自購二段 1000 900 合計 2250 日合計 累計 實業績 2250…" at bounding box center [388, 252] width 179 height 239
drag, startPoint x: 386, startPoint y: 295, endPoint x: 381, endPoint y: 279, distance: 17.1
click at [385, 288] on td "互助使用(點)" at bounding box center [345, 290] width 93 height 13
drag, startPoint x: 371, startPoint y: 251, endPoint x: 364, endPoint y: 229, distance: 22.7
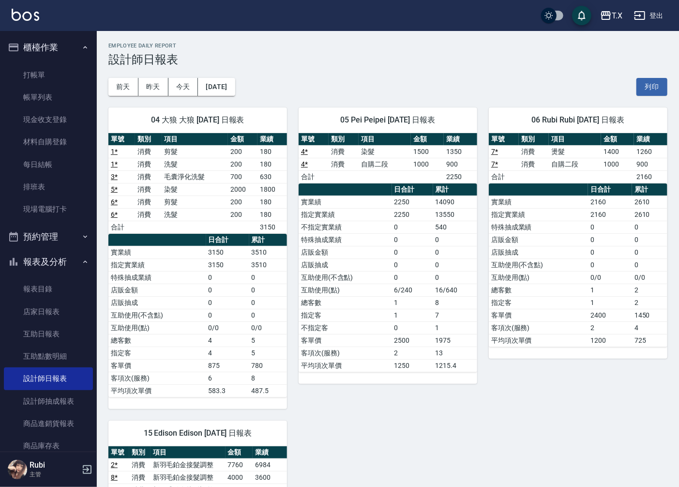
click at [370, 247] on tbody "實業績 2250 14090 指定實業績 2250 13550 不指定實業績 0 540 特殊抽成業績 0 0 店販金額 0 0 店販抽成 0 0 互助使用(…" at bounding box center [388, 283] width 179 height 176
drag, startPoint x: 346, startPoint y: 215, endPoint x: 357, endPoint y: 268, distance: 53.8
click at [354, 262] on tbody "實業績 2250 14090 指定實業績 2250 13550 不指定實業績 0 540 特殊抽成業績 0 0 店販金額 0 0 店販抽成 0 0 互助使用(…" at bounding box center [388, 283] width 179 height 176
drag, startPoint x: 371, startPoint y: 293, endPoint x: 361, endPoint y: 275, distance: 20.8
click at [370, 288] on tbody "實業績 2250 14090 指定實業績 2250 13550 不指定實業績 0 540 特殊抽成業績 0 0 店販金額 0 0 店販抽成 0 0 互助使用(…" at bounding box center [388, 283] width 179 height 176
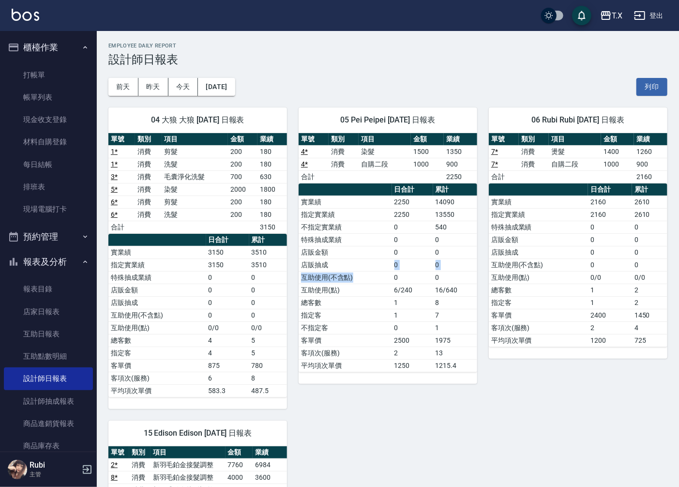
drag, startPoint x: 359, startPoint y: 272, endPoint x: 352, endPoint y: 244, distance: 28.6
click at [356, 252] on tbody "實業績 2250 14090 指定實業績 2250 13550 不指定實業績 0 540 特殊抽成業績 0 0 店販金額 0 0 店販抽成 0 0 互助使用(…" at bounding box center [388, 283] width 179 height 176
drag, startPoint x: 339, startPoint y: 212, endPoint x: 409, endPoint y: 323, distance: 131.3
click at [363, 282] on tbody "實業績 2250 14090 指定實業績 2250 13550 不指定實業績 0 540 特殊抽成業績 0 0 店販金額 0 0 店販抽成 0 0 互助使用(…" at bounding box center [388, 283] width 179 height 176
click at [407, 330] on td "0" at bounding box center [412, 327] width 41 height 13
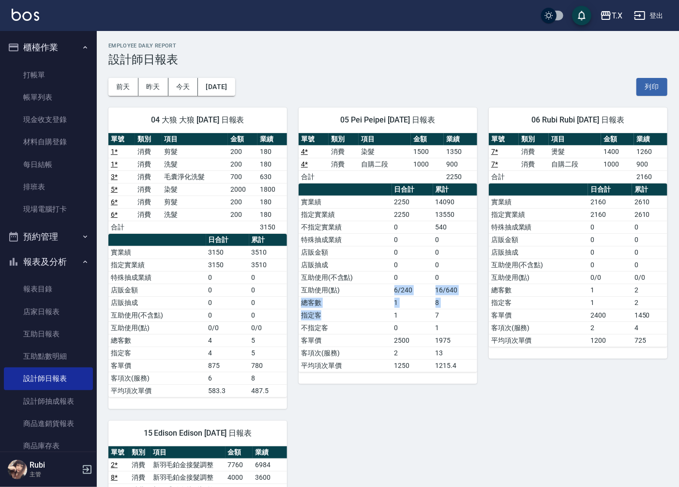
drag, startPoint x: 388, startPoint y: 314, endPoint x: 369, endPoint y: 239, distance: 78.5
click at [376, 264] on tbody "實業績 2250 14090 指定實業績 2250 13550 不指定實業績 0 540 特殊抽成業績 0 0 店販金額 0 0 店販抽成 0 0 互助使用(…" at bounding box center [388, 283] width 179 height 176
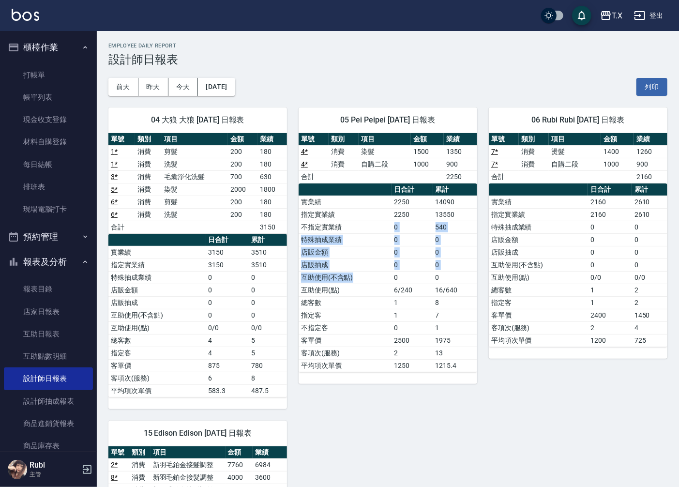
drag, startPoint x: 364, startPoint y: 223, endPoint x: 386, endPoint y: 302, distance: 82.6
click at [382, 284] on tbody "實業績 2250 14090 指定實業績 2250 13550 不指定實業績 0 540 特殊抽成業績 0 0 店販金額 0 0 店販抽成 0 0 互助使用(…" at bounding box center [388, 283] width 179 height 176
click at [386, 302] on td "總客數" at bounding box center [345, 302] width 93 height 13
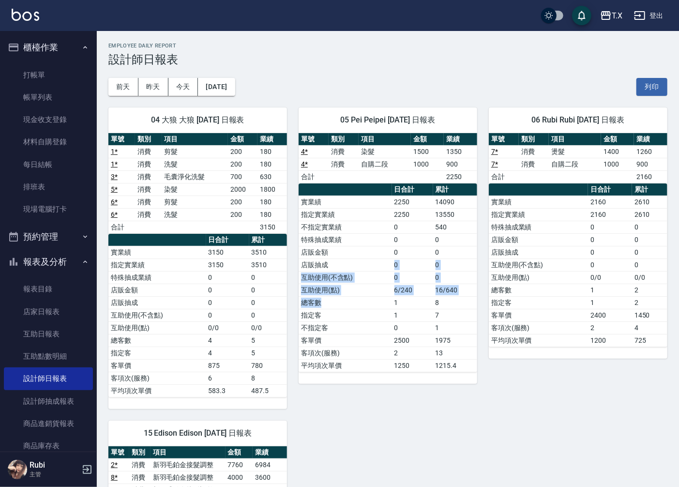
drag, startPoint x: 383, startPoint y: 303, endPoint x: 386, endPoint y: 219, distance: 84.2
click at [389, 242] on tbody "實業績 2250 14090 指定實業績 2250 13550 不指定實業績 0 540 特殊抽成業績 0 0 店販金額 0 0 店販抽成 0 0 互助使用(…" at bounding box center [388, 283] width 179 height 176
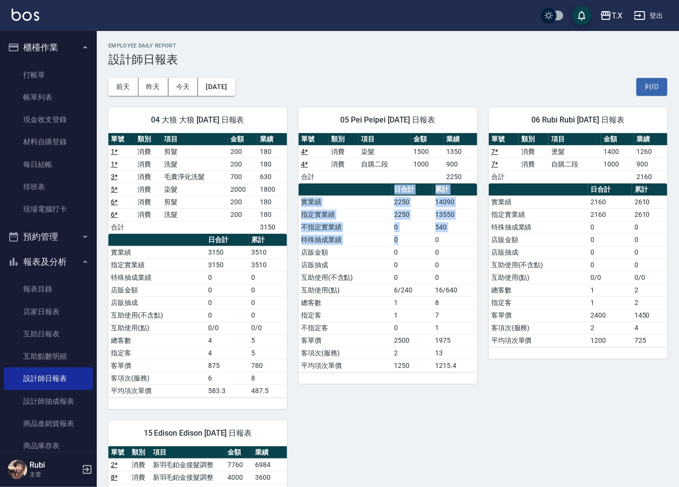
drag, startPoint x: 384, startPoint y: 190, endPoint x: 408, endPoint y: 291, distance: 104.1
click at [403, 266] on table "日合計 累計 實業績 2250 14090 指定實業績 2250 13550 不指定實業績 0 540 特殊抽成業績 0 0 店販金額 0 0 店販抽成 0 …" at bounding box center [388, 277] width 179 height 189
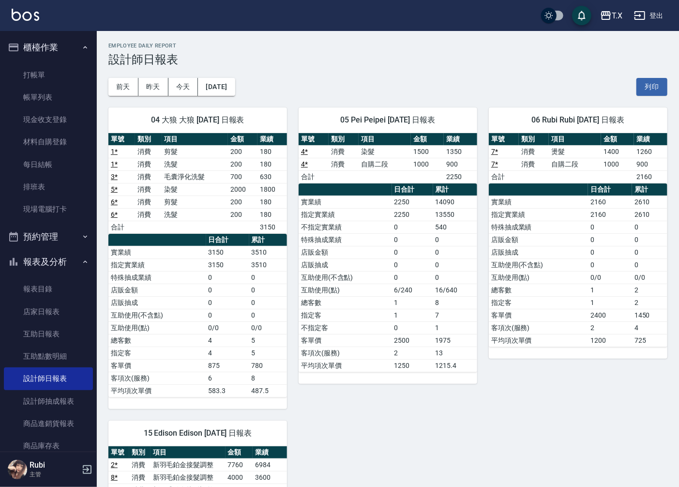
click at [408, 297] on td "1" at bounding box center [412, 302] width 41 height 13
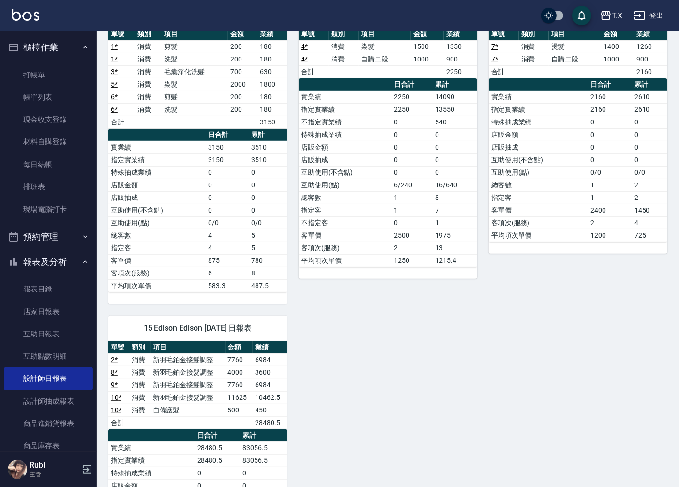
scroll to position [161, 0]
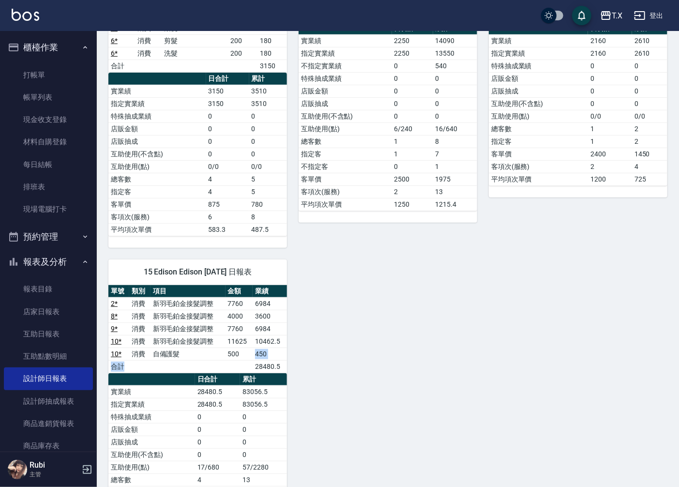
drag, startPoint x: 243, startPoint y: 366, endPoint x: 224, endPoint y: 337, distance: 34.9
click at [240, 346] on tbody "2 * 消費 新羽毛鉑金接髮調整 7760 6984 8 * 消費 新羽毛鉑金接髮調整 4000 3600 9 * 消費 新羽毛鉑金接髮調整 7760 698…" at bounding box center [197, 334] width 179 height 75
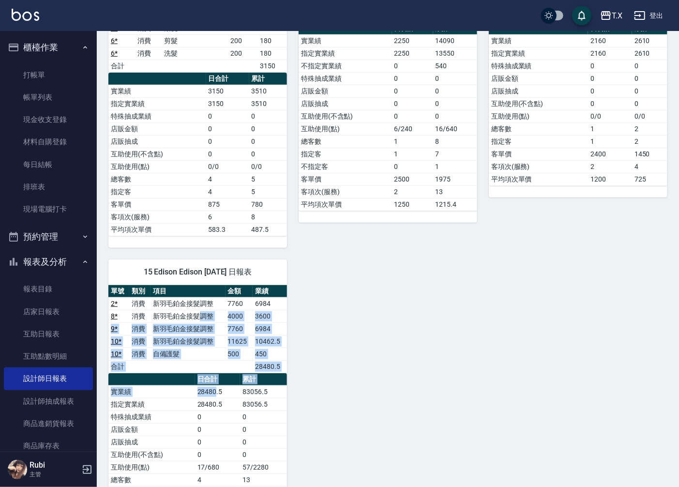
drag, startPoint x: 200, startPoint y: 322, endPoint x: 215, endPoint y: 405, distance: 85.0
click at [215, 404] on div "單號 類別 項目 金額 業績 2 * 消費 新羽毛鉑金接髮調整 7760 6984 8 * 消費 新羽毛鉑金接髮調整 4000 3600 9 * 消費 新羽毛…" at bounding box center [197, 411] width 179 height 252
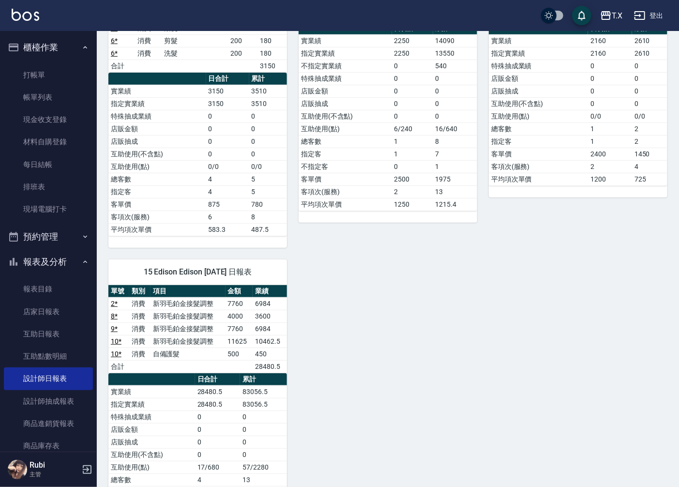
drag, startPoint x: 225, startPoint y: 441, endPoint x: 224, endPoint y: 432, distance: 9.3
click at [225, 438] on td "0" at bounding box center [217, 441] width 45 height 13
drag, startPoint x: 224, startPoint y: 432, endPoint x: 204, endPoint y: 382, distance: 53.6
click at [213, 403] on tbody "實業績 28480.5 83056.5 指定實業績 28480.5 83056.5 特殊抽成業績 0 0 店販金額 0 0 店販抽成 0 0 互助使用(不含點…" at bounding box center [197, 460] width 179 height 151
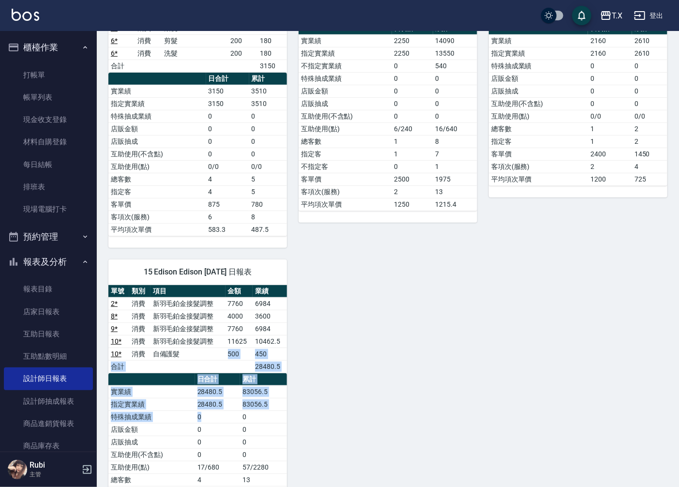
drag, startPoint x: 201, startPoint y: 360, endPoint x: 226, endPoint y: 426, distance: 70.4
click at [224, 422] on div "單號 類別 項目 金額 業績 2 * 消費 新羽毛鉑金接髮調整 7760 6984 8 * 消費 新羽毛鉑金接髮調整 4000 3600 9 * 消費 新羽毛…" at bounding box center [197, 411] width 179 height 252
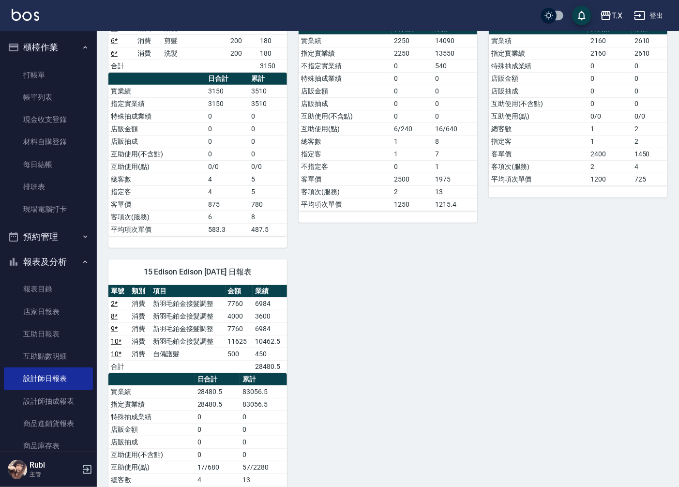
click at [245, 445] on td "0" at bounding box center [263, 441] width 47 height 13
drag, startPoint x: 247, startPoint y: 438, endPoint x: 211, endPoint y: 375, distance: 72.4
click at [234, 413] on tbody "實業績 28480.5 83056.5 指定實業績 28480.5 83056.5 特殊抽成業績 0 0 店販金額 0 0 店販抽成 0 0 互助使用(不含點…" at bounding box center [197, 460] width 179 height 151
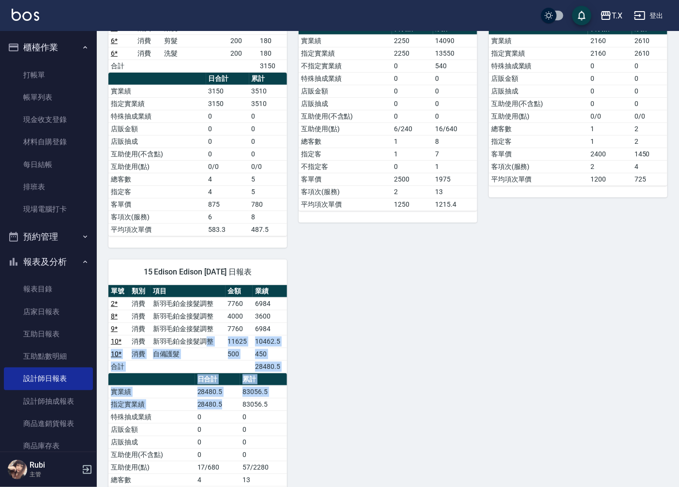
drag, startPoint x: 209, startPoint y: 346, endPoint x: 227, endPoint y: 423, distance: 79.6
click at [224, 415] on div "單號 類別 項目 金額 業績 2 * 消費 新羽毛鉑金接髮調整 7760 6984 8 * 消費 新羽毛鉑金接髮調整 4000 3600 9 * 消費 新羽毛…" at bounding box center [197, 411] width 179 height 252
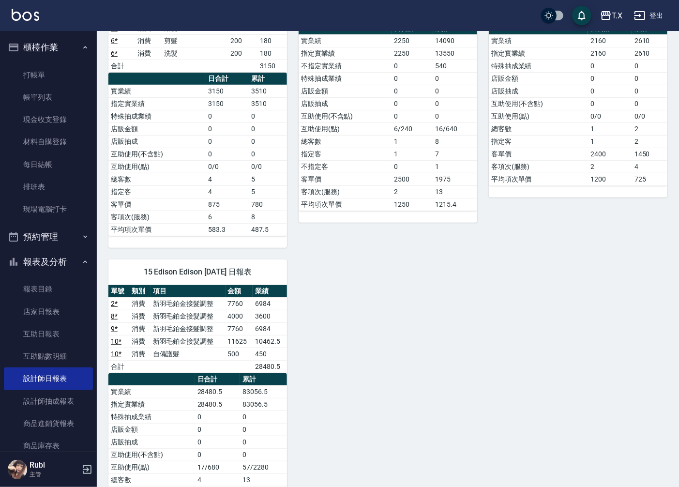
click at [239, 435] on td "0" at bounding box center [217, 429] width 45 height 13
drag, startPoint x: 240, startPoint y: 430, endPoint x: 211, endPoint y: 342, distance: 92.3
click at [212, 374] on table "日合計 累計 實業績 28480.5 83056.5 指定實業績 28480.5 83056.5 特殊抽成業績 0 0 店販金額 0 0 店販抽成 0 0 互…" at bounding box center [197, 455] width 179 height 164
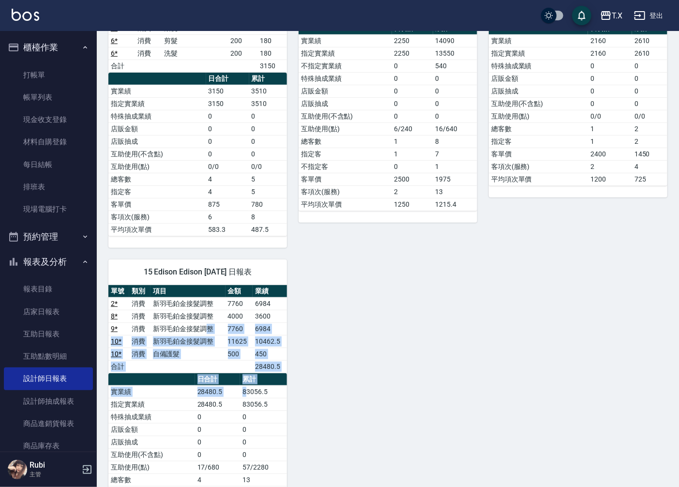
drag, startPoint x: 209, startPoint y: 330, endPoint x: 253, endPoint y: 409, distance: 89.8
click at [250, 407] on div "單號 類別 項目 金額 業績 2 * 消費 新羽毛鉑金接髮調整 7760 6984 8 * 消費 新羽毛鉑金接髮調整 4000 3600 9 * 消費 新羽毛…" at bounding box center [197, 411] width 179 height 252
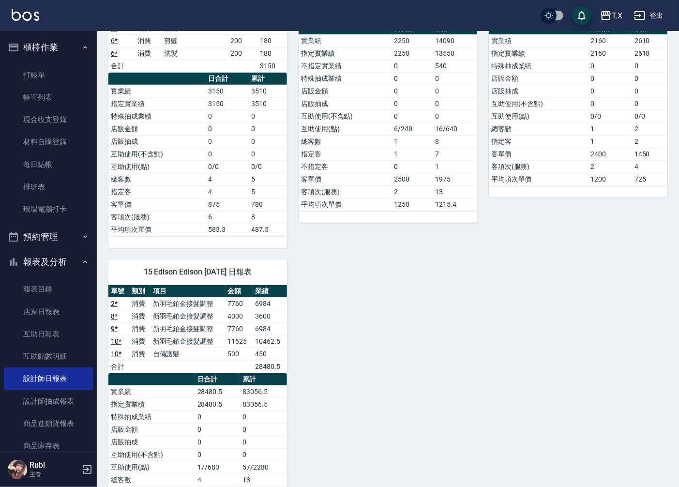
click at [258, 435] on td "0" at bounding box center [263, 429] width 47 height 13
drag, startPoint x: 258, startPoint y: 427, endPoint x: 234, endPoint y: 381, distance: 51.7
click at [244, 392] on tbody "實業績 28480.5 83056.5 指定實業績 28480.5 83056.5 特殊抽成業績 0 0 店販金額 0 0 店販抽成 0 0 互助使用(不含點…" at bounding box center [197, 460] width 179 height 151
drag, startPoint x: 214, startPoint y: 352, endPoint x: 253, endPoint y: 424, distance: 82.0
click at [251, 418] on div "單號 類別 項目 金額 業績 2 * 消費 新羽毛鉑金接髮調整 7760 6984 8 * 消費 新羽毛鉑金接髮調整 4000 3600 9 * 消費 新羽毛…" at bounding box center [197, 411] width 179 height 252
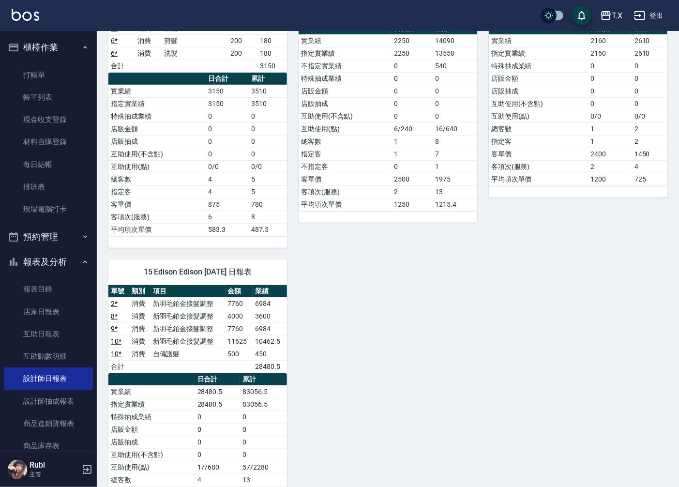
click at [253, 425] on td "0" at bounding box center [263, 429] width 47 height 13
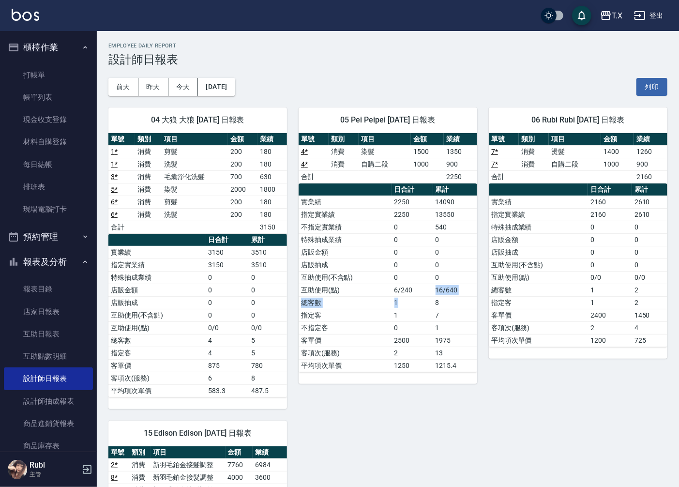
drag, startPoint x: 411, startPoint y: 280, endPoint x: 378, endPoint y: 229, distance: 60.5
click at [408, 273] on tbody "實業績 2250 14090 指定實業績 2250 13550 不指定實業績 0 540 特殊抽成業績 0 0 店販金額 0 0 店販抽成 0 0 互助使用(…" at bounding box center [388, 283] width 179 height 176
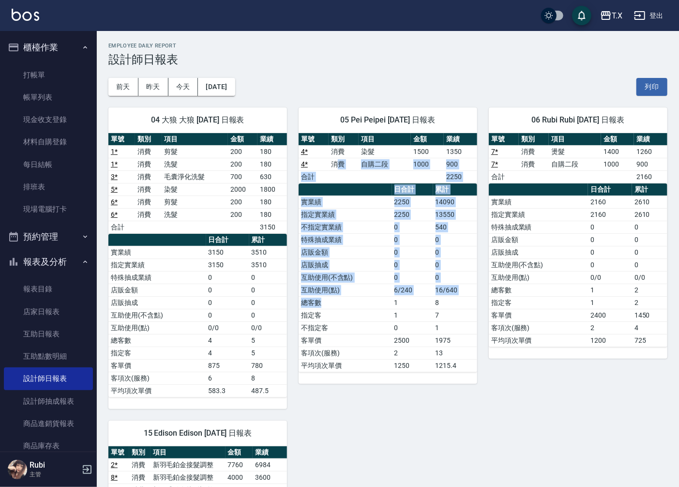
drag, startPoint x: 340, startPoint y: 167, endPoint x: 384, endPoint y: 306, distance: 145.1
click at [383, 304] on div "單號 類別 項目 金額 業績 4 * 消費 染髮 1500 1350 4 * 消費 自購二段 1000 900 合計 2250 日合計 累計 實業績 2250…" at bounding box center [388, 252] width 179 height 239
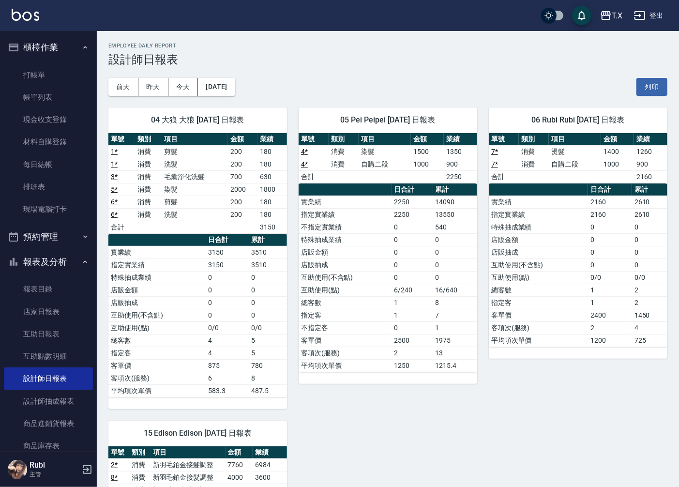
drag, startPoint x: 411, startPoint y: 353, endPoint x: 407, endPoint y: 339, distance: 14.7
click at [410, 344] on tbody "實業績 2250 14090 指定實業績 2250 13550 不指定實業績 0 540 特殊抽成業績 0 0 店販金額 0 0 店販抽成 0 0 互助使用(…" at bounding box center [388, 283] width 179 height 176
drag, startPoint x: 399, startPoint y: 312, endPoint x: 369, endPoint y: 238, distance: 79.2
click at [384, 262] on tbody "實業績 2250 14090 指定實業績 2250 13550 不指定實業績 0 540 特殊抽成業績 0 0 店販金額 0 0 店販抽成 0 0 互助使用(…" at bounding box center [388, 283] width 179 height 176
drag, startPoint x: 362, startPoint y: 220, endPoint x: 368, endPoint y: 261, distance: 41.5
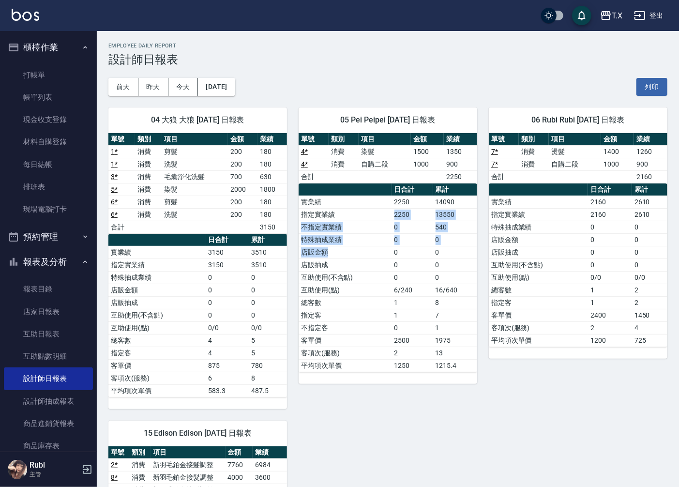
click at [365, 252] on tbody "實業績 2250 14090 指定實業績 2250 13550 不指定實業績 0 540 特殊抽成業績 0 0 店販金額 0 0 店販抽成 0 0 互助使用(…" at bounding box center [388, 283] width 179 height 176
drag, startPoint x: 380, startPoint y: 303, endPoint x: 373, endPoint y: 287, distance: 17.3
click at [379, 299] on td "總客數" at bounding box center [345, 302] width 93 height 13
drag, startPoint x: 373, startPoint y: 287, endPoint x: 355, endPoint y: 239, distance: 51.0
click at [365, 256] on tbody "實業績 2250 14090 指定實業績 2250 13550 不指定實業績 0 540 特殊抽成業績 0 0 店販金額 0 0 店販抽成 0 0 互助使用(…" at bounding box center [388, 283] width 179 height 176
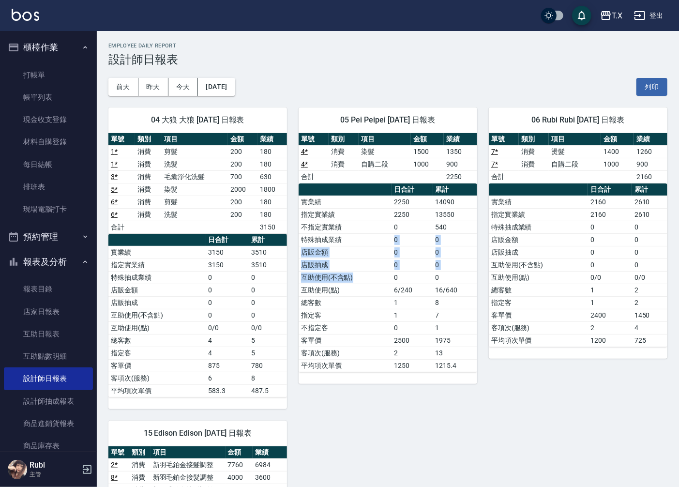
drag, startPoint x: 352, startPoint y: 234, endPoint x: 365, endPoint y: 299, distance: 65.8
click at [364, 294] on tbody "實業績 2250 14090 指定實業績 2250 13550 不指定實業績 0 540 特殊抽成業績 0 0 店販金額 0 0 店販抽成 0 0 互助使用(…" at bounding box center [388, 283] width 179 height 176
click at [371, 316] on td "指定客" at bounding box center [345, 315] width 93 height 13
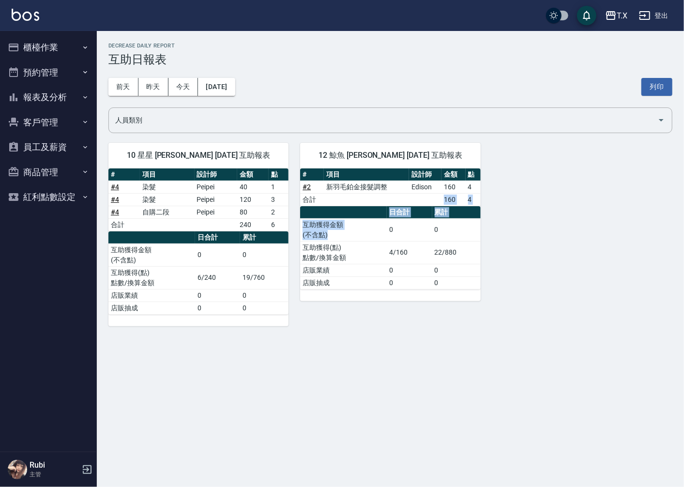
drag, startPoint x: 352, startPoint y: 194, endPoint x: 365, endPoint y: 267, distance: 74.3
click at [362, 247] on div "# 項目 設計師 金額 點 # 2 新羽毛鉑金接髮調整 Edison 160 4 合計 160 4 日合計 累計 互助獲得金額 (不含點) 0 0 互助獲得(…" at bounding box center [390, 228] width 180 height 121
click at [365, 268] on td "店販業績" at bounding box center [343, 270] width 87 height 13
drag, startPoint x: 365, startPoint y: 268, endPoint x: 365, endPoint y: 239, distance: 28.1
click at [365, 242] on tbody "互助獲得金額 (不含點) 0 0 互助獲得(點) 點數/換算金額 4/160 22/880 店販業績 0 0 店販抽成 0 0" at bounding box center [390, 253] width 180 height 71
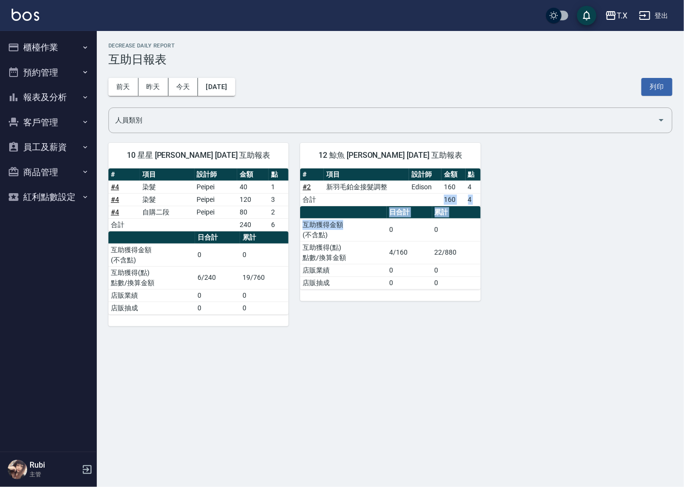
drag, startPoint x: 362, startPoint y: 204, endPoint x: 381, endPoint y: 258, distance: 57.5
click at [381, 258] on div "# 項目 設計師 金額 點 # 2 新羽毛鉑金接髮調整 Edison 160 4 合計 160 4 日合計 累計 互助獲得金額 (不含點) 0 0 互助獲得(…" at bounding box center [390, 228] width 180 height 121
click at [382, 268] on td "店販業績" at bounding box center [343, 270] width 87 height 13
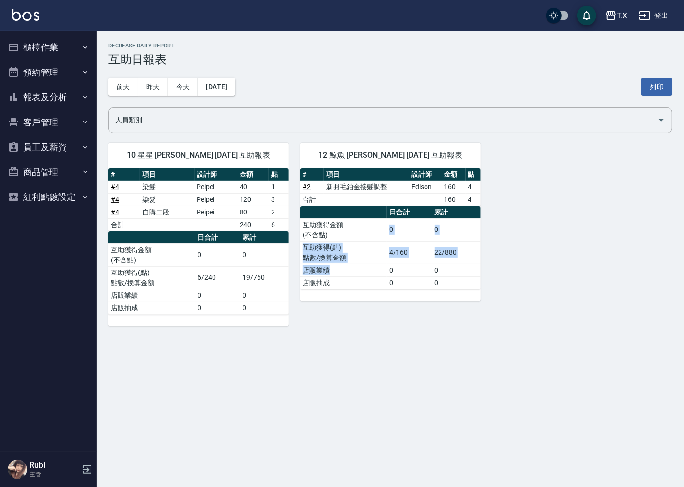
drag, startPoint x: 373, startPoint y: 247, endPoint x: 367, endPoint y: 233, distance: 14.7
click at [367, 233] on tbody "互助獲得金額 (不含點) 0 0 互助獲得(點) 點數/換算金額 4/160 22/880 店販業績 0 0 店販抽成 0 0" at bounding box center [390, 253] width 180 height 71
drag, startPoint x: 352, startPoint y: 199, endPoint x: 370, endPoint y: 255, distance: 59.4
click at [370, 255] on div "# 項目 設計師 金額 點 # 2 新羽毛鉑金接髮調整 Edison 160 4 合計 160 4 日合計 累計 互助獲得金額 (不含點) 0 0 互助獲得(…" at bounding box center [390, 228] width 180 height 121
click at [372, 265] on td "店販業績" at bounding box center [343, 270] width 87 height 13
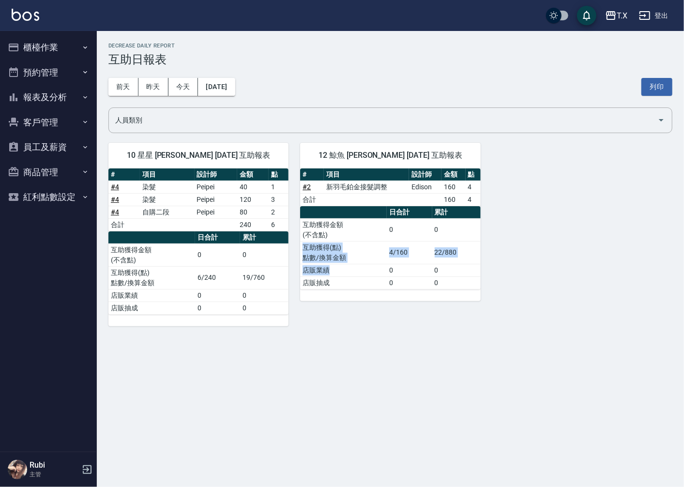
drag, startPoint x: 372, startPoint y: 265, endPoint x: 363, endPoint y: 229, distance: 36.3
click at [363, 234] on tbody "互助獲得金額 (不含點) 0 0 互助獲得(點) 點數/換算金額 4/160 22/880 店販業績 0 0 店販抽成 0 0" at bounding box center [390, 253] width 180 height 71
drag, startPoint x: 356, startPoint y: 205, endPoint x: 381, endPoint y: 251, distance: 51.7
click at [379, 246] on div "# 項目 設計師 金額 點 # 2 新羽毛鉑金接髮調整 Edison 160 4 合計 160 4 日合計 累計 互助獲得金額 (不含點) 0 0 互助獲得(…" at bounding box center [390, 228] width 180 height 121
click at [381, 252] on td "互助獲得(點) 點數/換算金額" at bounding box center [343, 252] width 87 height 23
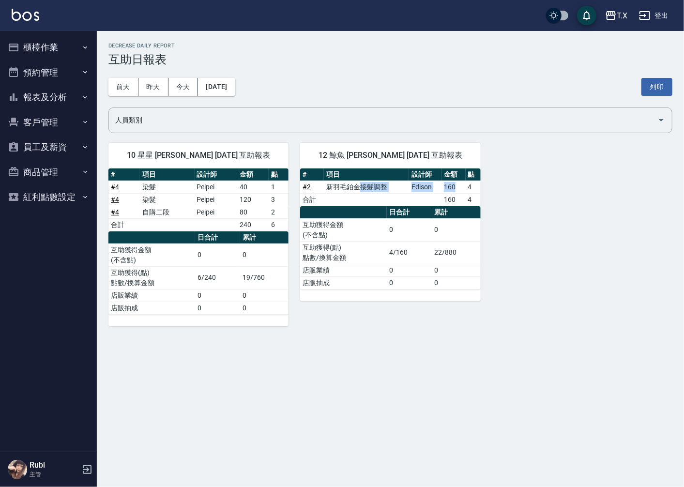
drag, startPoint x: 360, startPoint y: 180, endPoint x: 456, endPoint y: 191, distance: 96.3
click at [456, 191] on tr "# 2 新羽毛鉑金接髮調整 Edison 160 4" at bounding box center [390, 186] width 180 height 13
click at [444, 215] on th "累計" at bounding box center [456, 212] width 48 height 13
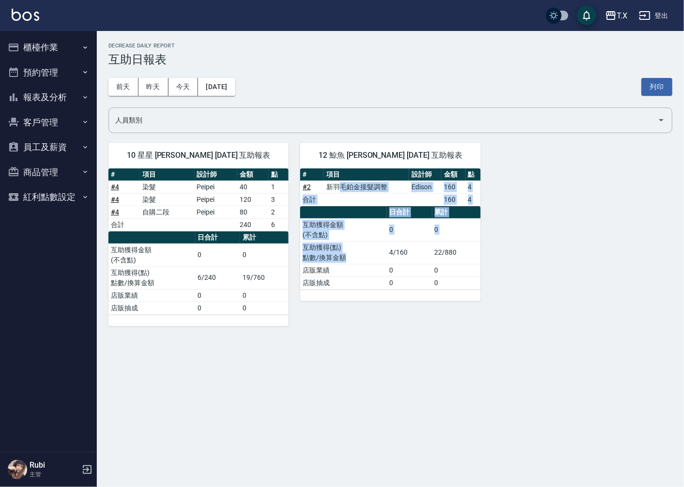
drag, startPoint x: 340, startPoint y: 187, endPoint x: 359, endPoint y: 276, distance: 90.7
click at [356, 267] on div "# 項目 設計師 金額 點 # 2 新羽毛鉑金接髮調整 Edison 160 4 合計 160 4 日合計 累計 互助獲得金額 (不含點) 0 0 互助獲得(…" at bounding box center [390, 228] width 180 height 121
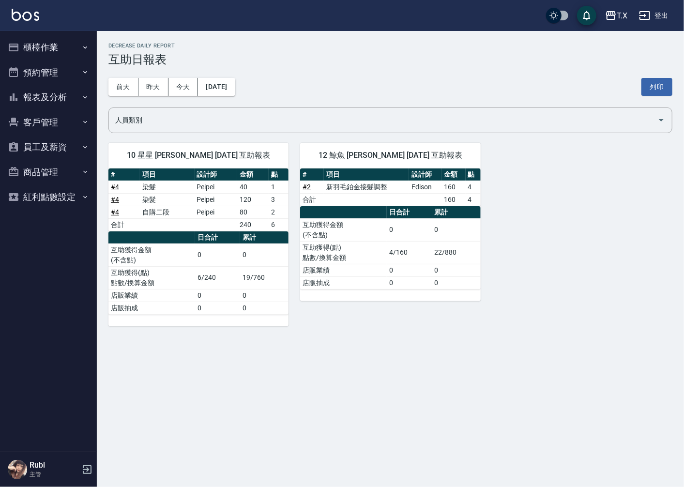
drag, startPoint x: 365, startPoint y: 286, endPoint x: 359, endPoint y: 273, distance: 14.1
click at [363, 281] on td "店販抽成" at bounding box center [343, 282] width 87 height 13
drag, startPoint x: 358, startPoint y: 273, endPoint x: 343, endPoint y: 237, distance: 39.3
click at [352, 255] on tbody "互助獲得金額 (不含點) 0 0 互助獲得(點) 點數/換算金額 4/160 22/880 店販業績 0 0 店販抽成 0 0" at bounding box center [390, 253] width 180 height 71
drag, startPoint x: 340, startPoint y: 227, endPoint x: 343, endPoint y: 274, distance: 47.1
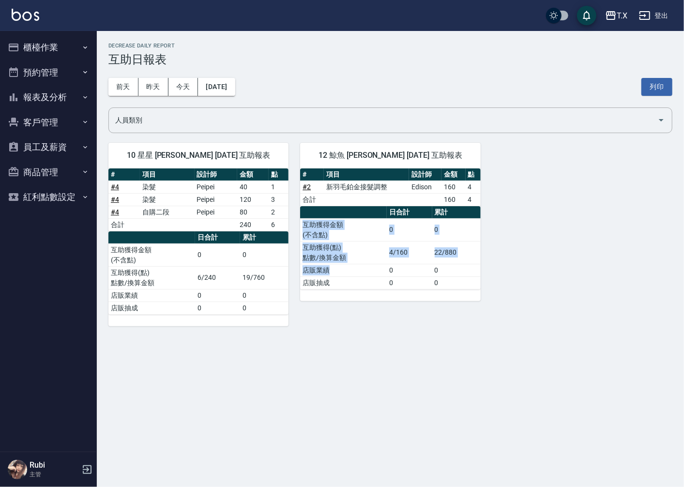
click at [341, 269] on tbody "互助獲得金額 (不含點) 0 0 互助獲得(點) 點數/換算金額 4/160 22/880 店販業績 0 0 店販抽成 0 0" at bounding box center [390, 253] width 180 height 71
click at [349, 283] on td "店販抽成" at bounding box center [343, 282] width 87 height 13
drag, startPoint x: 346, startPoint y: 271, endPoint x: 334, endPoint y: 246, distance: 28.1
click at [338, 254] on tbody "互助獲得金額 (不含點) 0 0 互助獲得(點) 點數/換算金額 4/160 22/880 店販業績 0 0 店販抽成 0 0" at bounding box center [390, 253] width 180 height 71
drag, startPoint x: 330, startPoint y: 220, endPoint x: 333, endPoint y: 286, distance: 66.3
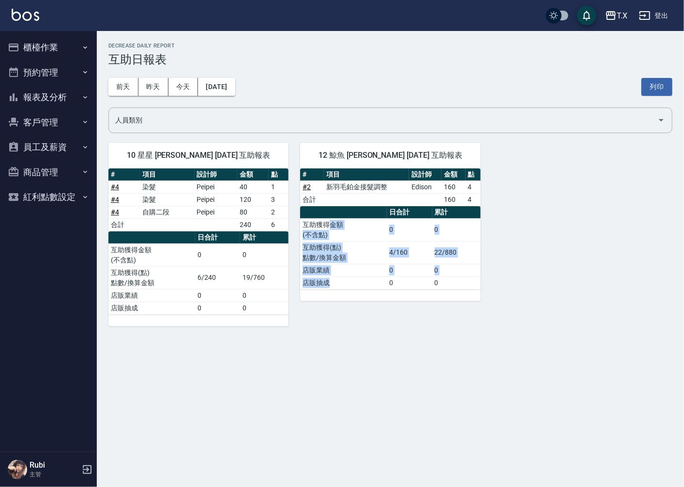
click at [331, 282] on tbody "互助獲得金額 (不含點) 0 0 互助獲得(點) 點數/換算金額 4/160 22/880 店販業績 0 0 店販抽成 0 0" at bounding box center [390, 253] width 180 height 71
click at [334, 287] on td "店販抽成" at bounding box center [343, 282] width 87 height 13
drag, startPoint x: 334, startPoint y: 287, endPoint x: 327, endPoint y: 264, distance: 24.7
click at [328, 269] on tbody "互助獲得金額 (不含點) 0 0 互助獲得(點) 點數/換算金額 4/160 22/880 店販業績 0 0 店販抽成 0 0" at bounding box center [390, 253] width 180 height 71
drag, startPoint x: 320, startPoint y: 227, endPoint x: 333, endPoint y: 280, distance: 53.9
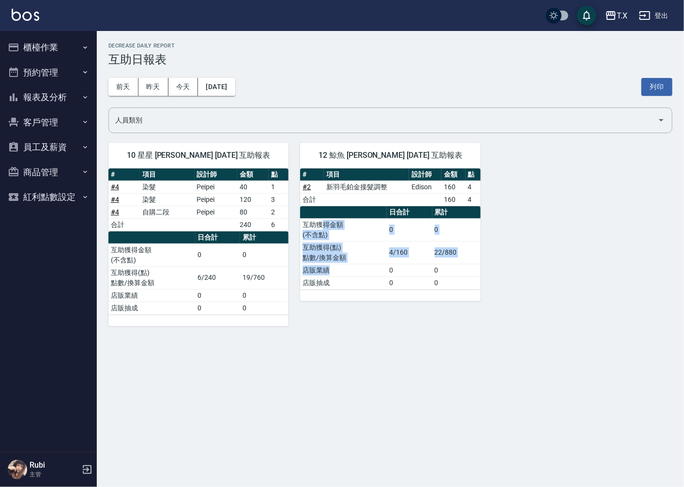
click at [330, 277] on tbody "互助獲得金額 (不含點) 0 0 互助獲得(點) 點數/換算金額 4/160 22/880 店販業績 0 0 店販抽成 0 0" at bounding box center [390, 253] width 180 height 71
click at [339, 289] on td "店販抽成" at bounding box center [343, 282] width 87 height 13
drag, startPoint x: 339, startPoint y: 289, endPoint x: 334, endPoint y: 263, distance: 26.1
click at [334, 266] on tbody "互助獲得金額 (不含點) 0 0 互助獲得(點) 點數/換算金額 4/160 22/880 店販業績 0 0 店販抽成 0 0" at bounding box center [390, 253] width 180 height 71
drag, startPoint x: 327, startPoint y: 227, endPoint x: 334, endPoint y: 283, distance: 56.2
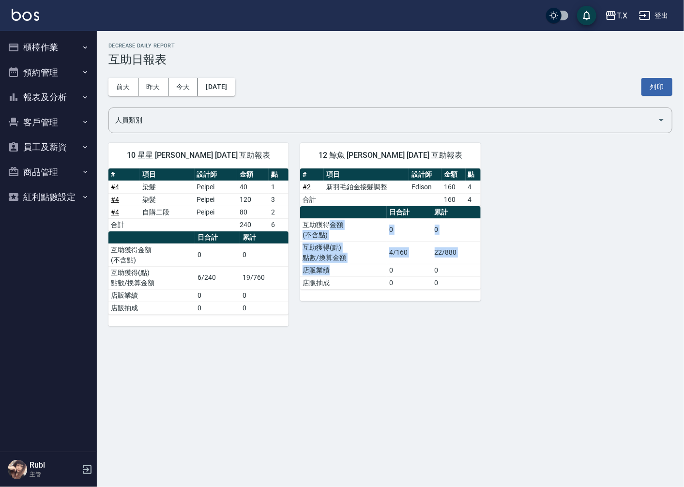
click at [335, 281] on tbody "互助獲得金額 (不含點) 0 0 互助獲得(點) 點數/換算金額 4/160 22/880 店販業績 0 0 店販抽成 0 0" at bounding box center [390, 253] width 180 height 71
click at [334, 283] on td "店販抽成" at bounding box center [343, 282] width 87 height 13
click at [183, 78] on button "今天" at bounding box center [183, 87] width 30 height 18
